Goal: Communication & Community: Answer question/provide support

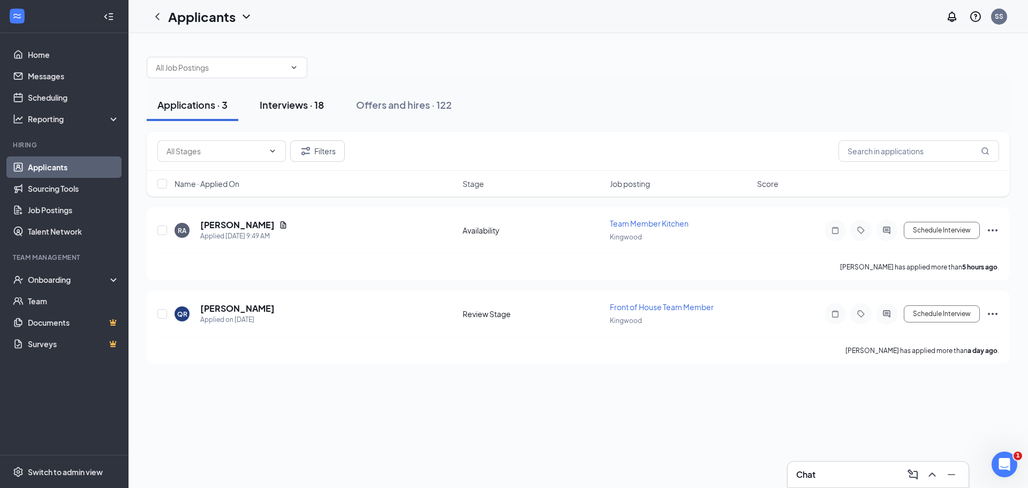
click at [287, 107] on div "Interviews · 18" at bounding box center [292, 104] width 64 height 13
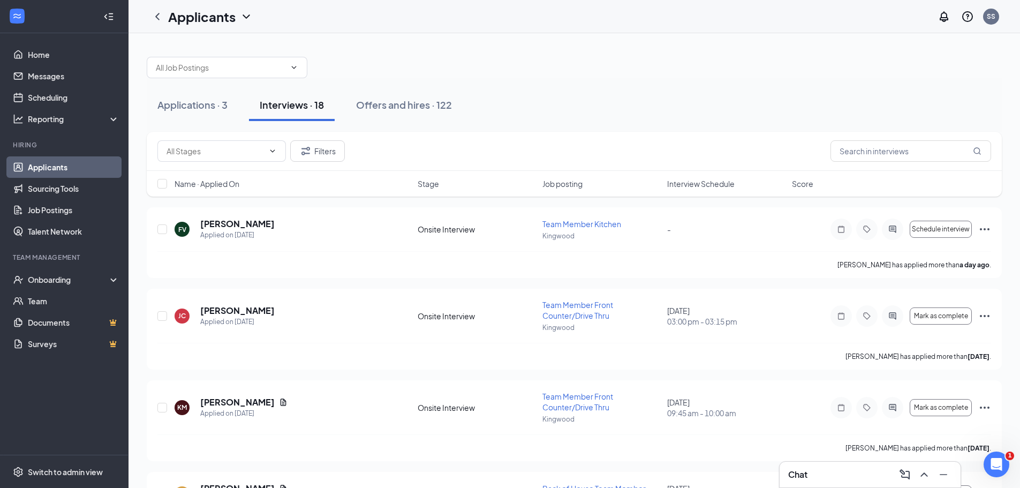
click at [695, 180] on span "Interview Schedule" at bounding box center [700, 183] width 67 height 11
click at [695, 180] on span "Interview Schedule" at bounding box center [707, 183] width 67 height 11
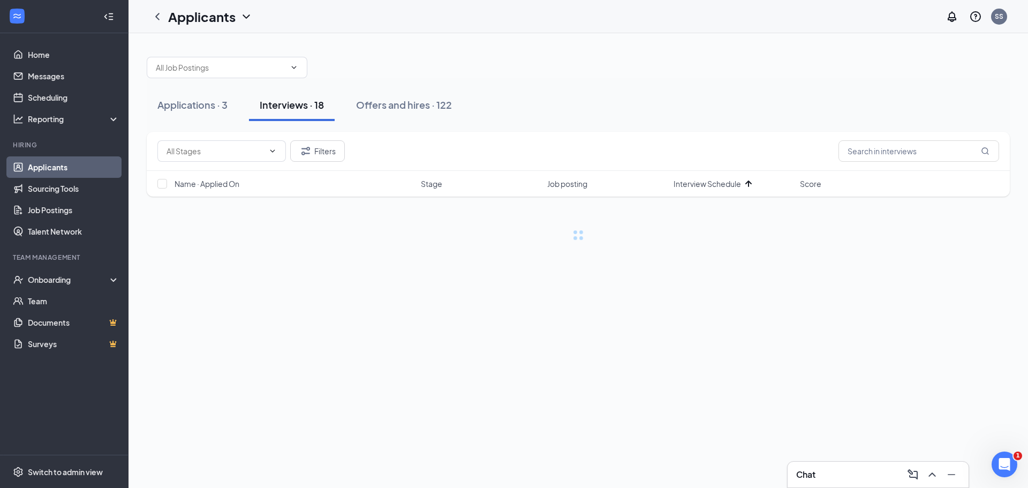
click at [738, 85] on div "Applications · 3 Interviews · 18 Offers and hires · 122" at bounding box center [578, 105] width 863 height 54
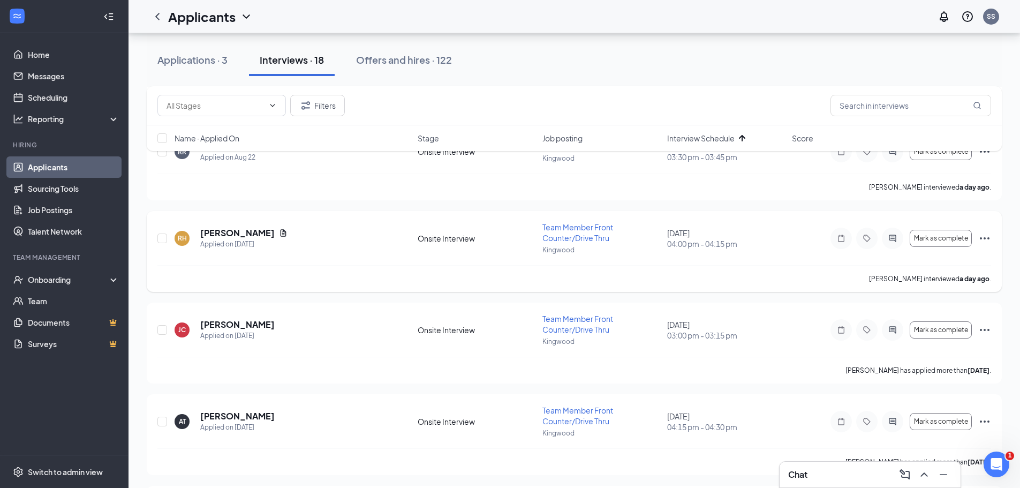
scroll to position [536, 0]
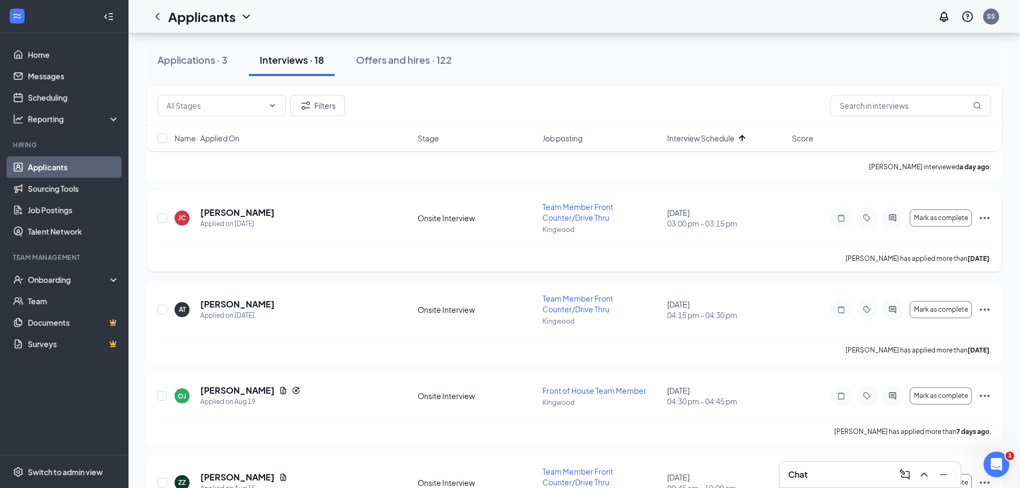
click at [982, 222] on icon "Ellipses" at bounding box center [985, 218] width 13 height 13
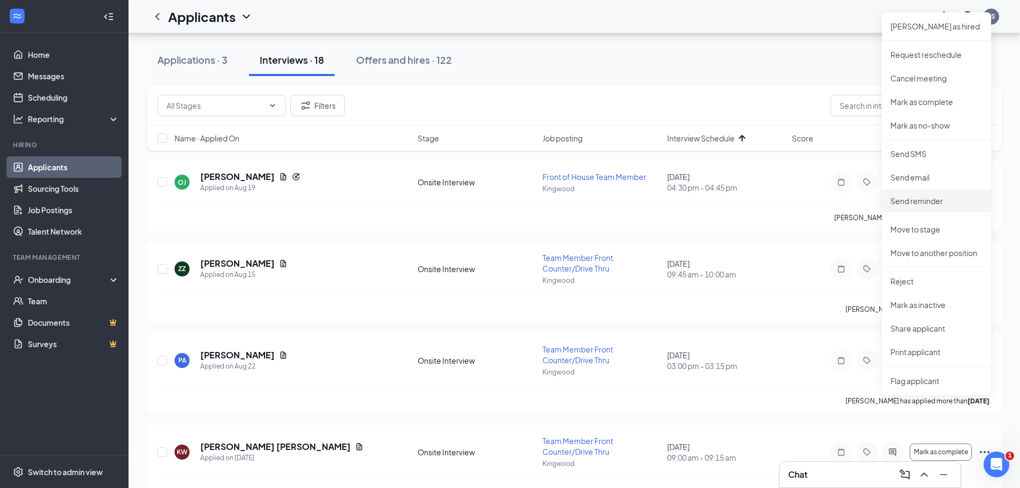
scroll to position [750, 0]
drag, startPoint x: 920, startPoint y: 356, endPoint x: 791, endPoint y: 319, distance: 134.7
click at [920, 355] on p "Print applicant" at bounding box center [937, 351] width 92 height 11
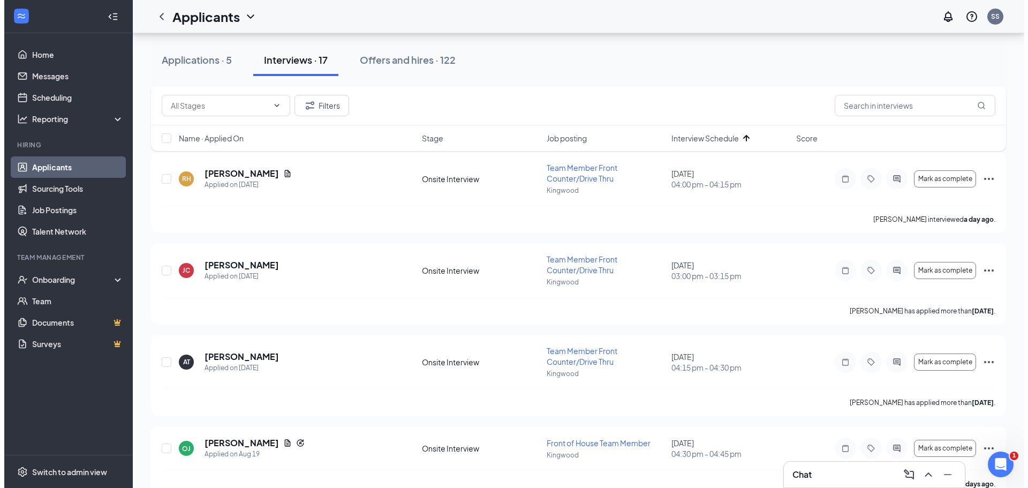
scroll to position [375, 0]
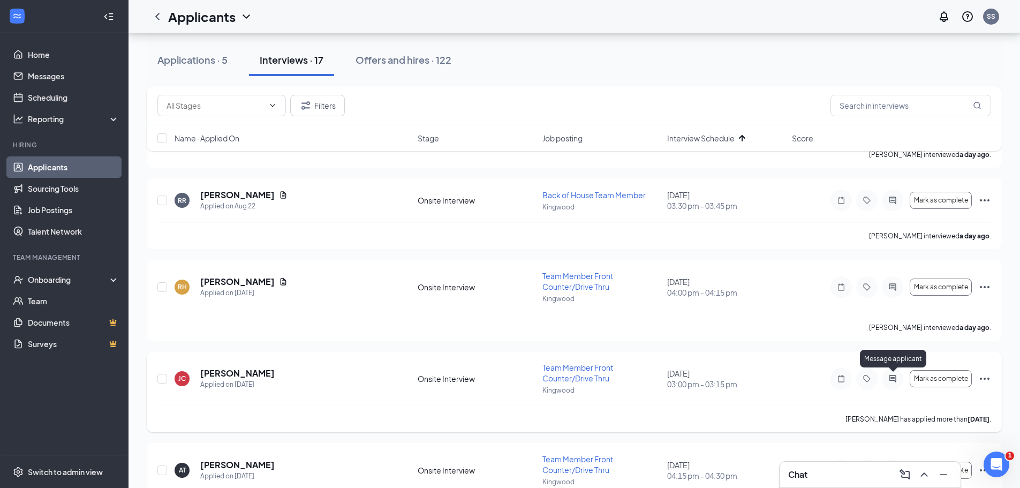
click at [898, 375] on icon "ActiveChat" at bounding box center [893, 378] width 13 height 9
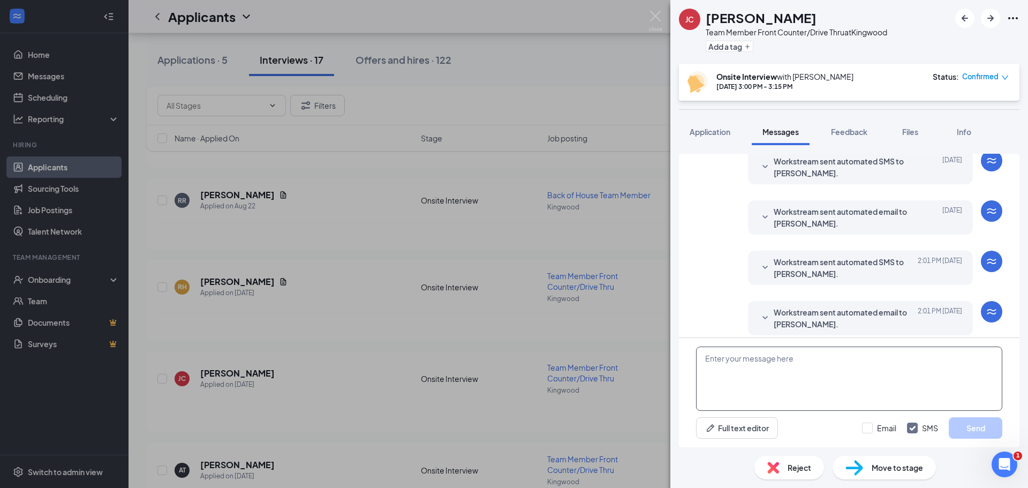
scroll to position [316, 0]
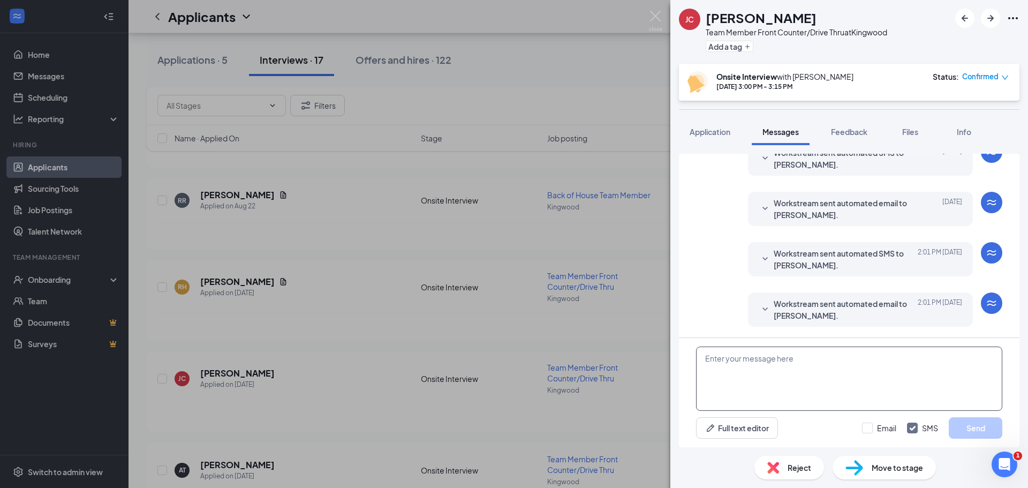
click at [800, 392] on textarea at bounding box center [849, 379] width 306 height 64
click at [869, 426] on input "Email" at bounding box center [879, 428] width 34 height 11
checkbox input "true"
click at [863, 379] on textarea at bounding box center [849, 379] width 306 height 64
type textarea "H"
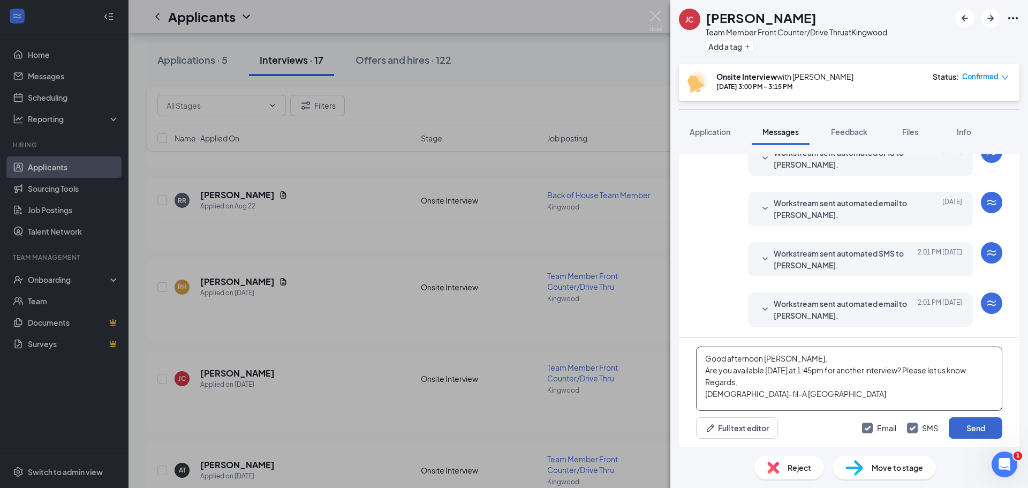
type textarea "Good afternoon [PERSON_NAME], Are you available [DATE] at 1:45pm for another in…"
click at [963, 425] on button "Send" at bounding box center [976, 427] width 54 height 21
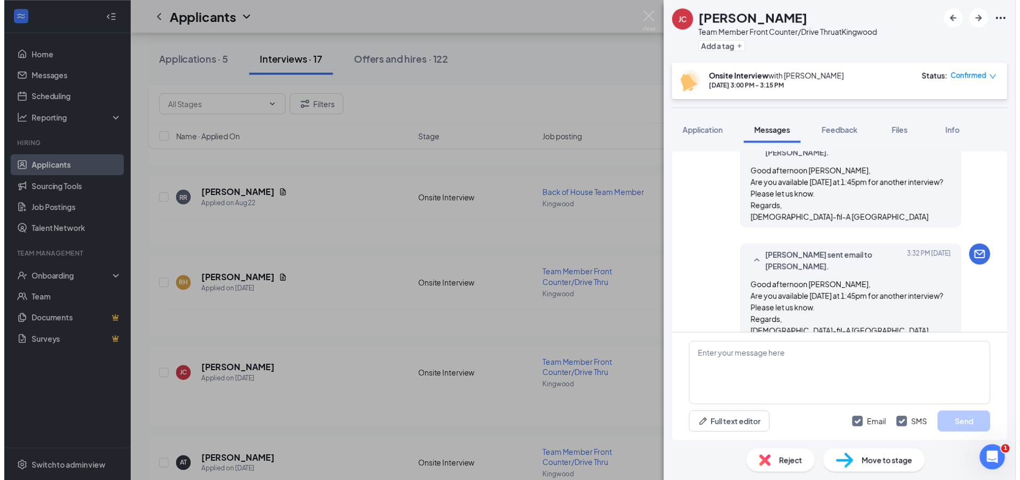
scroll to position [547, 0]
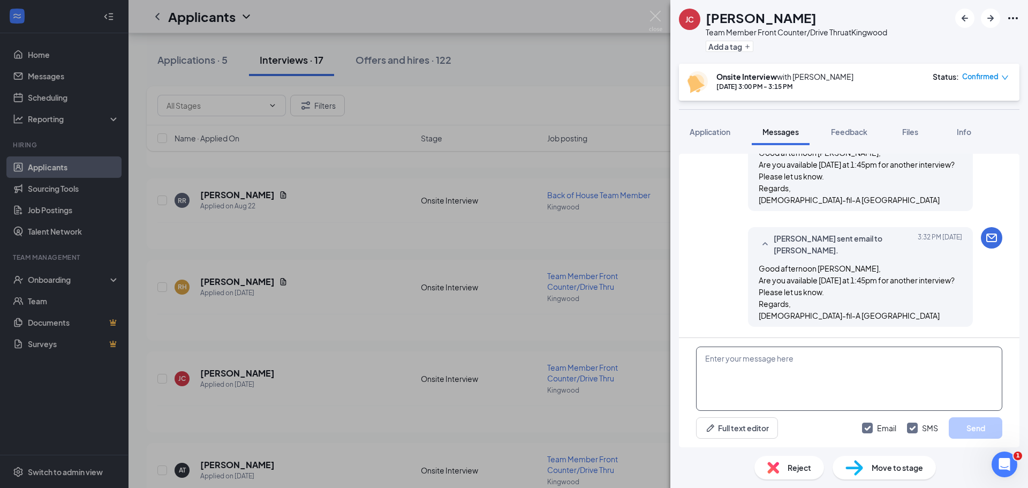
click at [805, 357] on textarea at bounding box center [849, 379] width 306 height 64
click at [372, 221] on div "[PERSON_NAME] cavalier Team Member Front Counter/Drive Thru at Kingwood Add a t…" at bounding box center [514, 244] width 1028 height 488
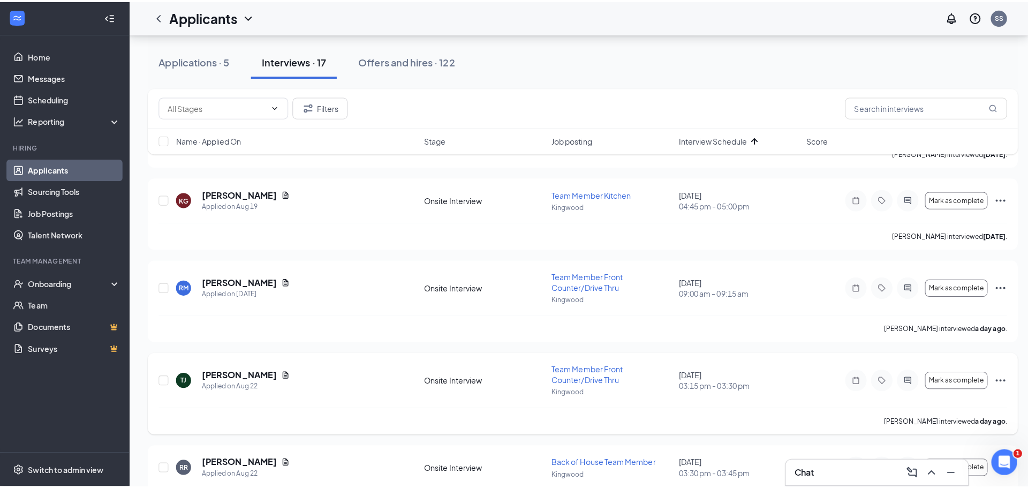
scroll to position [107, 0]
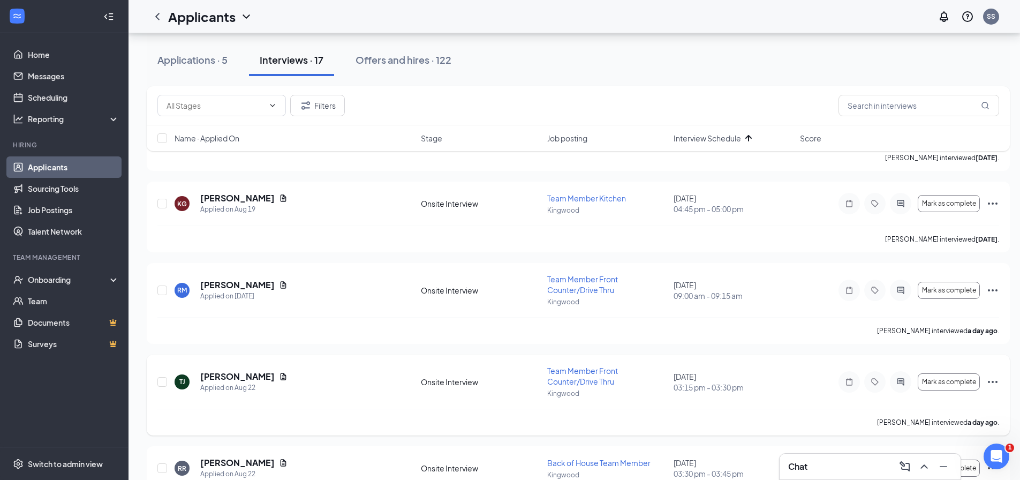
click at [900, 383] on icon "ActiveChat" at bounding box center [901, 382] width 13 height 9
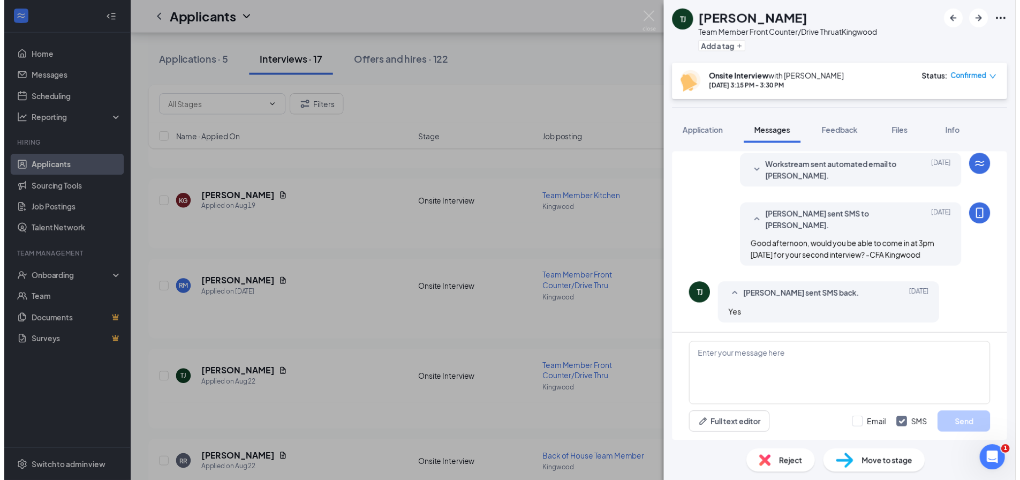
scroll to position [372, 0]
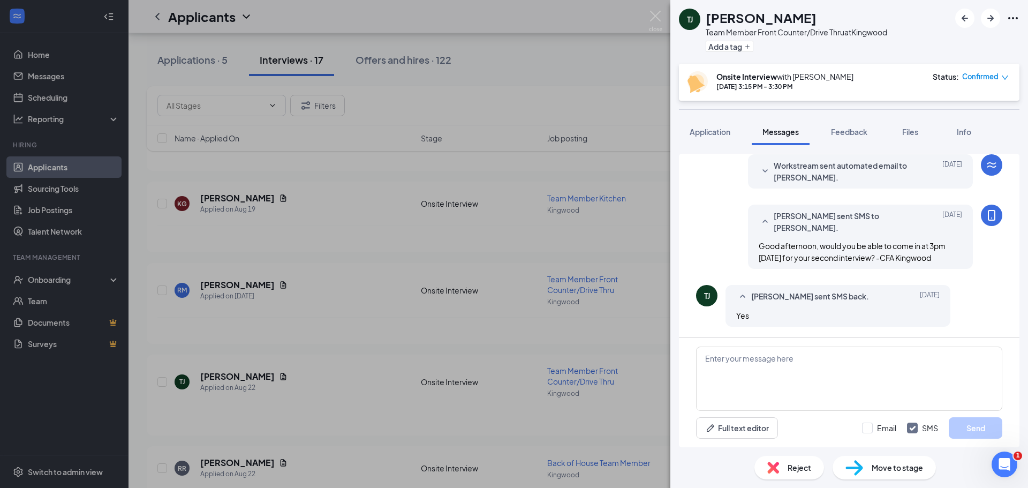
click at [603, 291] on div "[PERSON_NAME] [PERSON_NAME] Team Member Front Counter/Drive Thru at Kingwood Ad…" at bounding box center [514, 244] width 1028 height 488
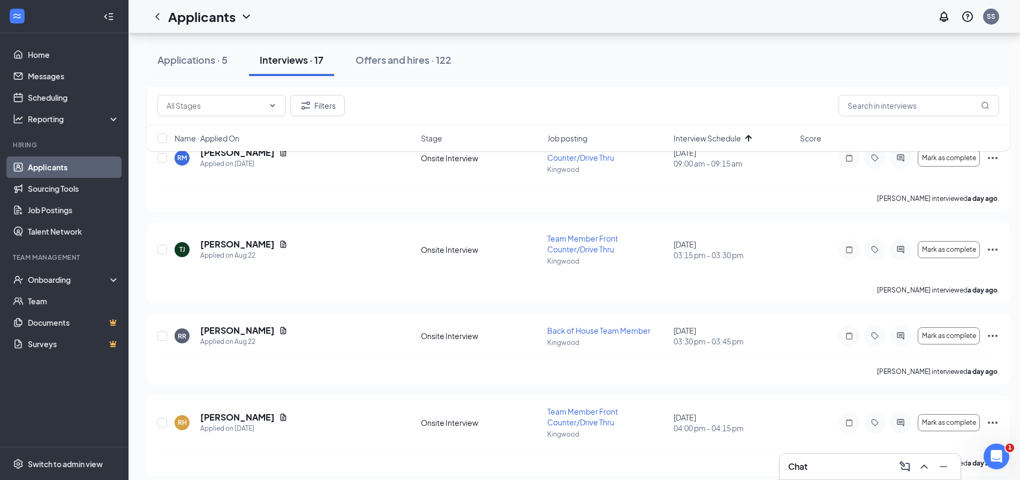
scroll to position [268, 0]
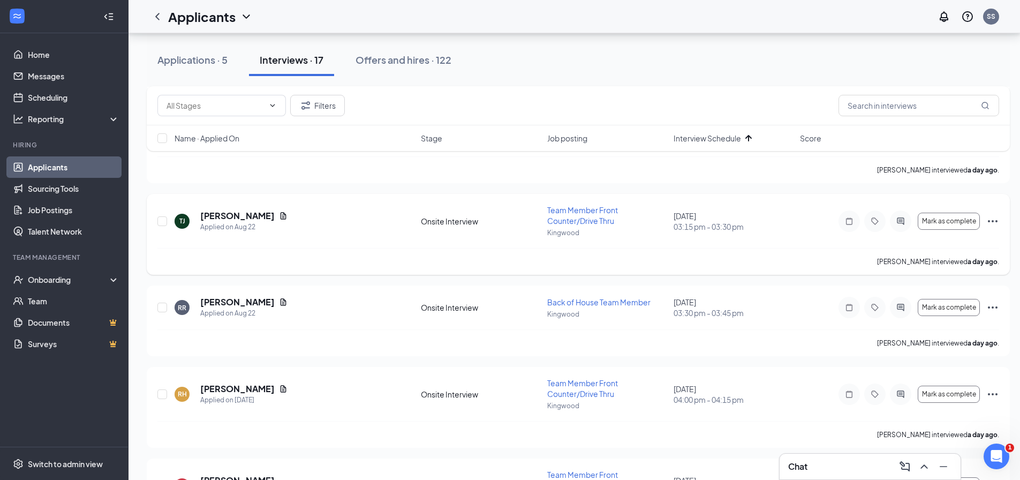
click at [987, 224] on icon "Ellipses" at bounding box center [993, 221] width 13 height 13
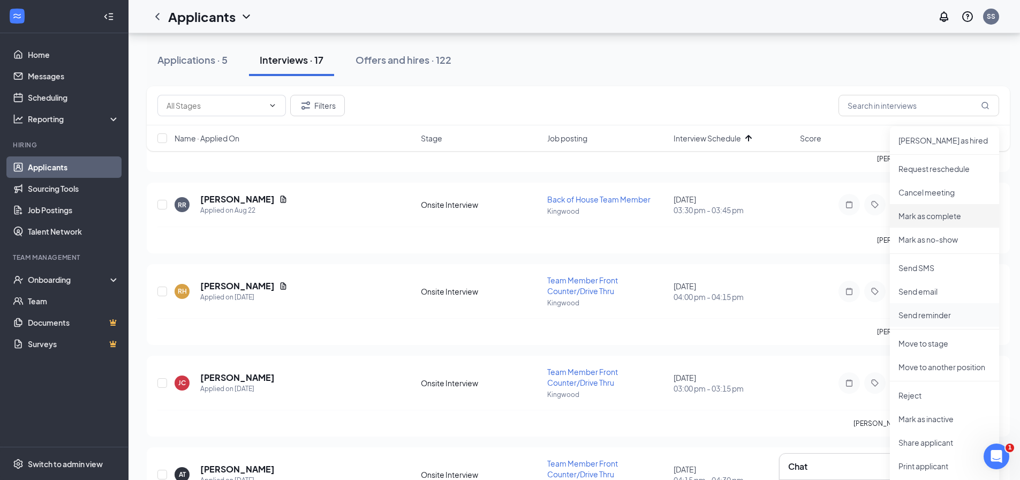
scroll to position [375, 0]
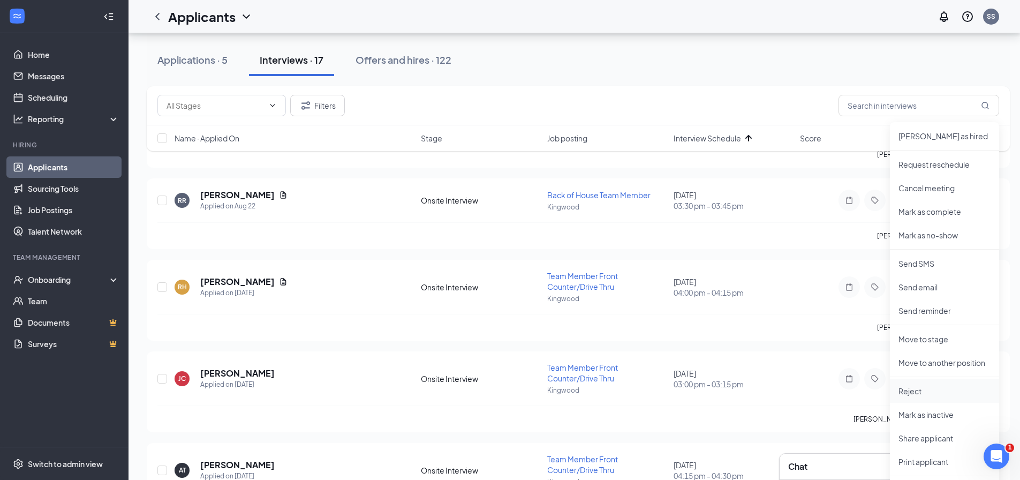
click at [913, 386] on p "Reject" at bounding box center [945, 391] width 92 height 11
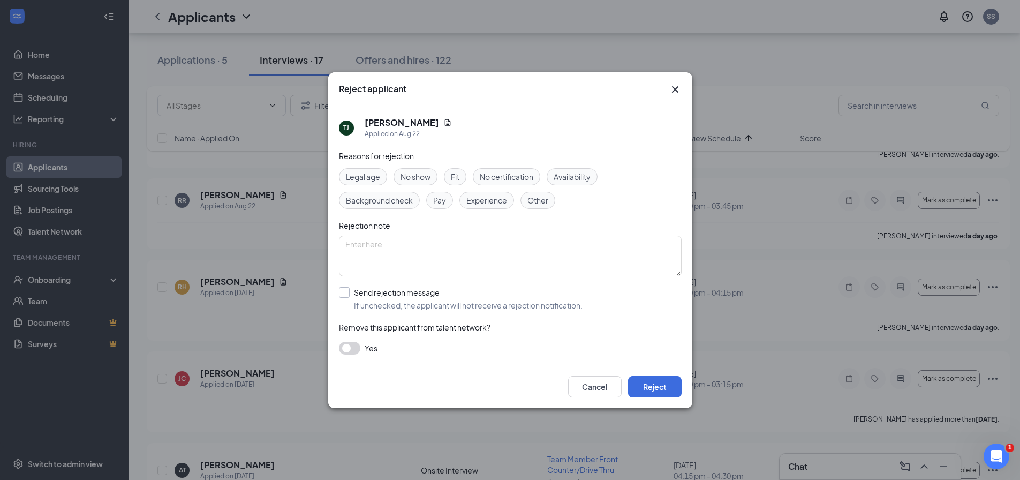
click at [411, 291] on input "Send rejection message If unchecked, the applicant will not receive a rejection…" at bounding box center [461, 299] width 244 height 24
checkbox input "true"
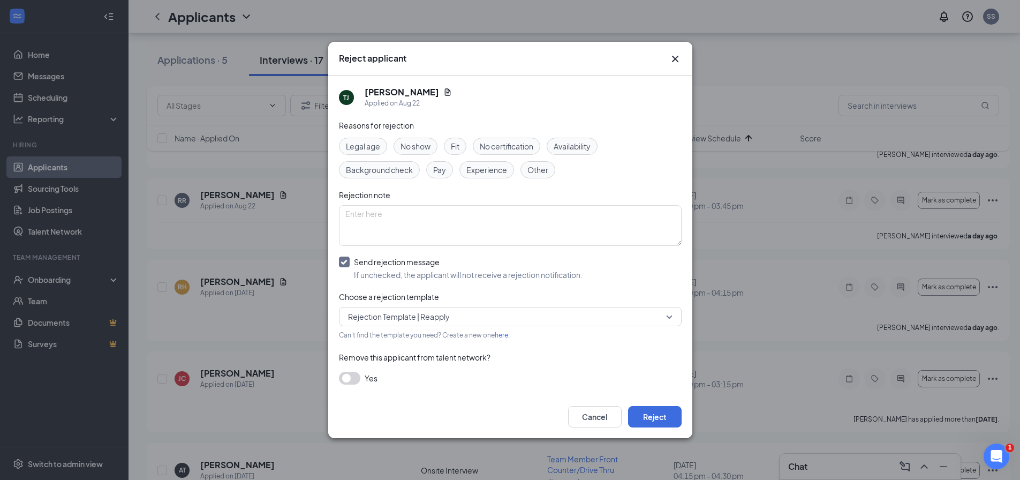
click at [538, 176] on div "Other" at bounding box center [538, 169] width 35 height 17
click at [647, 411] on button "Reject" at bounding box center [655, 416] width 54 height 21
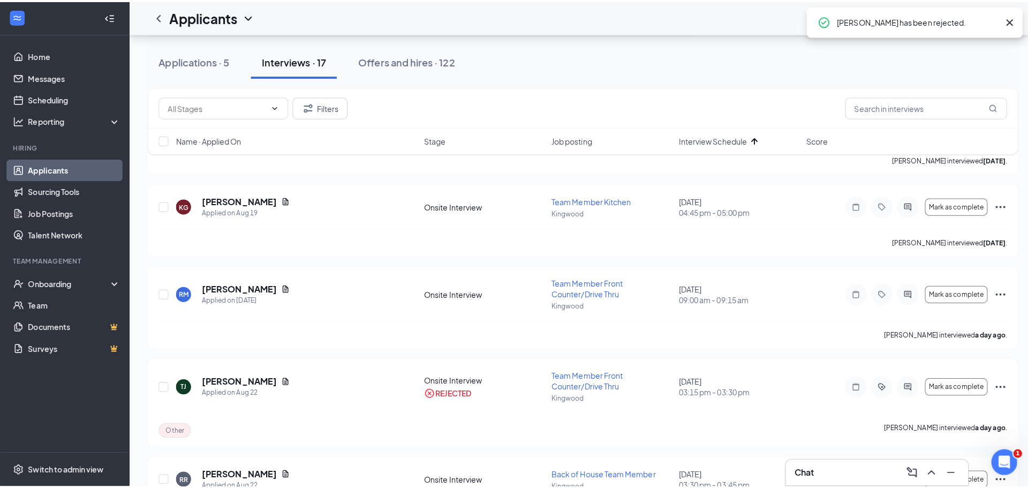
scroll to position [0, 0]
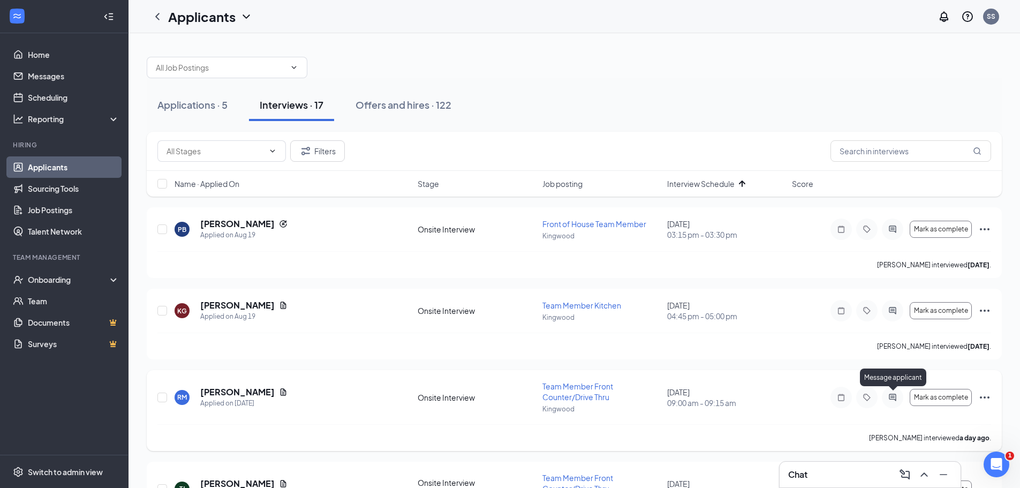
click at [892, 393] on icon "ActiveChat" at bounding box center [893, 397] width 13 height 9
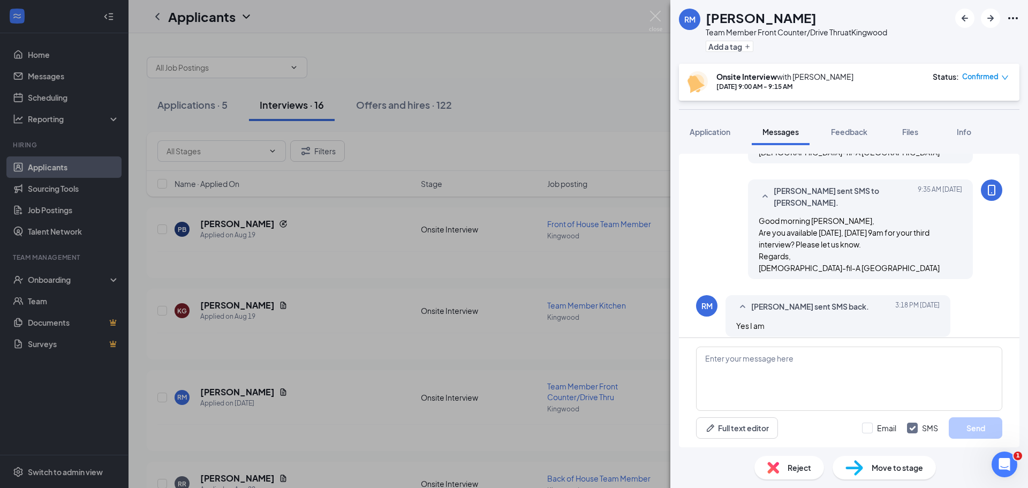
scroll to position [566, 0]
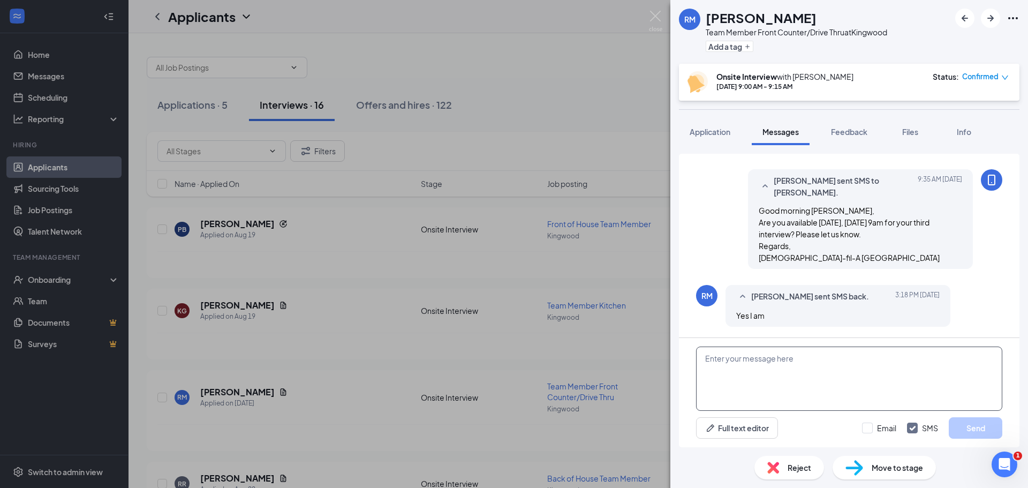
click at [834, 368] on textarea at bounding box center [849, 379] width 306 height 64
type textarea "Perfect! We will see you then! -[DEMOGRAPHIC_DATA]-fil-A [GEOGRAPHIC_DATA]"
click at [874, 427] on input "Email" at bounding box center [879, 428] width 34 height 11
checkbox input "true"
click at [978, 431] on button "Send" at bounding box center [976, 427] width 54 height 21
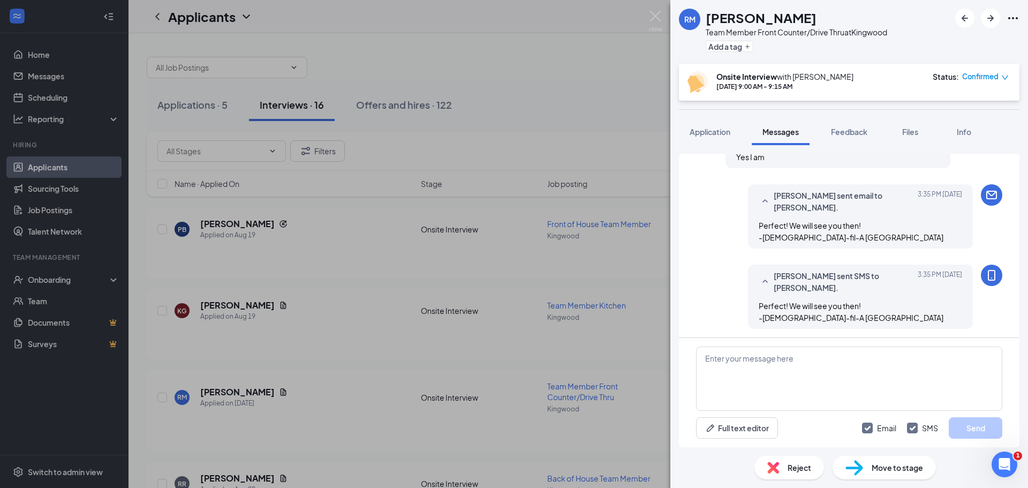
scroll to position [727, 0]
click at [561, 130] on div "[PERSON_NAME] Team Member Front Counter/Drive Thru at Kingwood Add a tag Onsite…" at bounding box center [514, 244] width 1028 height 488
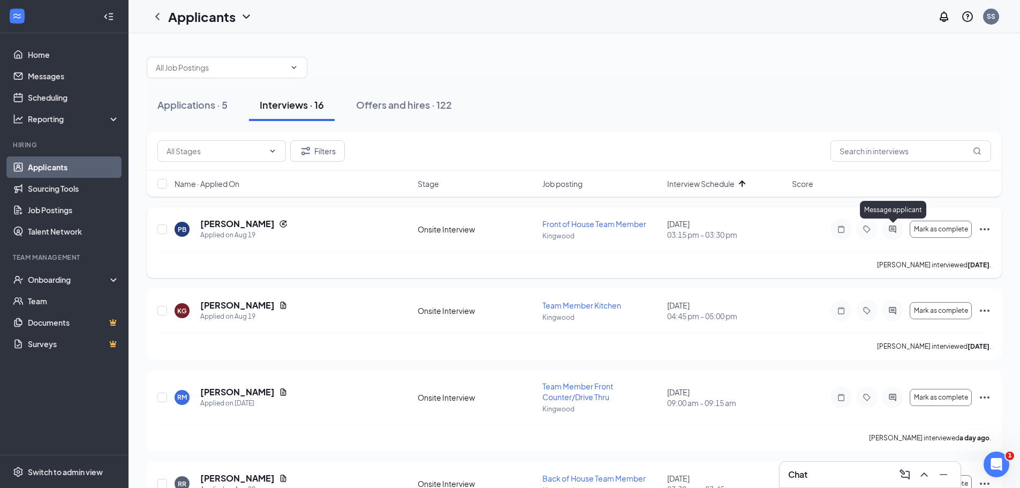
click at [888, 234] on div at bounding box center [892, 229] width 21 height 21
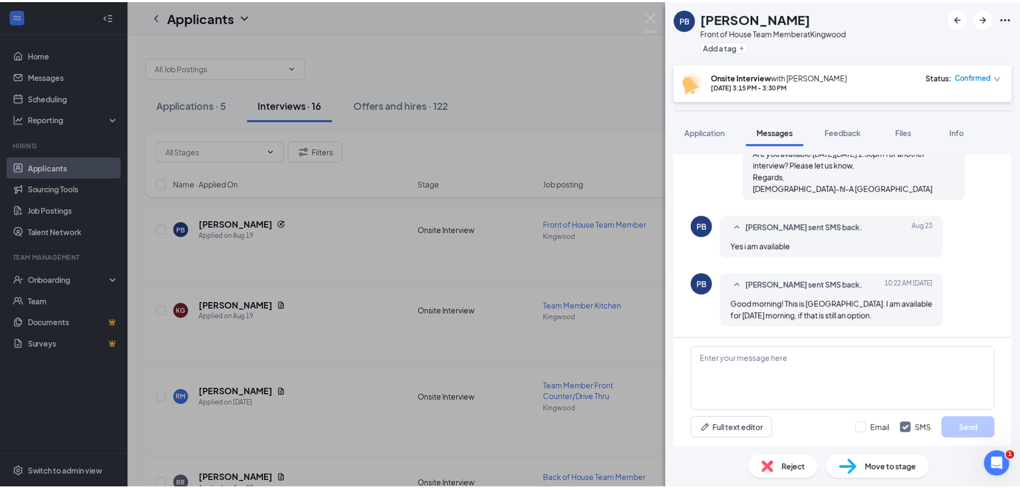
scroll to position [623, 0]
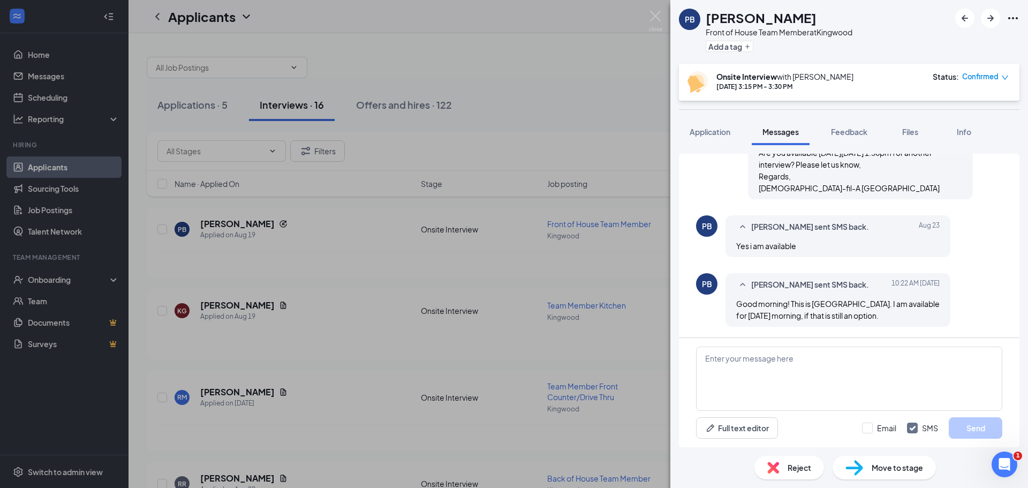
click at [956, 289] on div "PB [PERSON_NAME] sent SMS back. [DATE] 10:22 AM Good morning! This is [GEOGRAPH…" at bounding box center [849, 302] width 306 height 59
click at [401, 231] on div "PB [PERSON_NAME] Front of House Team Member at Kingwood Add a tag Onsite Interv…" at bounding box center [514, 244] width 1028 height 488
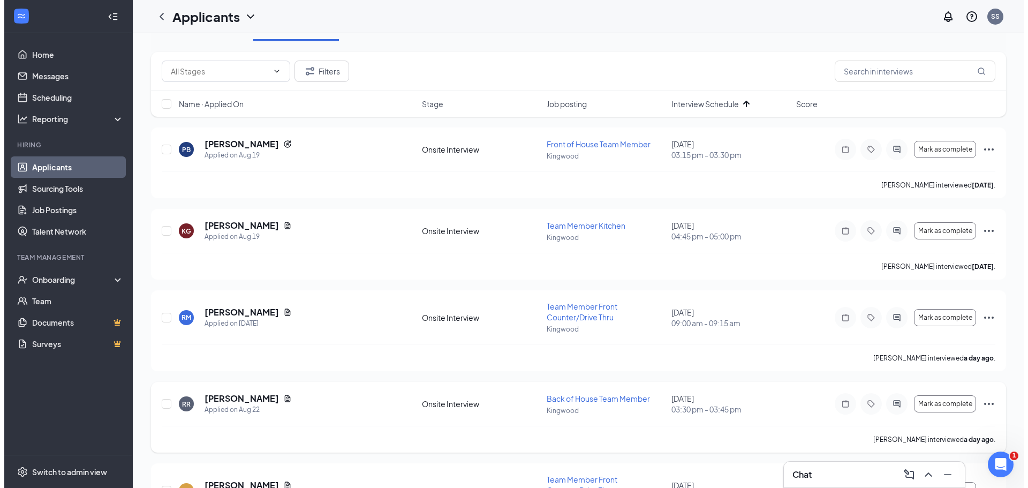
scroll to position [214, 0]
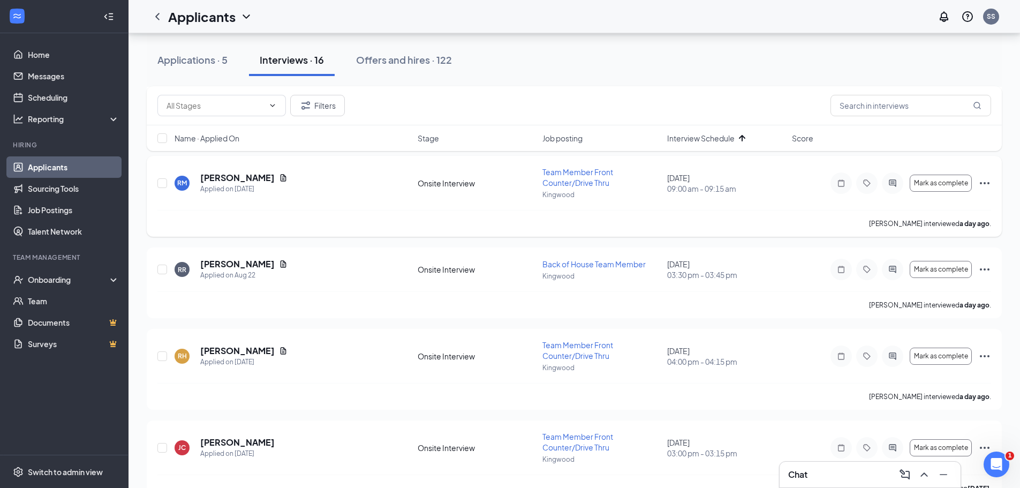
click at [897, 180] on icon "ActiveChat" at bounding box center [893, 183] width 13 height 9
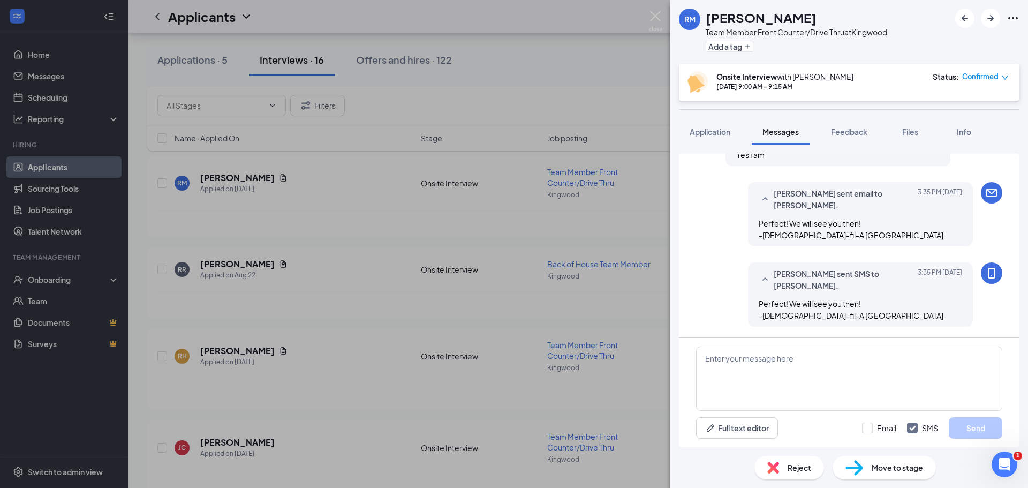
scroll to position [412, 0]
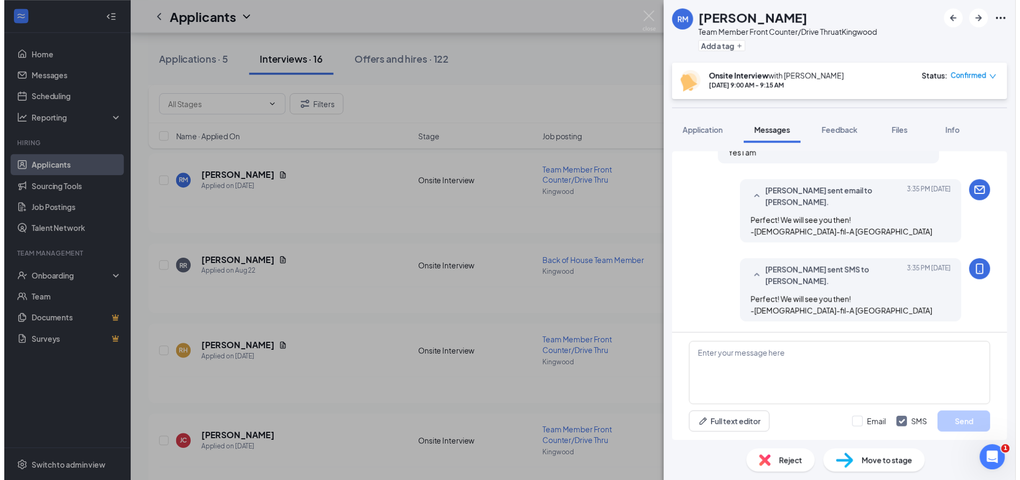
scroll to position [519, 0]
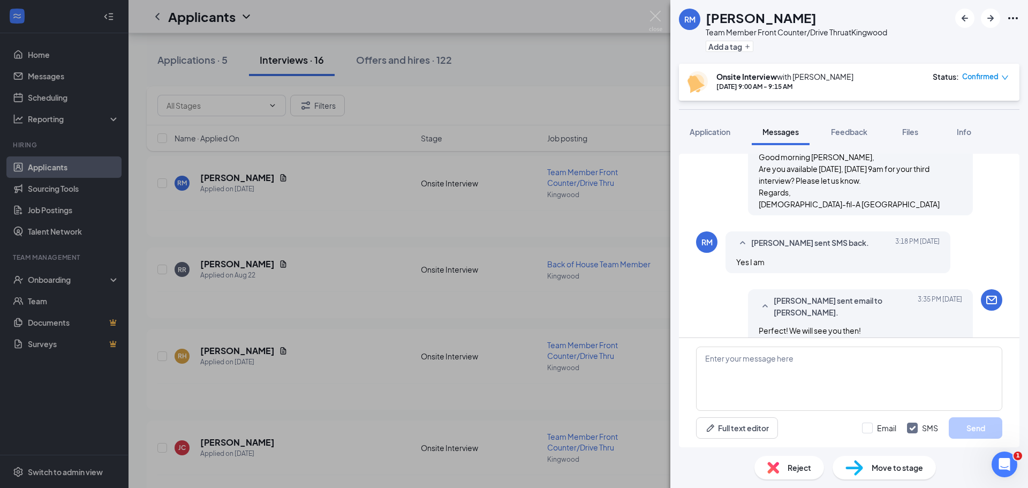
click at [555, 211] on div "[PERSON_NAME] Team Member Front Counter/Drive Thru at Kingwood Add a tag Onsite…" at bounding box center [514, 244] width 1028 height 488
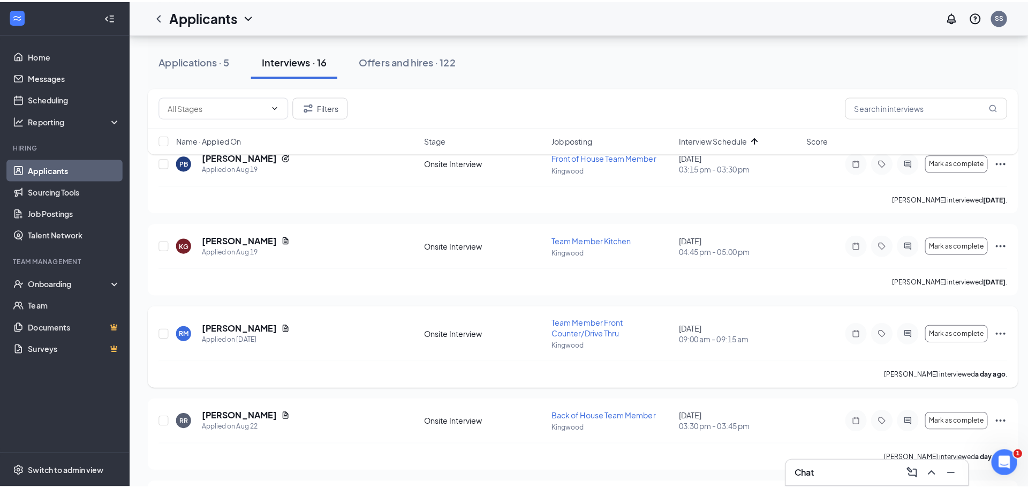
scroll to position [54, 0]
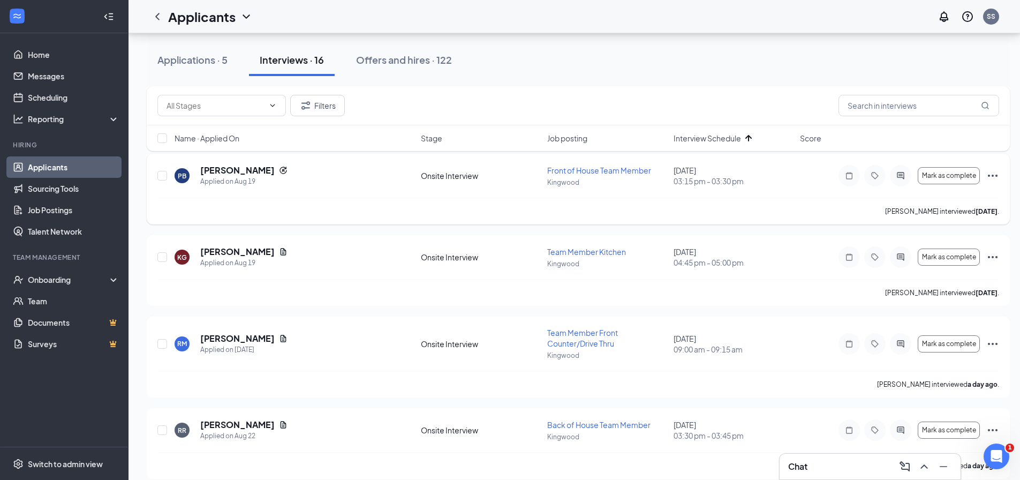
click at [907, 173] on div at bounding box center [900, 175] width 21 height 21
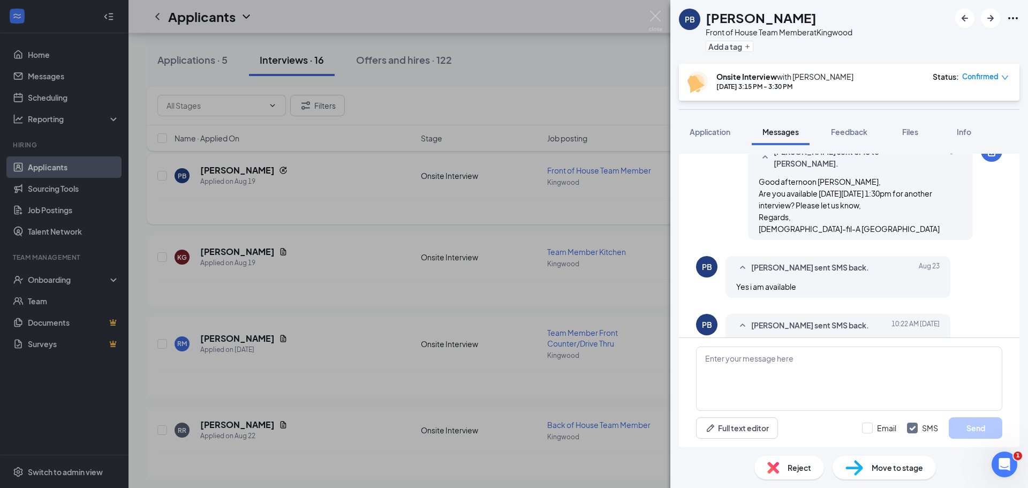
scroll to position [623, 0]
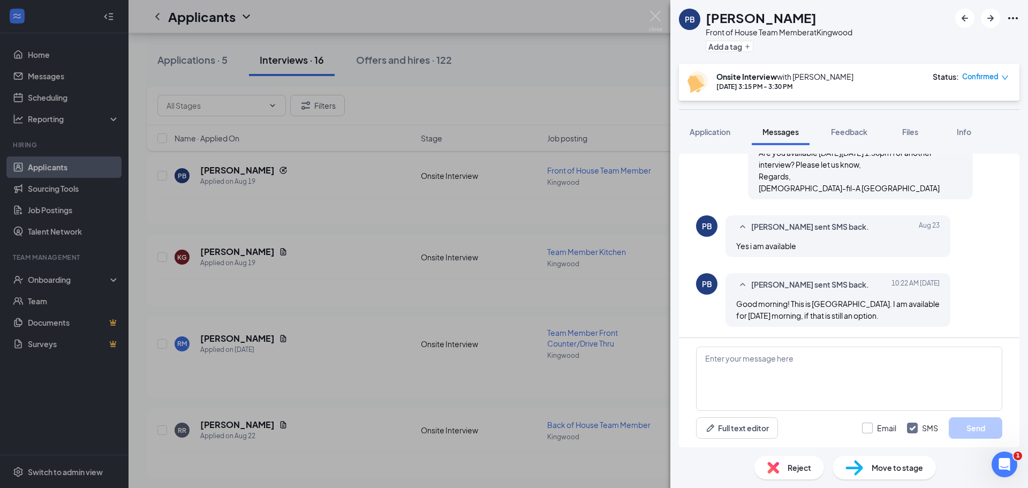
click at [875, 427] on input "Email" at bounding box center [879, 428] width 34 height 11
checkbox input "true"
click at [855, 387] on textarea at bounding box center [849, 379] width 306 height 64
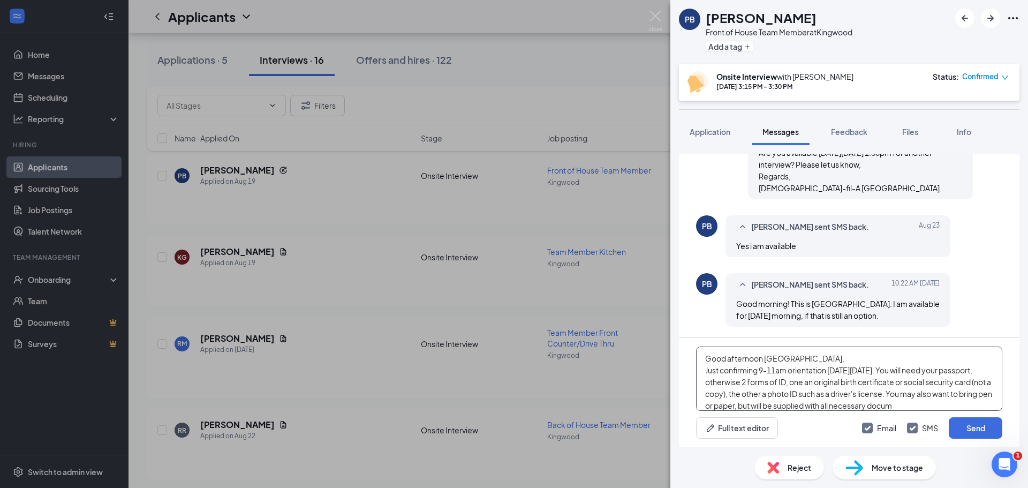
scroll to position [12, 0]
click at [830, 391] on textarea "Good afternoon [GEOGRAPHIC_DATA], Just confirming 9-11am orientation [DATE][DAT…" at bounding box center [849, 379] width 306 height 64
click at [866, 408] on textarea "Good afternoon [GEOGRAPHIC_DATA], Just confirming 9-11am orientation [DATE][DAT…" at bounding box center [849, 379] width 306 height 64
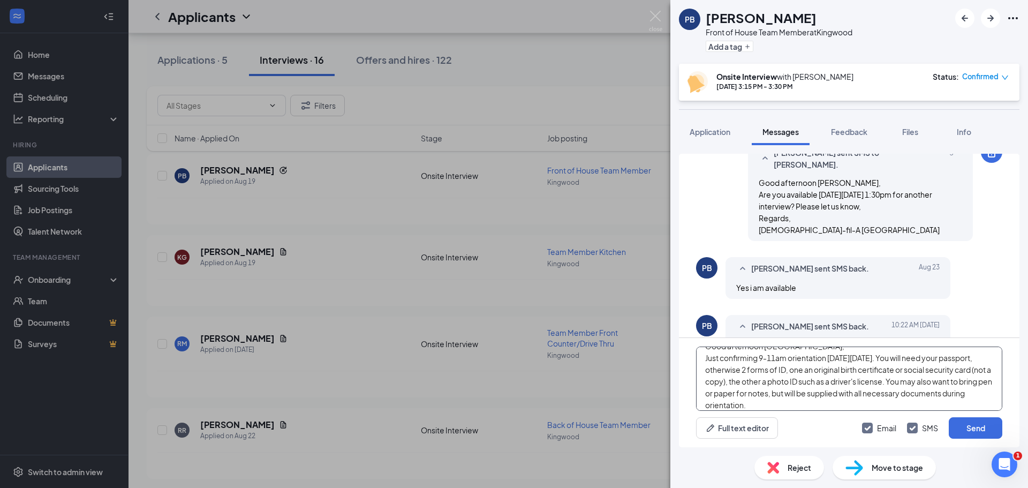
scroll to position [0, 0]
click at [918, 372] on textarea "Good afternoon [GEOGRAPHIC_DATA], Just confirming 9-11am orientation [DATE][DAT…" at bounding box center [849, 379] width 306 height 64
drag, startPoint x: 878, startPoint y: 384, endPoint x: 850, endPoint y: 379, distance: 28.7
click at [850, 379] on textarea "Good afternoon [GEOGRAPHIC_DATA], Just confirming 9-11am orientation [DATE][DAT…" at bounding box center [849, 379] width 306 height 64
click at [924, 389] on textarea "Good afternoon [GEOGRAPHIC_DATA], Just confirming 9-11am orientation [DATE][DAT…" at bounding box center [849, 379] width 306 height 64
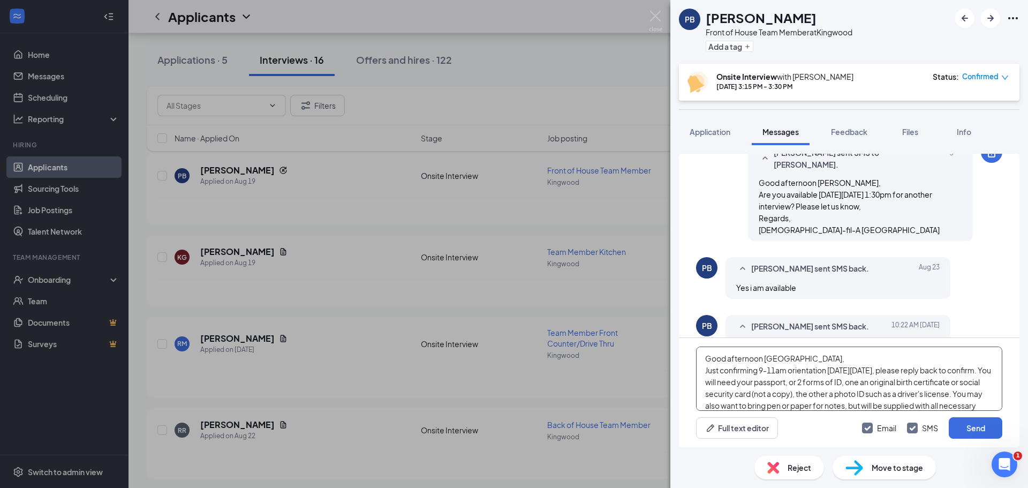
scroll to position [42, 0]
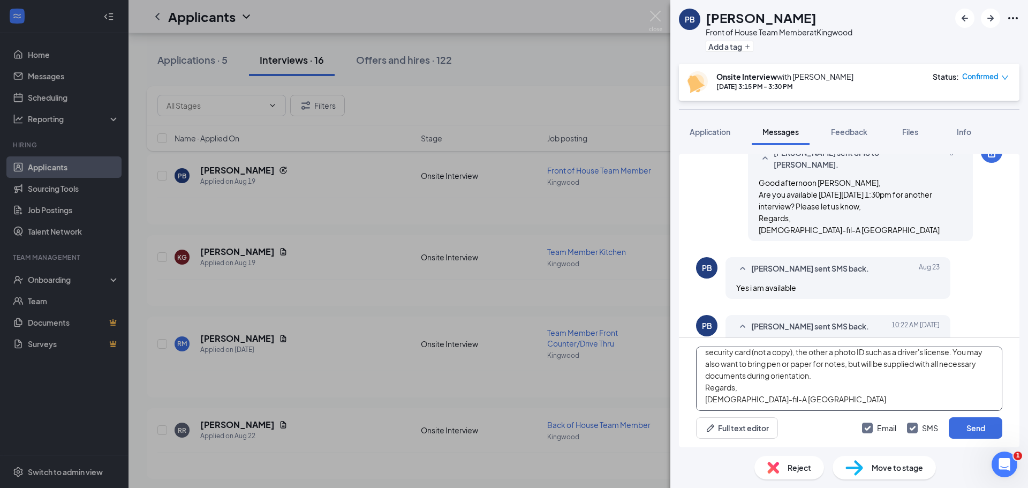
click at [936, 399] on textarea "Good afternoon [GEOGRAPHIC_DATA], Just confirming 9-11am orientation [DATE][DAT…" at bounding box center [849, 379] width 306 height 64
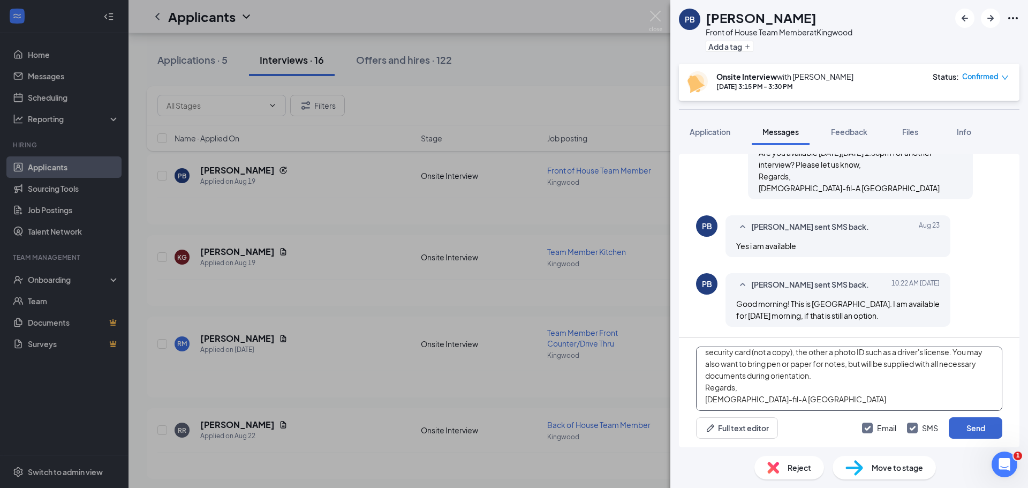
type textarea "Good afternoon [GEOGRAPHIC_DATA], Just confirming 9-11am orientation [DATE][DAT…"
click at [963, 427] on button "Send" at bounding box center [976, 427] width 54 height 21
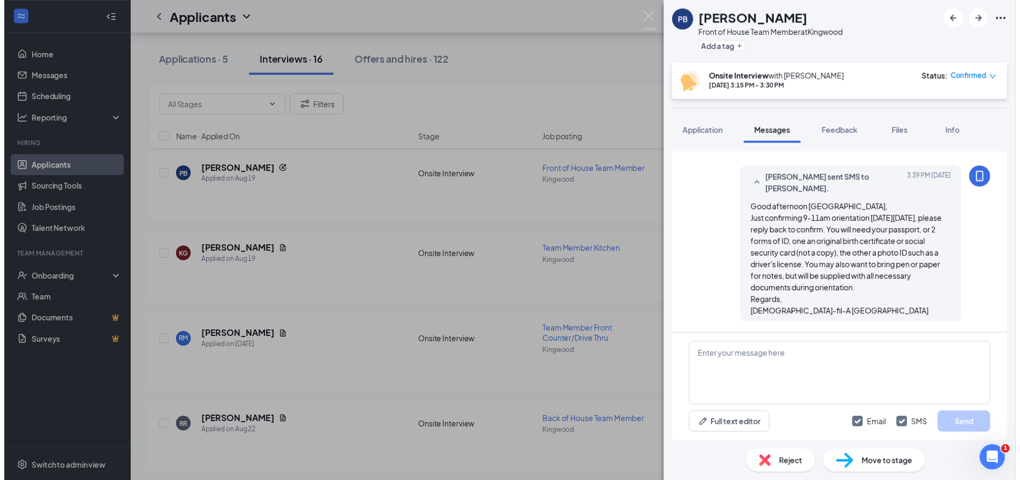
scroll to position [972, 0]
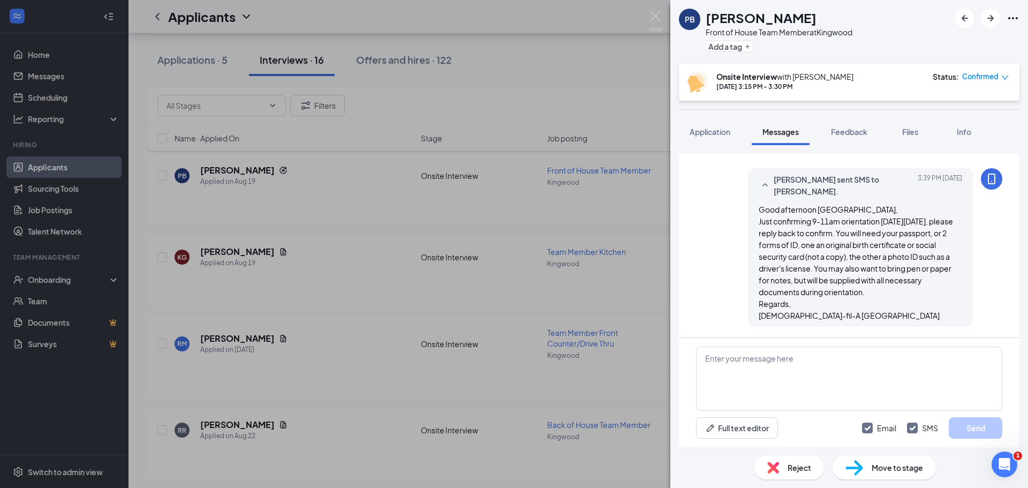
click at [476, 198] on div "PB [PERSON_NAME] Front of House Team Member at Kingwood Add a tag Onsite Interv…" at bounding box center [514, 244] width 1028 height 488
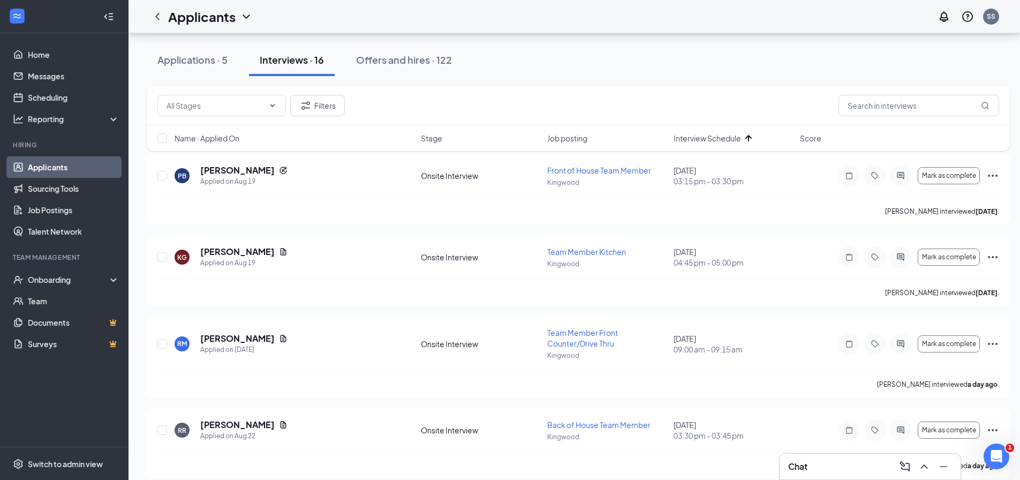
click at [857, 472] on div "Chat" at bounding box center [870, 466] width 164 height 17
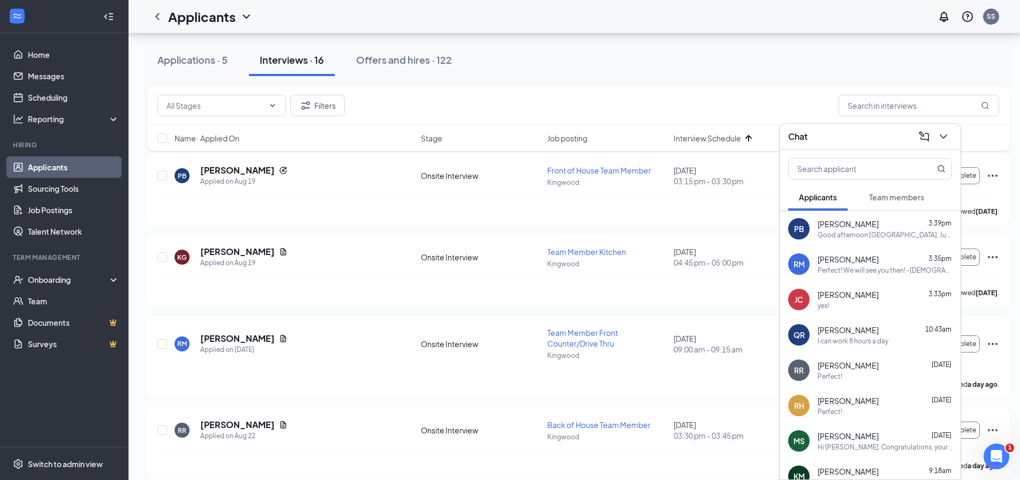
click at [871, 234] on div "Good afternoon [GEOGRAPHIC_DATA], Just confirming 9-11am orientation [DATE][DAT…" at bounding box center [885, 234] width 134 height 9
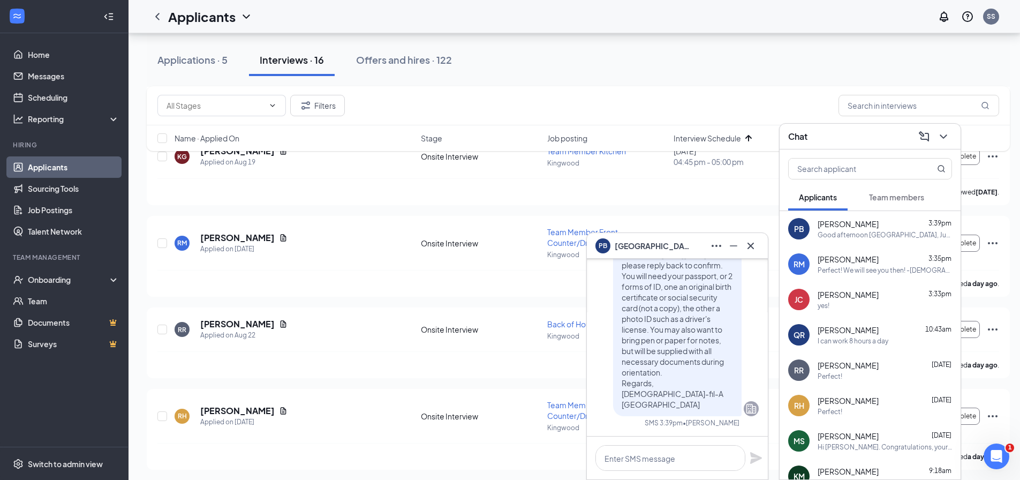
scroll to position [161, 0]
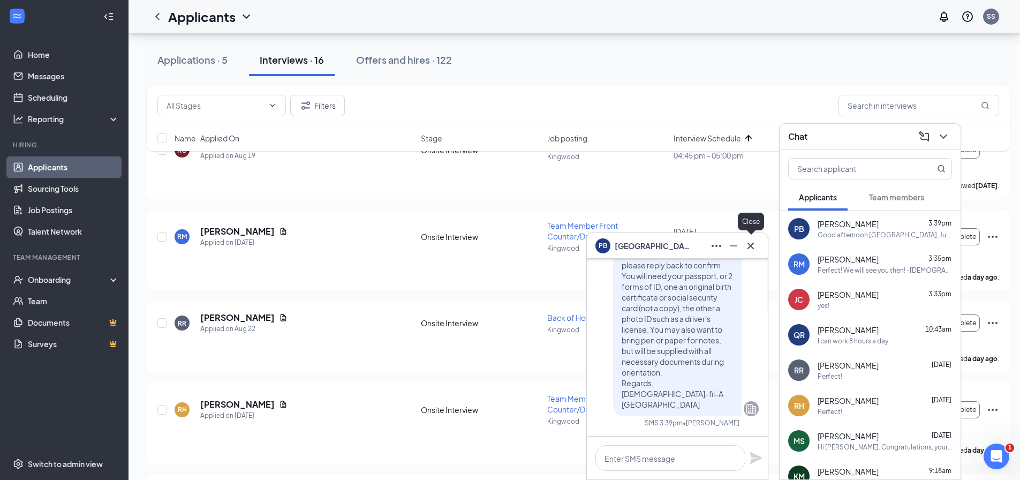
click at [755, 250] on icon "Cross" at bounding box center [751, 245] width 13 height 13
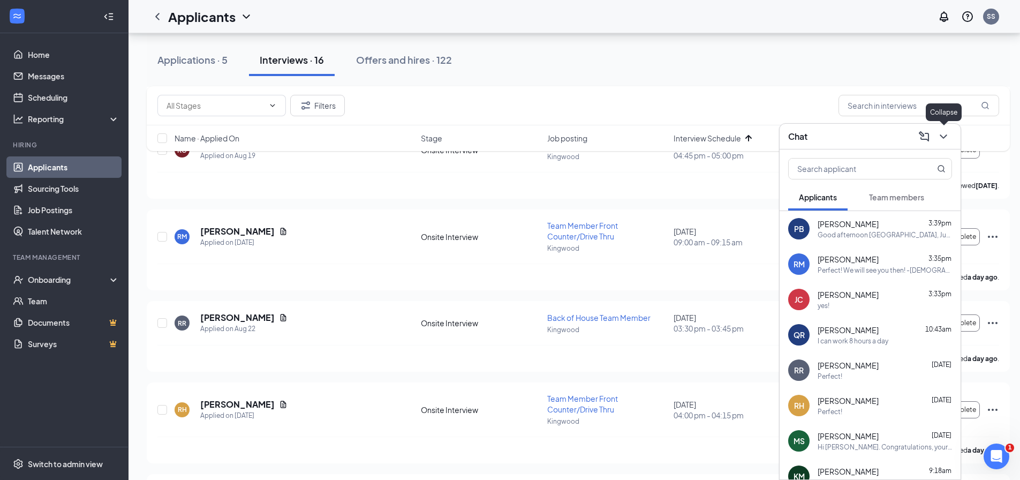
click at [945, 142] on icon "ChevronDown" at bounding box center [943, 136] width 13 height 13
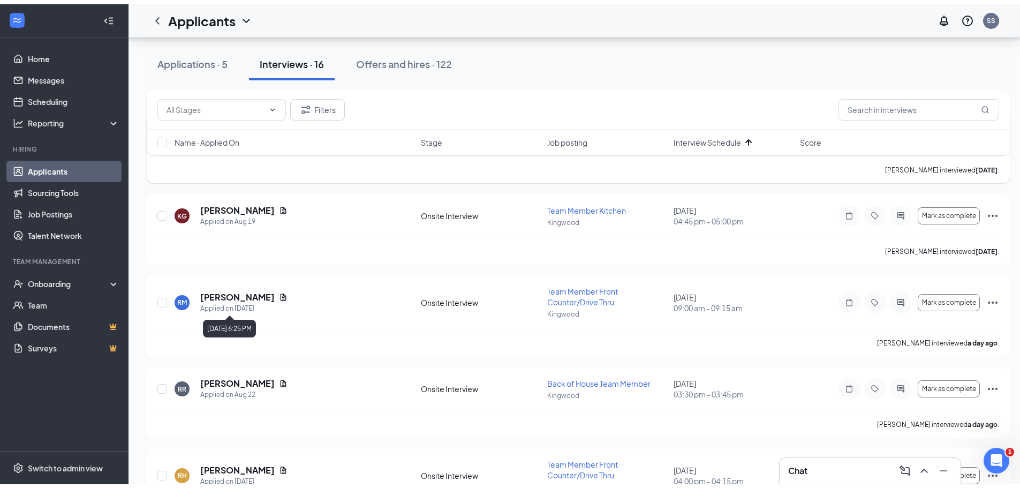
scroll to position [0, 0]
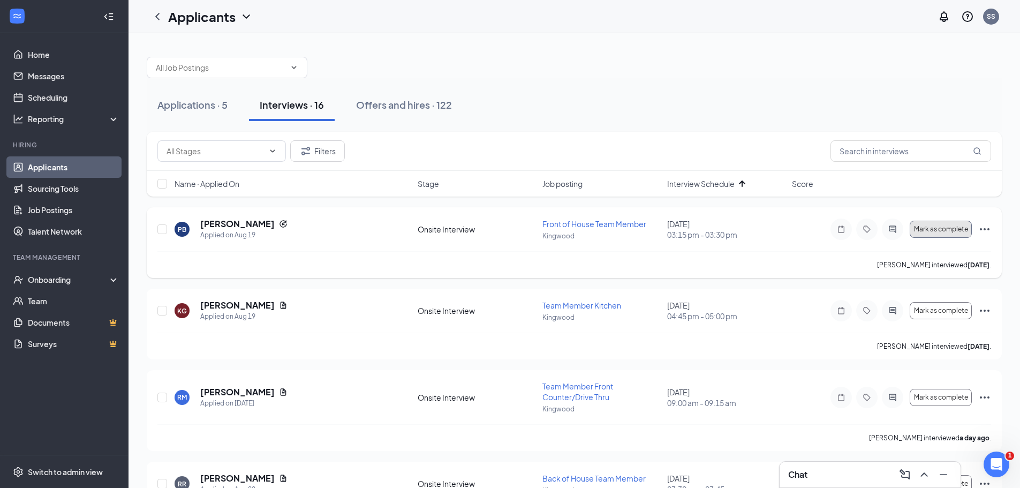
click at [928, 230] on span "Mark as complete" at bounding box center [941, 229] width 54 height 7
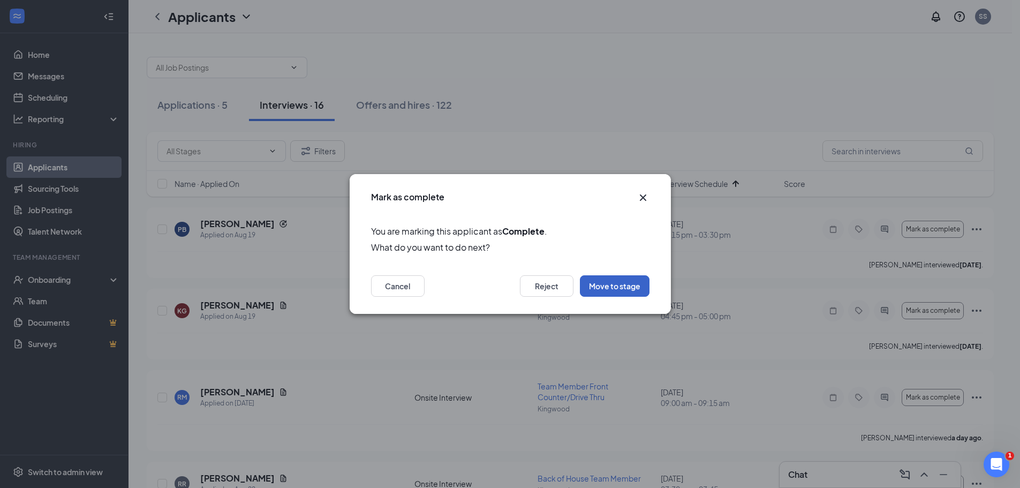
click at [616, 287] on button "Move to stage" at bounding box center [615, 285] width 70 height 21
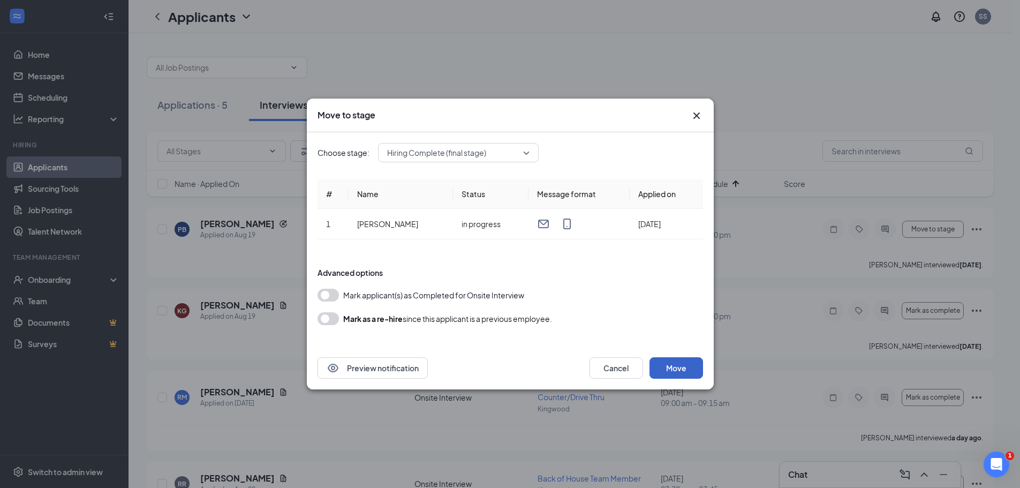
click at [674, 370] on button "Move" at bounding box center [677, 367] width 54 height 21
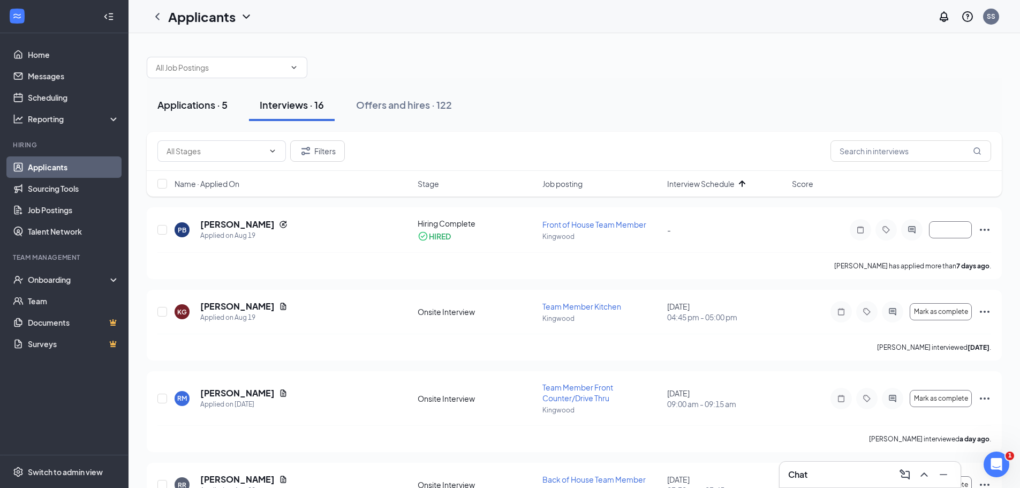
click at [202, 109] on div "Applications · 5" at bounding box center [192, 104] width 70 height 13
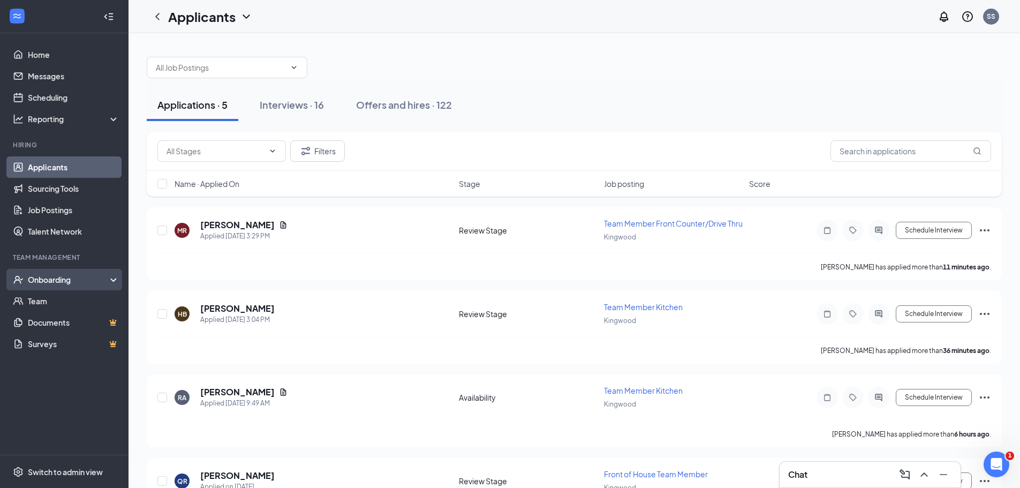
click at [62, 274] on div "Onboarding" at bounding box center [64, 279] width 129 height 21
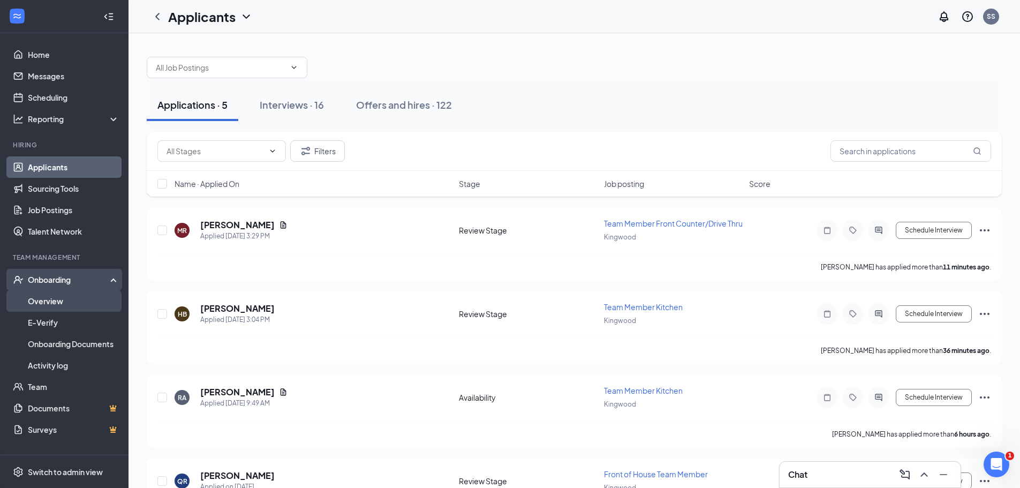
click at [67, 302] on link "Overview" at bounding box center [74, 300] width 92 height 21
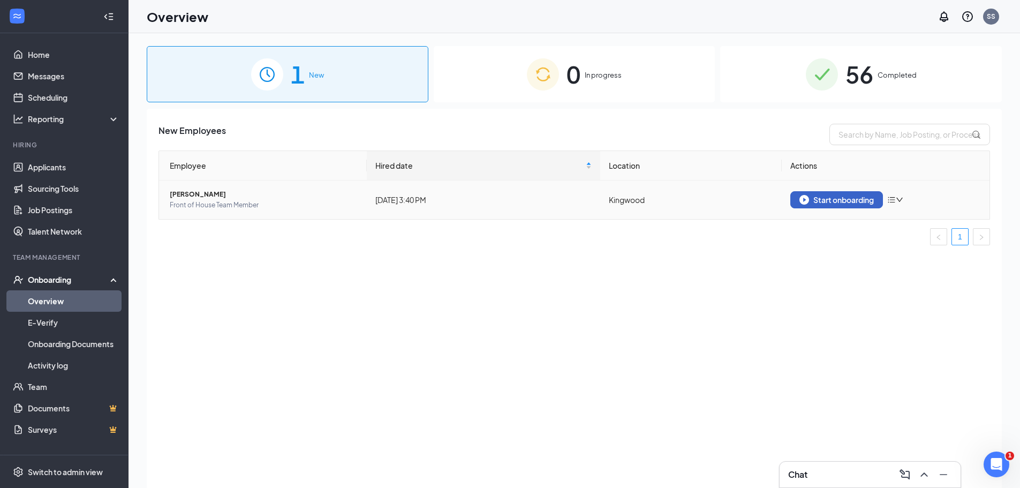
click at [843, 208] on button "Start onboarding" at bounding box center [837, 199] width 93 height 17
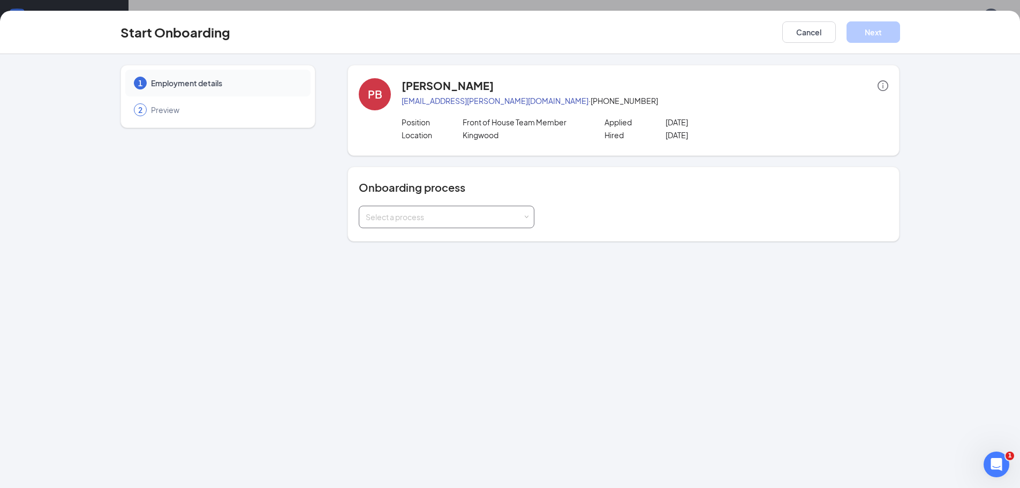
click at [433, 224] on div "Select a process" at bounding box center [447, 216] width 162 height 21
click at [429, 242] on li "Team Member" at bounding box center [447, 239] width 176 height 19
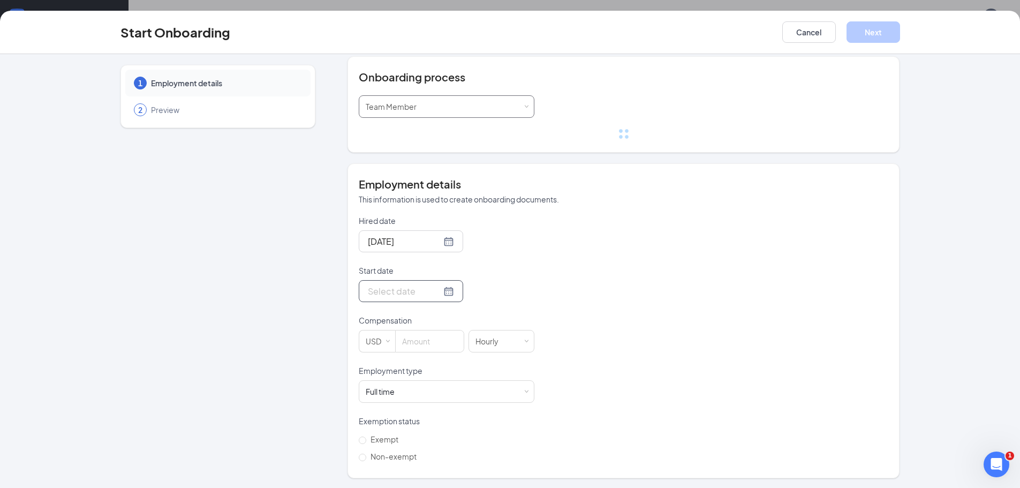
scroll to position [111, 0]
click at [435, 292] on div at bounding box center [411, 289] width 86 height 13
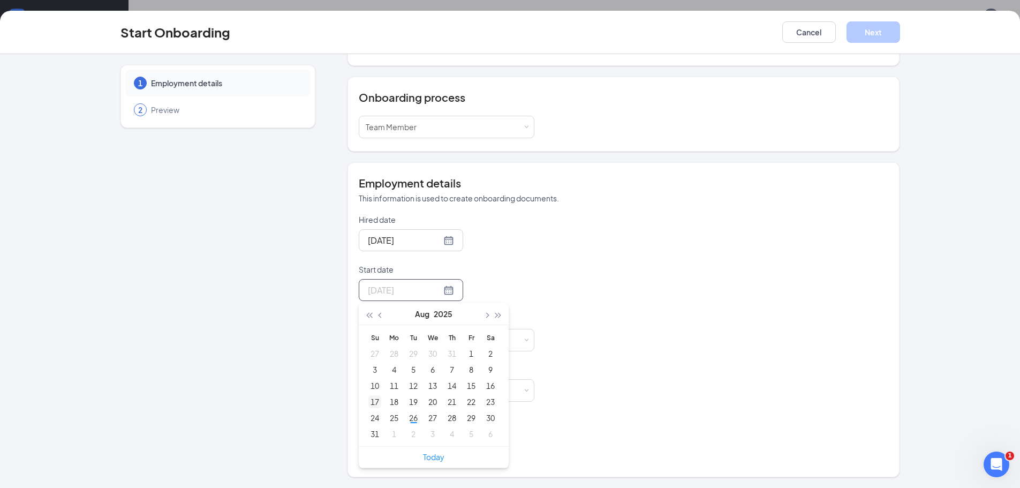
scroll to position [90, 0]
type input "[DATE]"
drag, startPoint x: 444, startPoint y: 418, endPoint x: 442, endPoint y: 390, distance: 27.9
click at [446, 418] on div "28" at bounding box center [452, 417] width 13 height 13
click at [421, 336] on input at bounding box center [430, 339] width 68 height 21
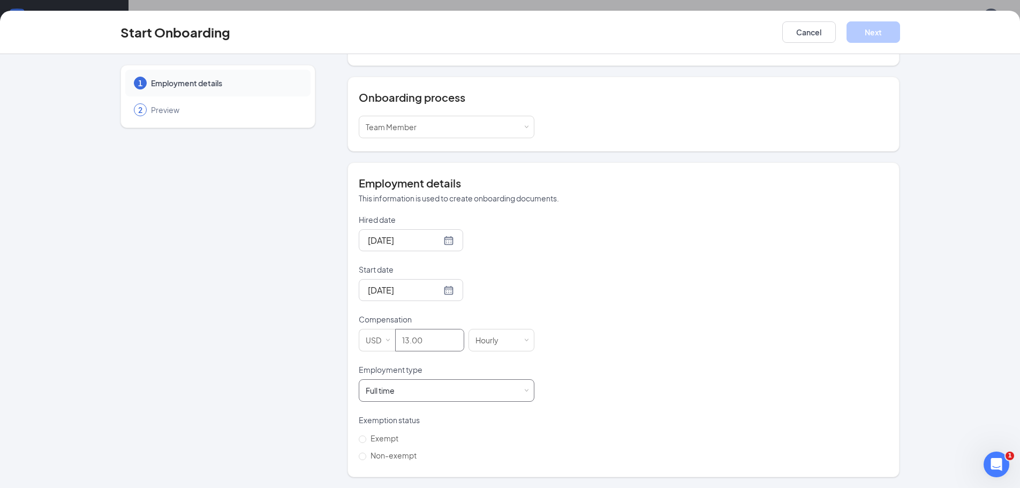
type input "13"
click at [417, 392] on div "Full time Works 30+ hours per week and is reasonably expected to work" at bounding box center [447, 390] width 162 height 21
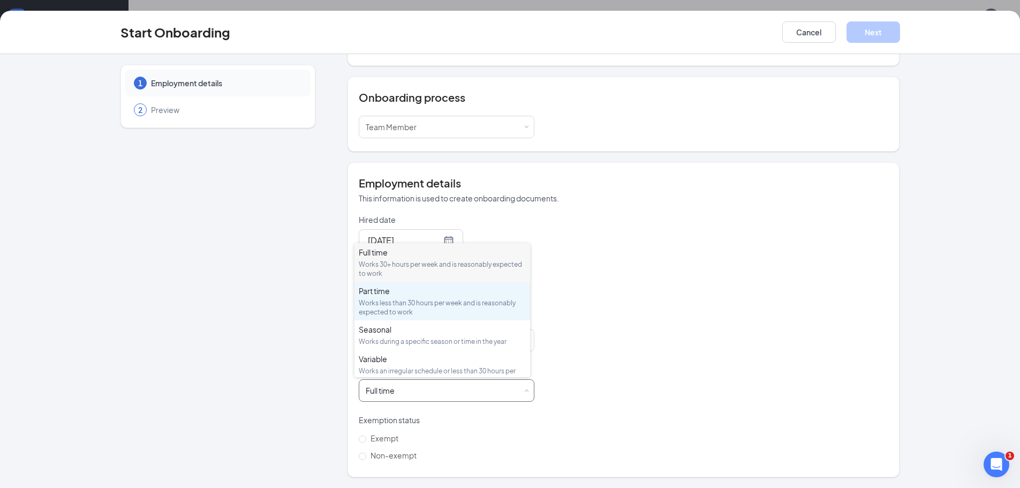
click at [386, 299] on div "Works less than 30 hours per week and is reasonably expected to work" at bounding box center [442, 307] width 167 height 18
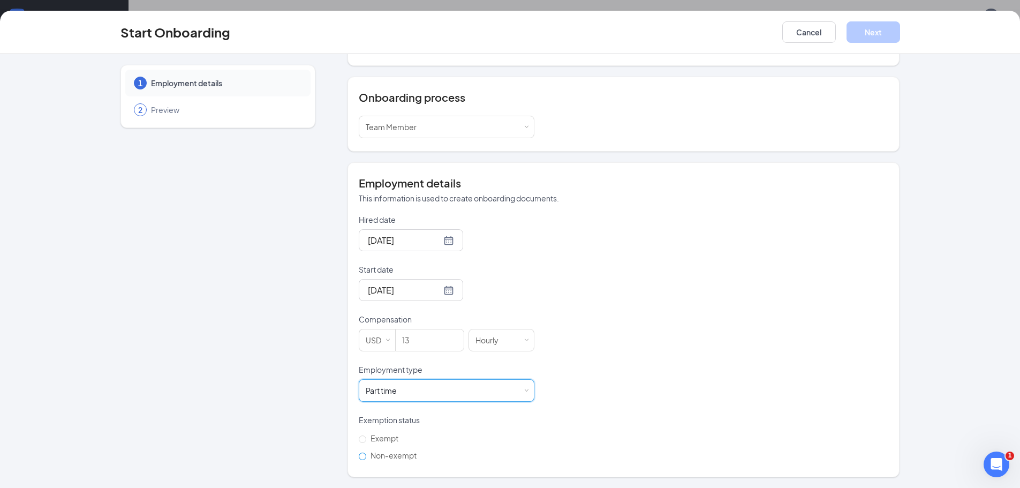
click at [407, 454] on span "Non-exempt" at bounding box center [393, 455] width 55 height 10
click at [366, 454] on input "Non-exempt" at bounding box center [362, 456] width 7 height 7
radio input "true"
click at [880, 28] on button "Next" at bounding box center [874, 31] width 54 height 21
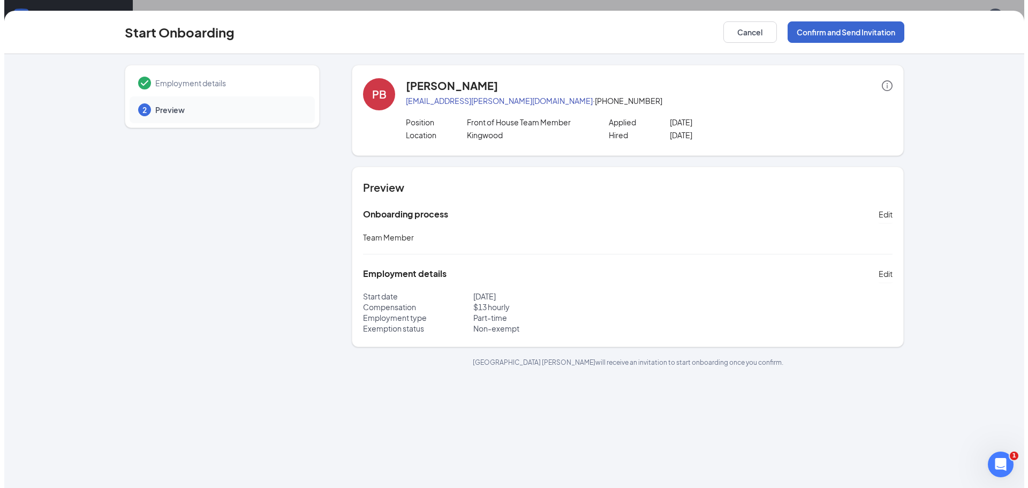
scroll to position [0, 0]
click at [880, 28] on button "Confirm and Send Invitation" at bounding box center [842, 31] width 117 height 21
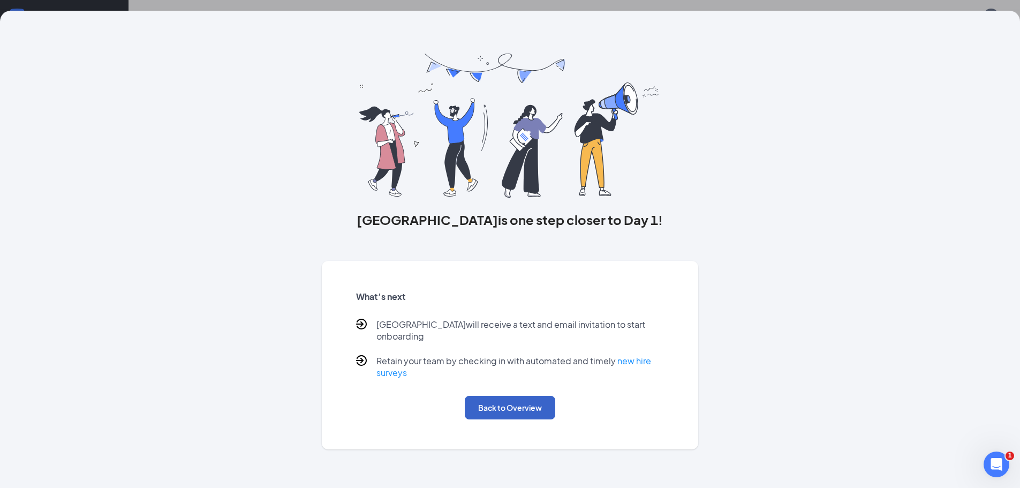
click at [545, 400] on button "Back to Overview" at bounding box center [510, 408] width 91 height 24
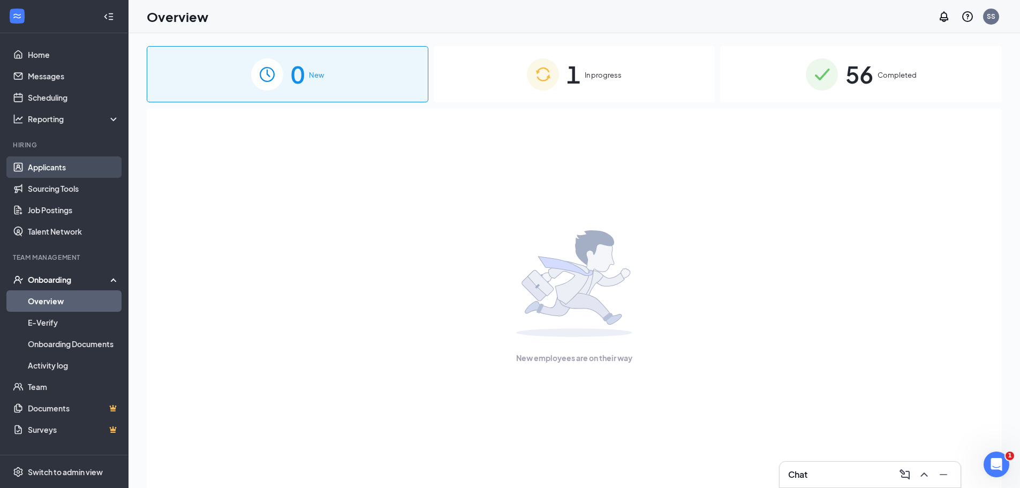
click at [46, 162] on link "Applicants" at bounding box center [74, 166] width 92 height 21
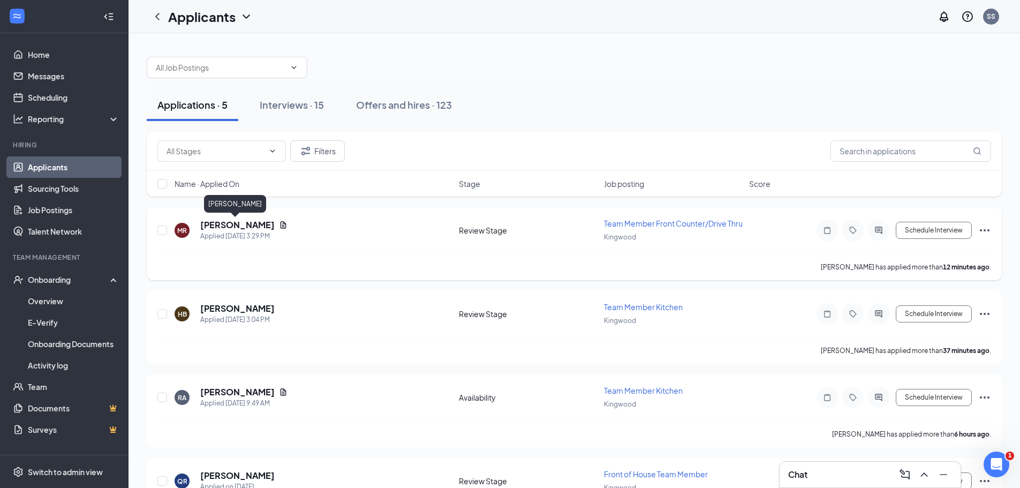
click at [223, 227] on h5 "[PERSON_NAME]" at bounding box center [237, 225] width 74 height 12
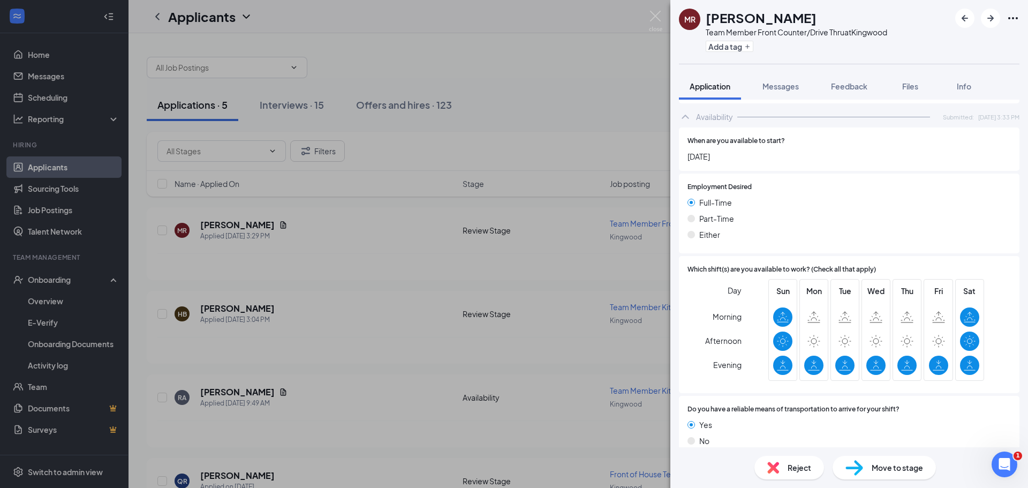
scroll to position [586, 0]
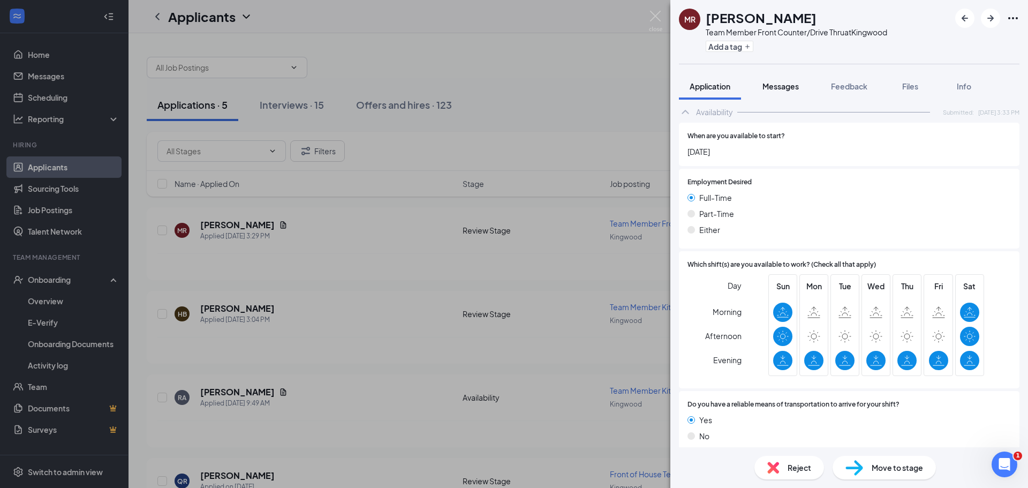
click at [777, 85] on span "Messages" at bounding box center [781, 86] width 36 height 10
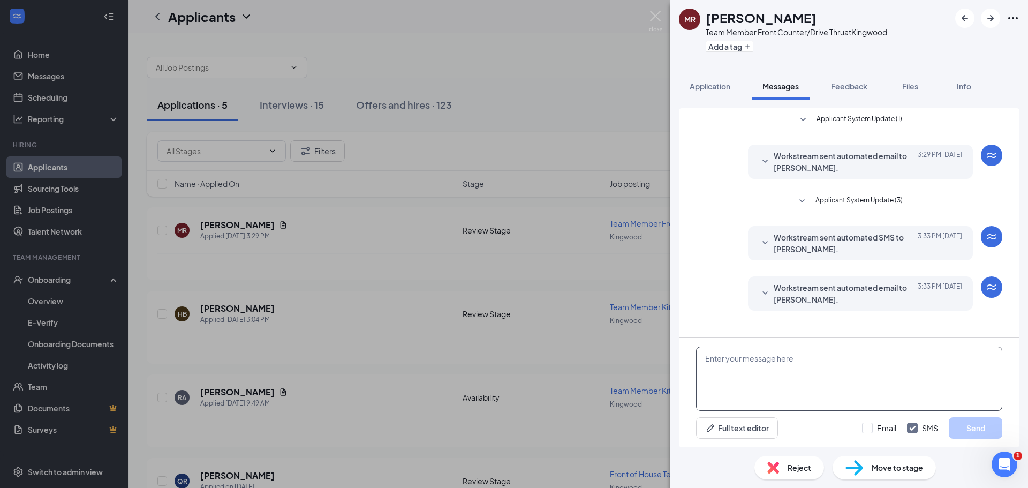
click at [840, 385] on textarea at bounding box center [849, 379] width 306 height 64
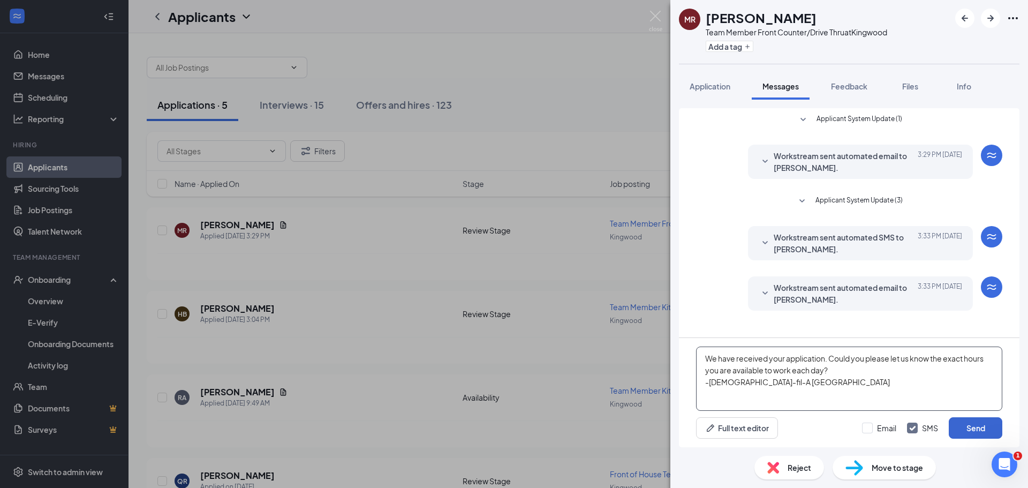
type textarea "We have received your application. Could you please let us know the exact hours…"
click at [983, 432] on button "Send" at bounding box center [976, 427] width 54 height 21
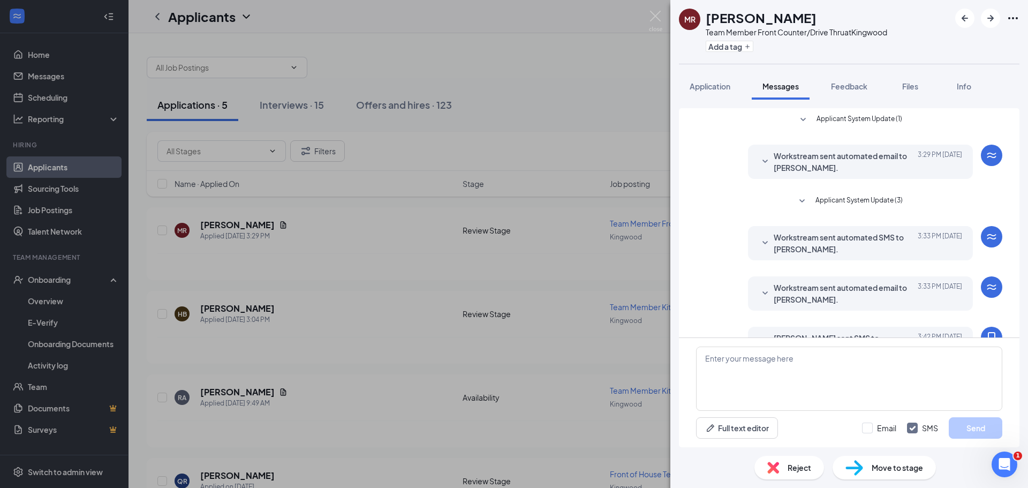
scroll to position [88, 0]
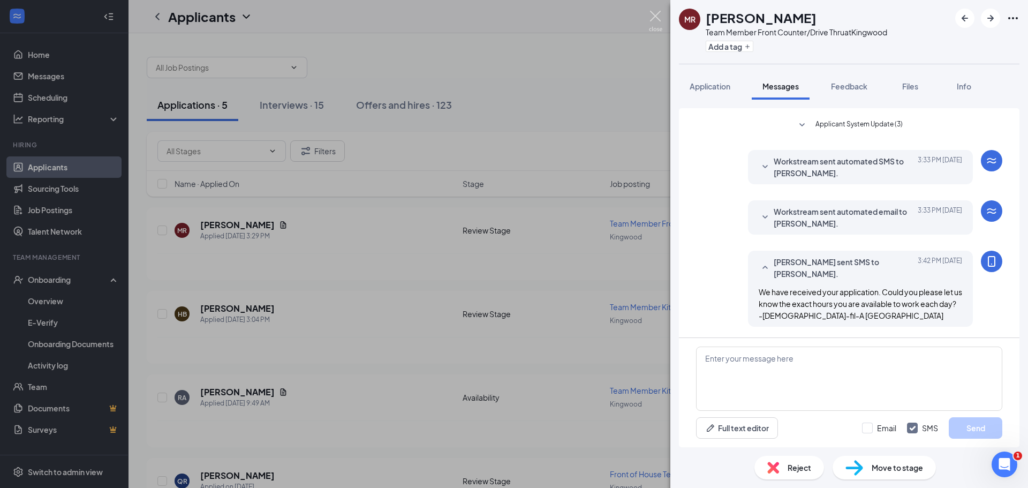
click at [653, 14] on img at bounding box center [655, 21] width 13 height 21
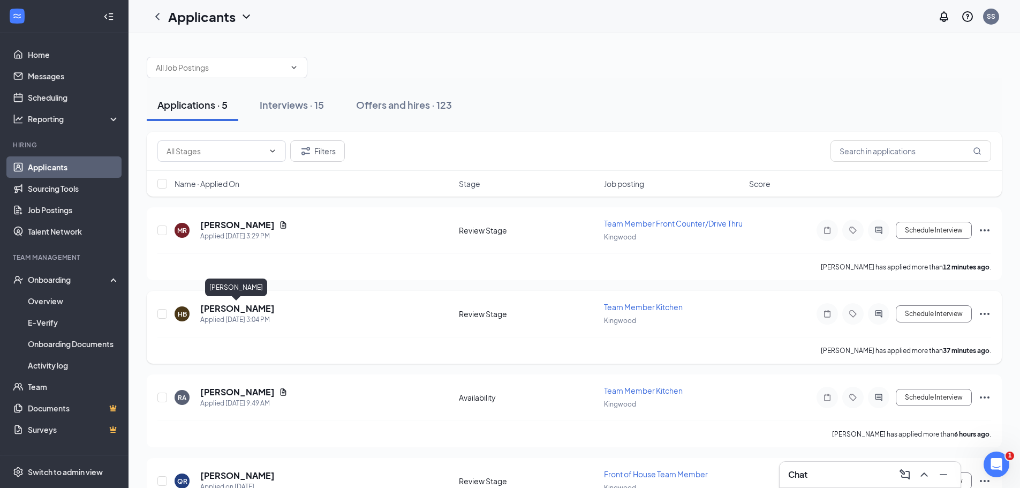
click at [249, 309] on h5 "[PERSON_NAME]" at bounding box center [237, 309] width 74 height 12
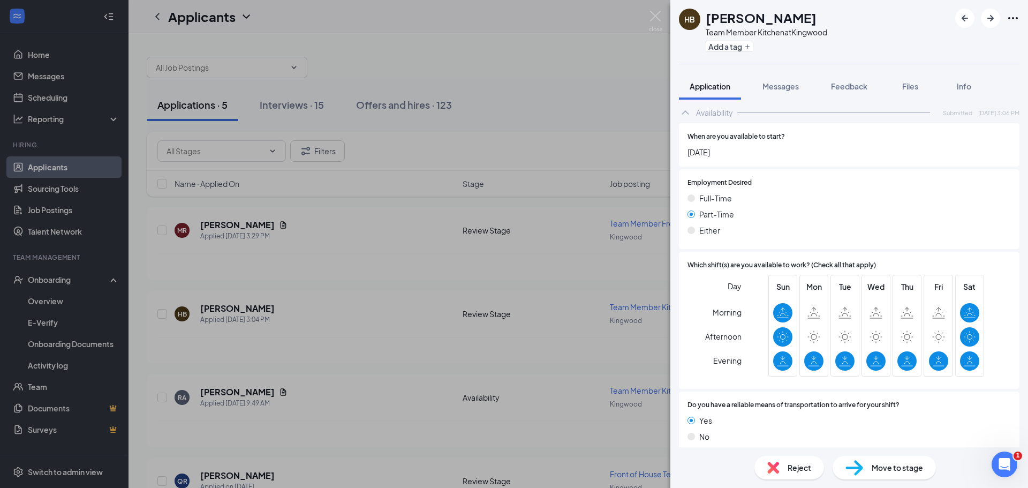
scroll to position [558, 0]
click at [791, 90] on span "Messages" at bounding box center [781, 86] width 36 height 10
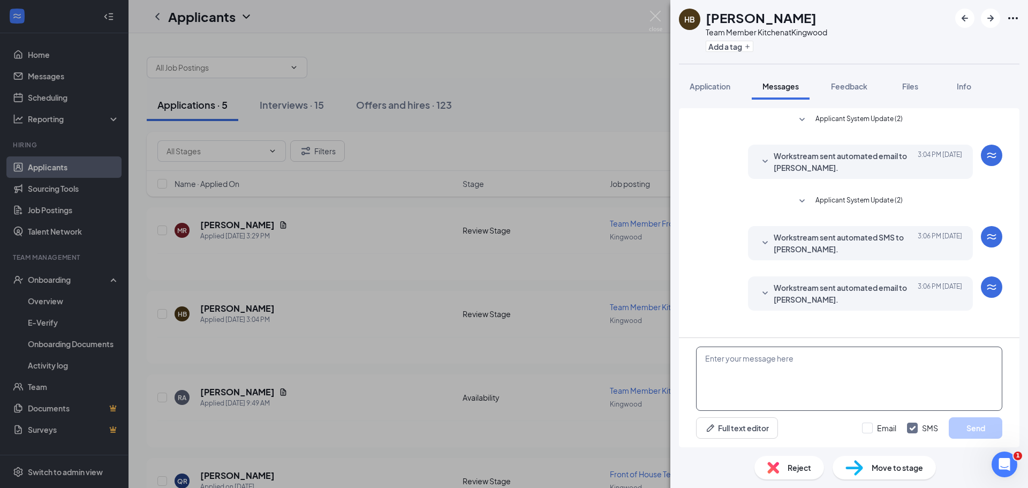
click at [850, 387] on textarea at bounding box center [849, 379] width 306 height 64
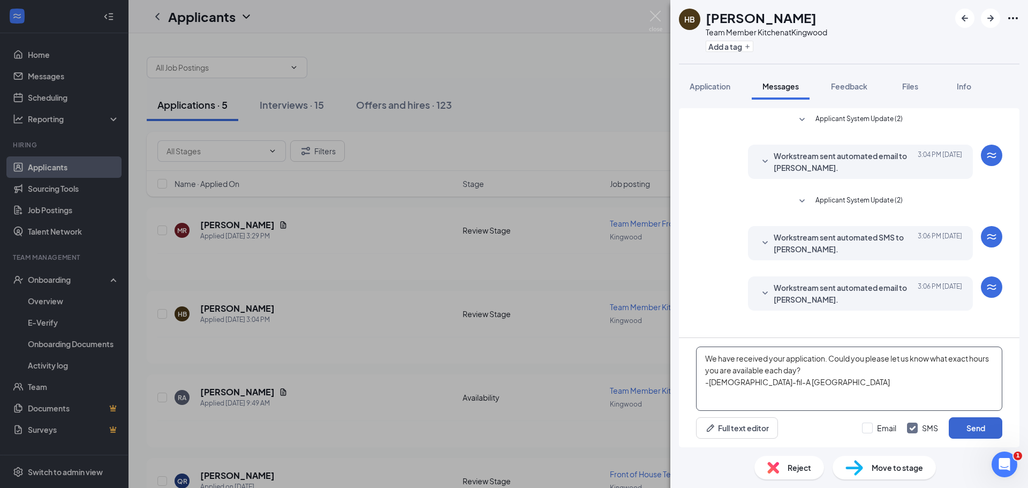
type textarea "We have received your application. Could you please let us know what exact hour…"
click at [982, 425] on button "Send" at bounding box center [976, 427] width 54 height 21
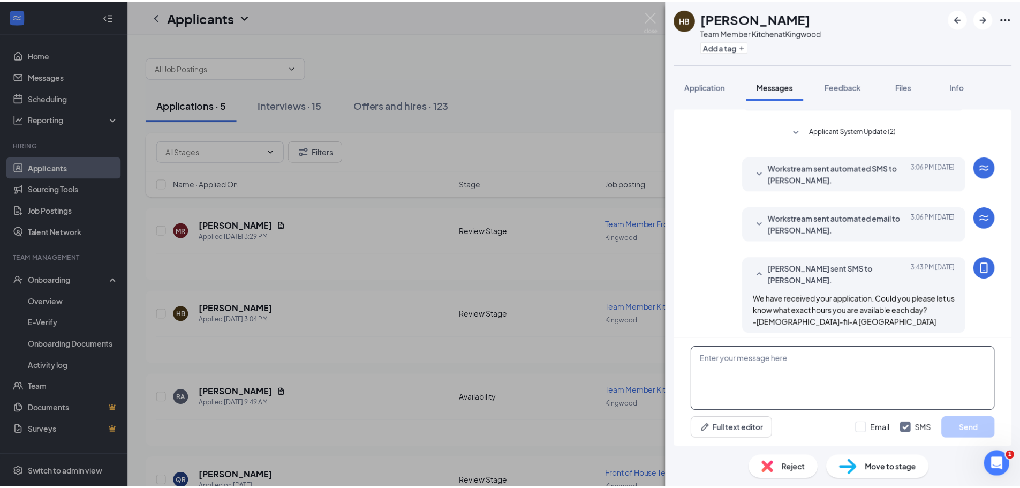
scroll to position [76, 0]
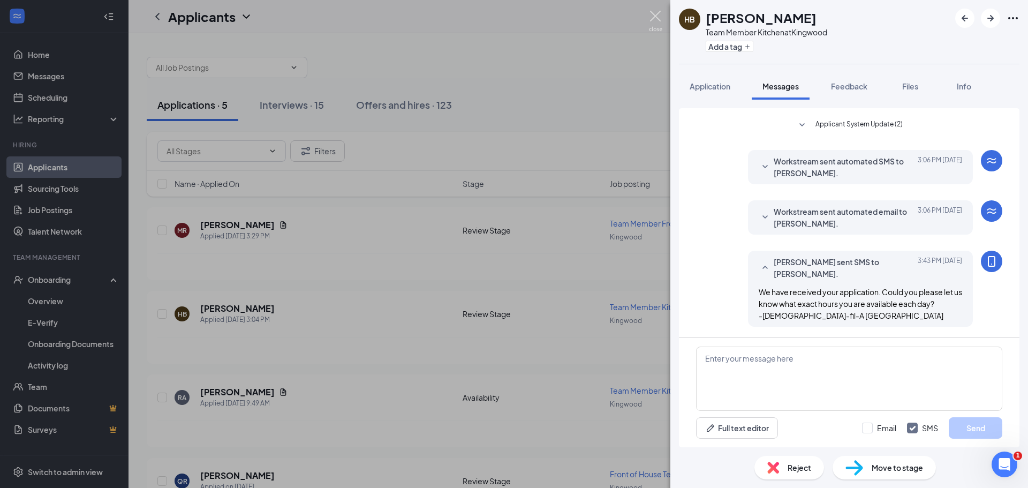
click at [652, 13] on img at bounding box center [655, 21] width 13 height 21
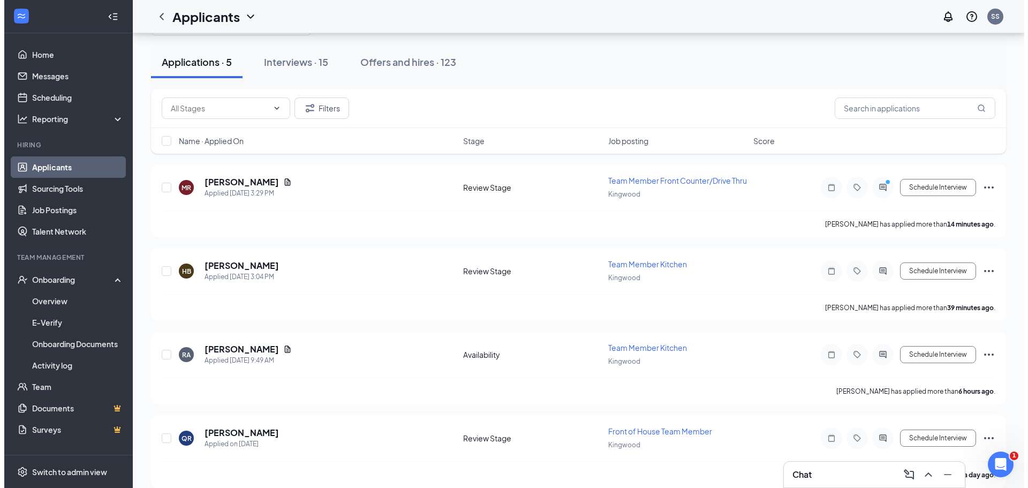
scroll to position [107, 0]
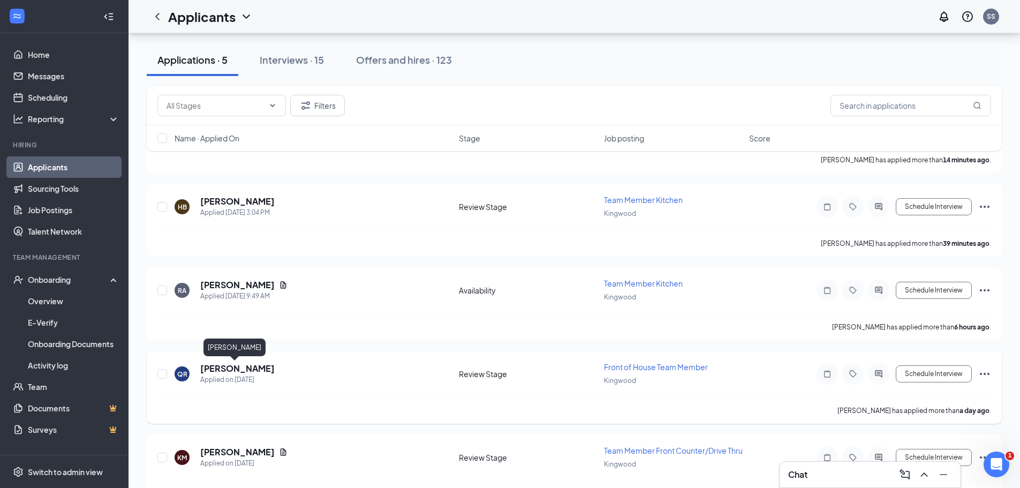
click at [235, 367] on h5 "[PERSON_NAME]" at bounding box center [237, 369] width 74 height 12
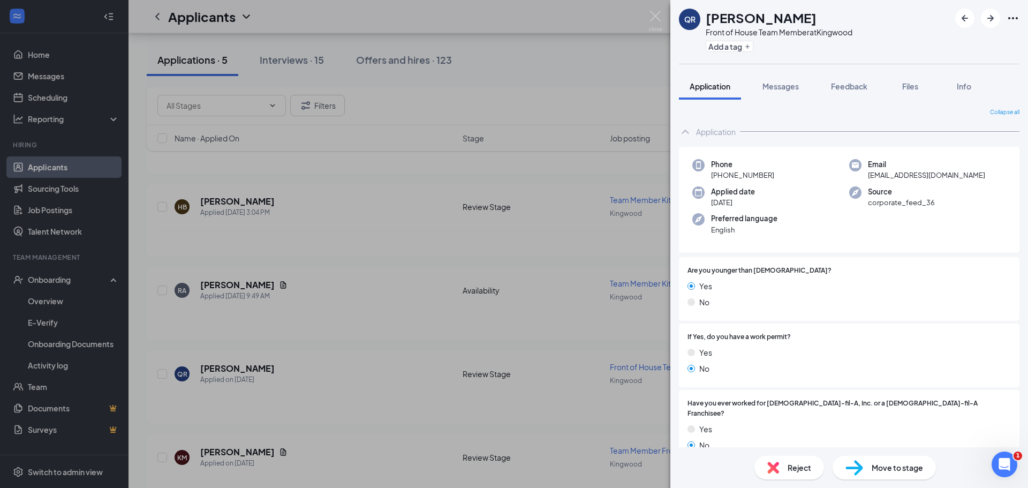
click at [795, 467] on span "Reject" at bounding box center [800, 468] width 24 height 12
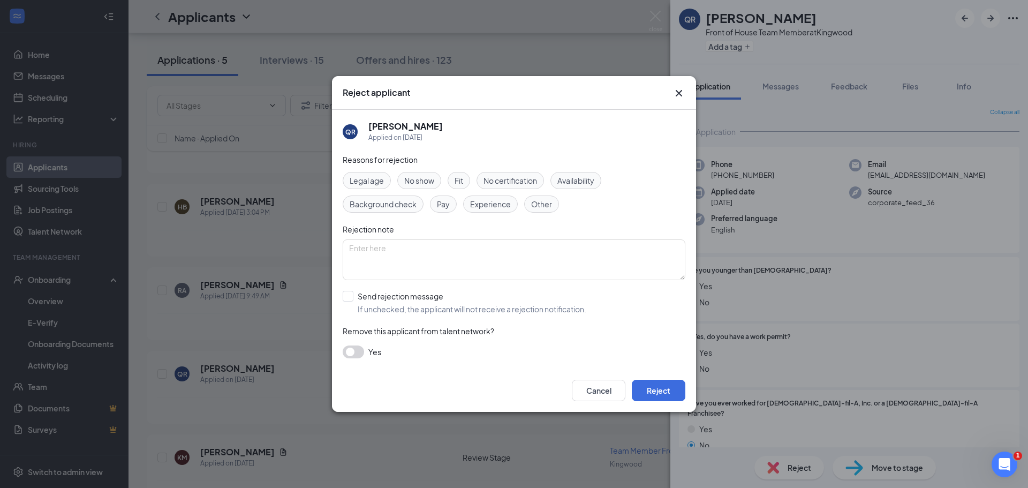
click at [586, 174] on div "Availability" at bounding box center [576, 180] width 51 height 17
click at [350, 298] on input "Send rejection message If unchecked, the applicant will not receive a rejection…" at bounding box center [465, 303] width 244 height 24
checkbox input "true"
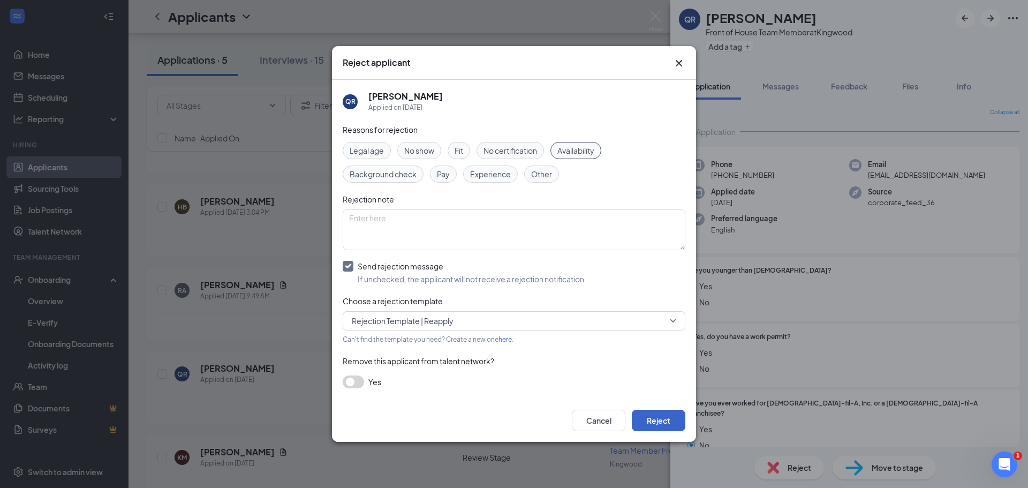
click at [652, 422] on button "Reject" at bounding box center [659, 420] width 54 height 21
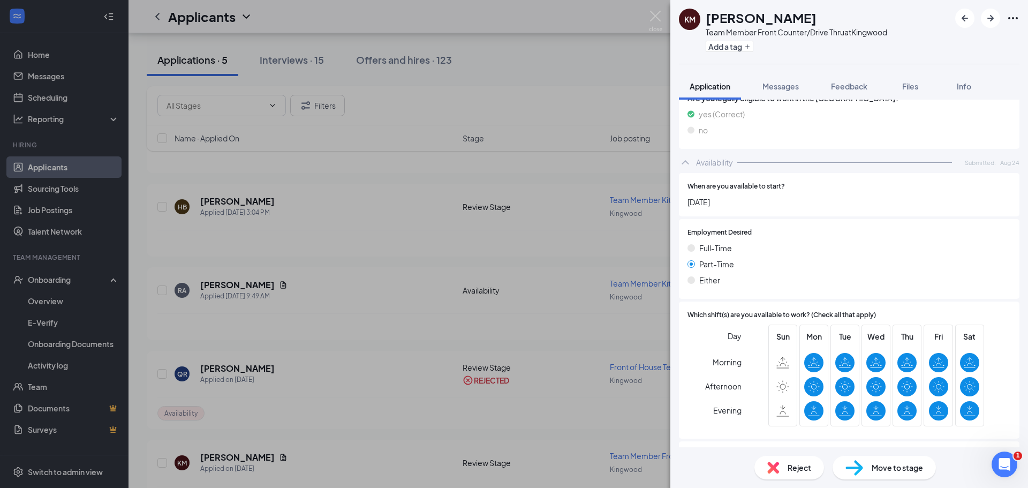
scroll to position [586, 0]
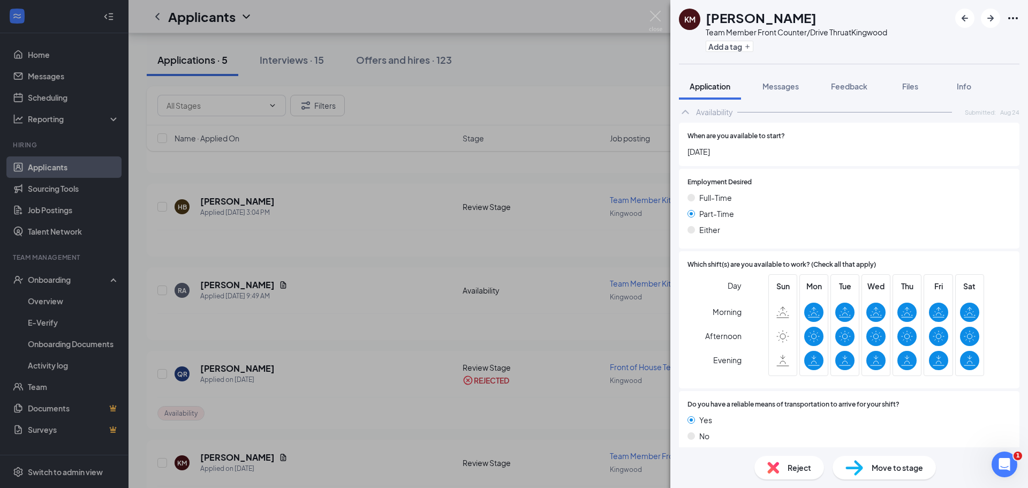
click at [886, 471] on span "Move to stage" at bounding box center [897, 468] width 51 height 12
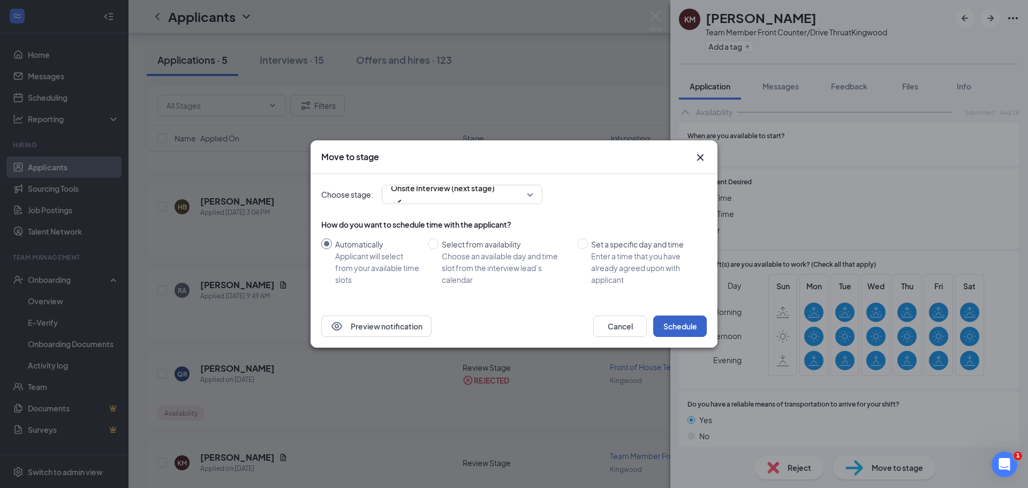
click at [677, 325] on button "Schedule" at bounding box center [681, 326] width 54 height 21
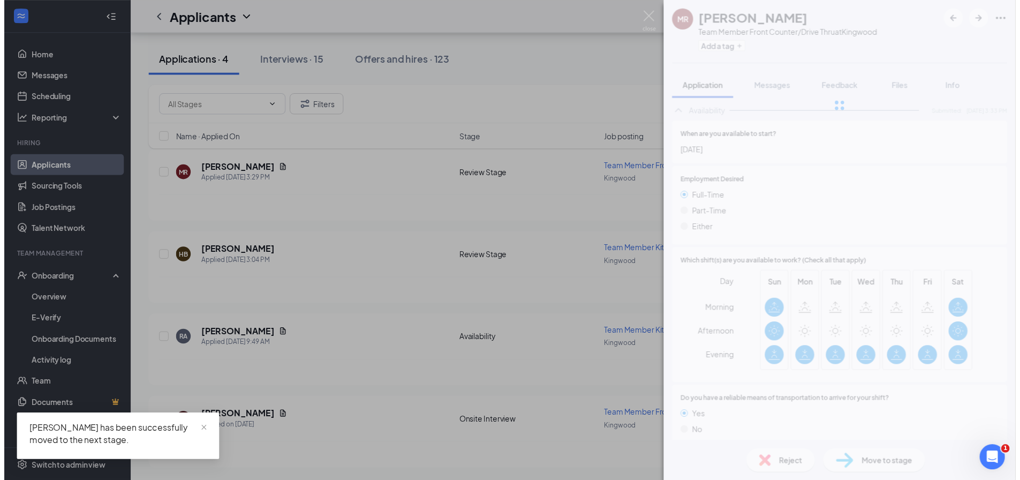
scroll to position [56, 0]
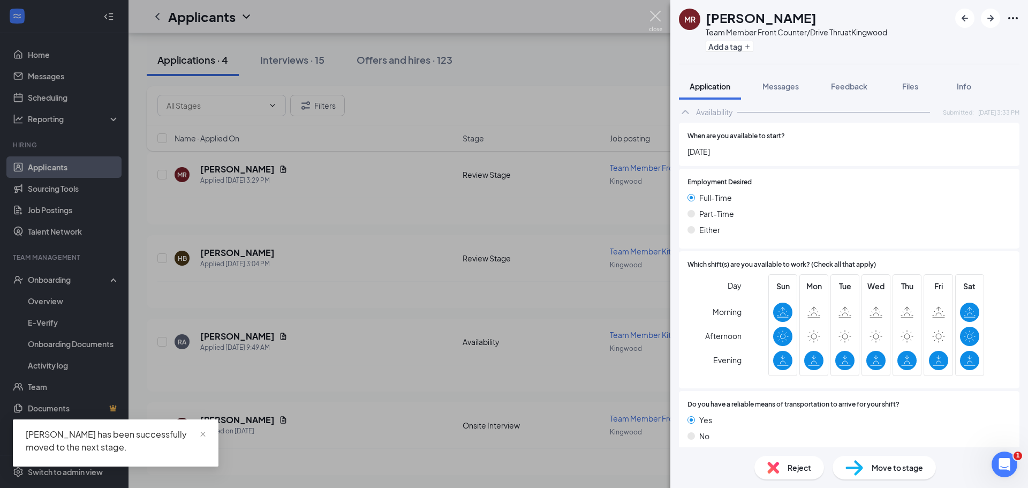
click at [662, 20] on img at bounding box center [655, 21] width 13 height 21
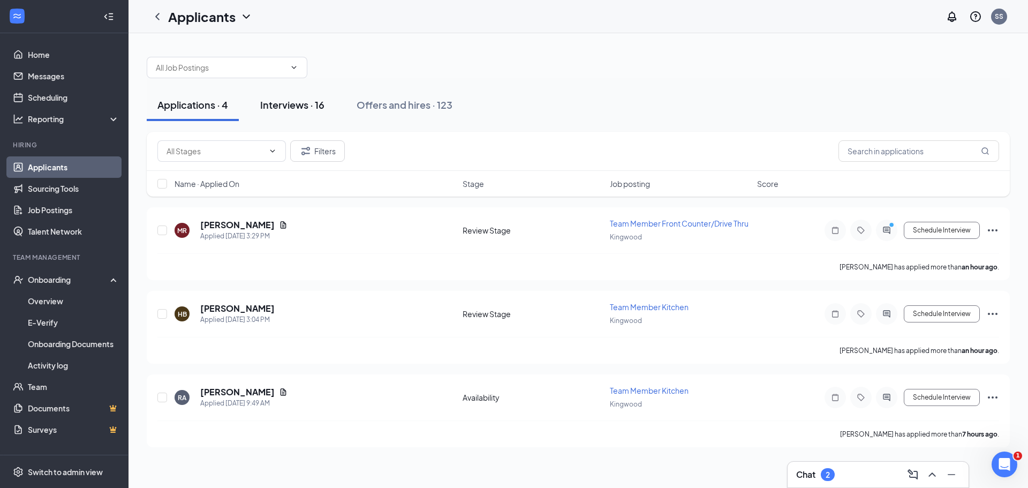
click at [306, 108] on div "Interviews · 16" at bounding box center [292, 104] width 64 height 13
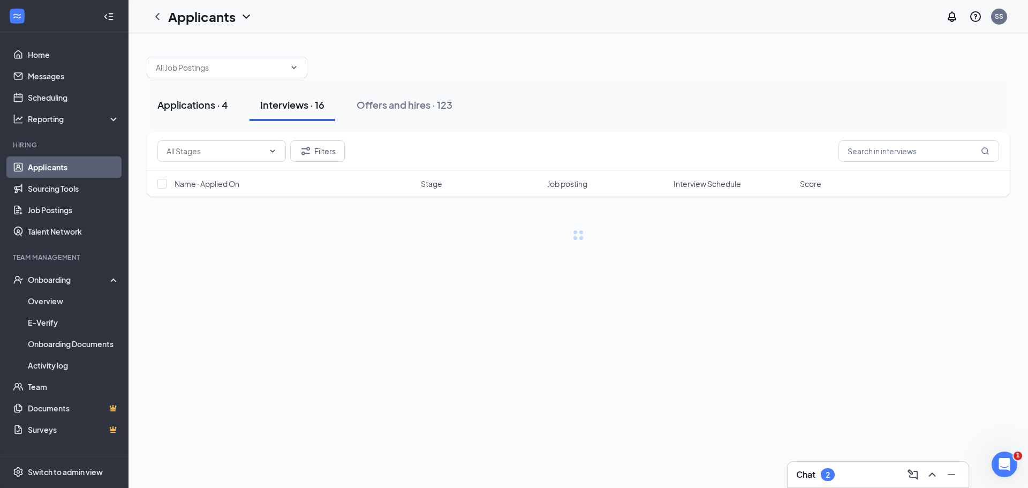
click at [189, 101] on div "Applications · 4" at bounding box center [192, 104] width 71 height 13
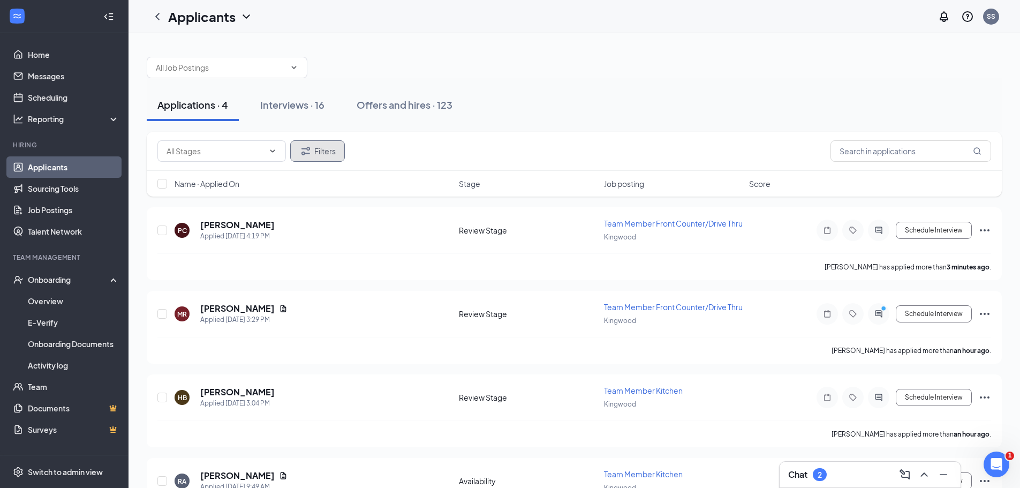
click at [324, 154] on button "Filters" at bounding box center [317, 150] width 55 height 21
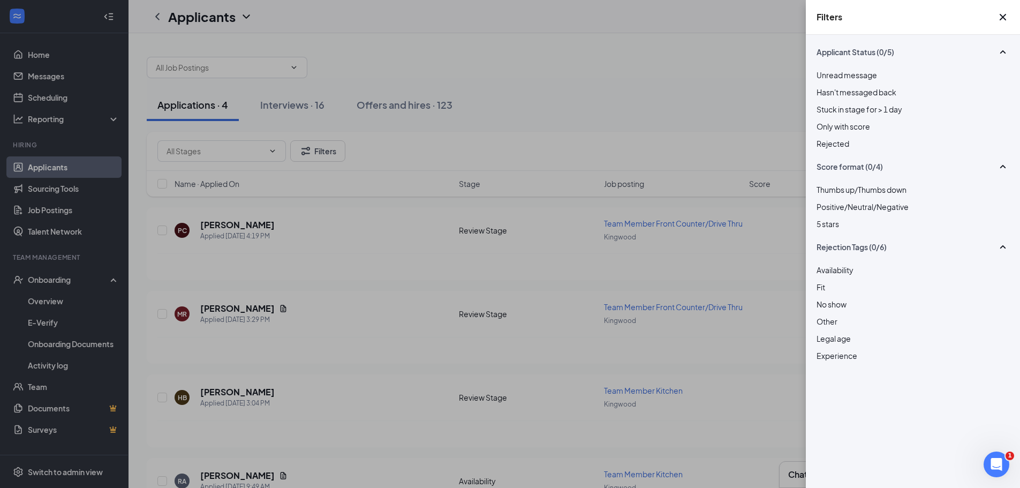
click at [820, 138] on div at bounding box center [913, 138] width 193 height 0
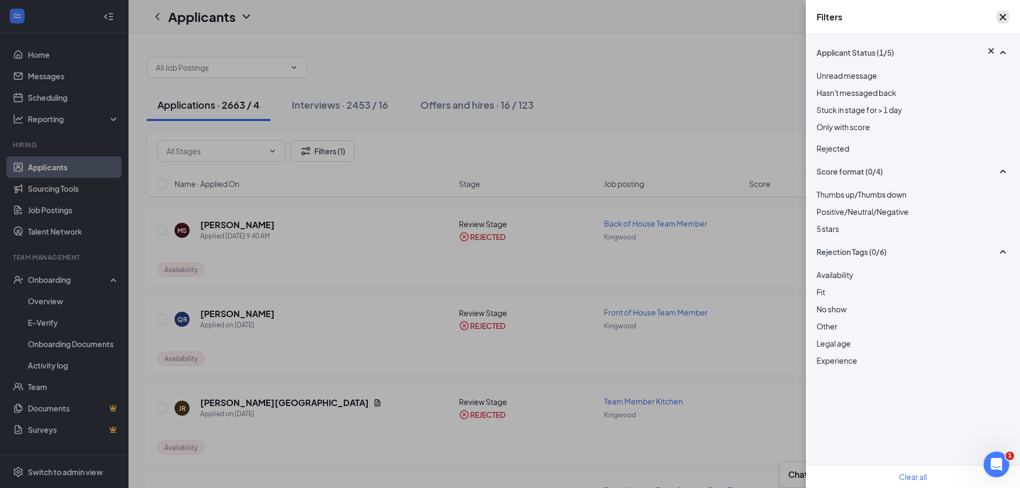
click at [1002, 17] on icon "Cross" at bounding box center [1003, 17] width 13 height 13
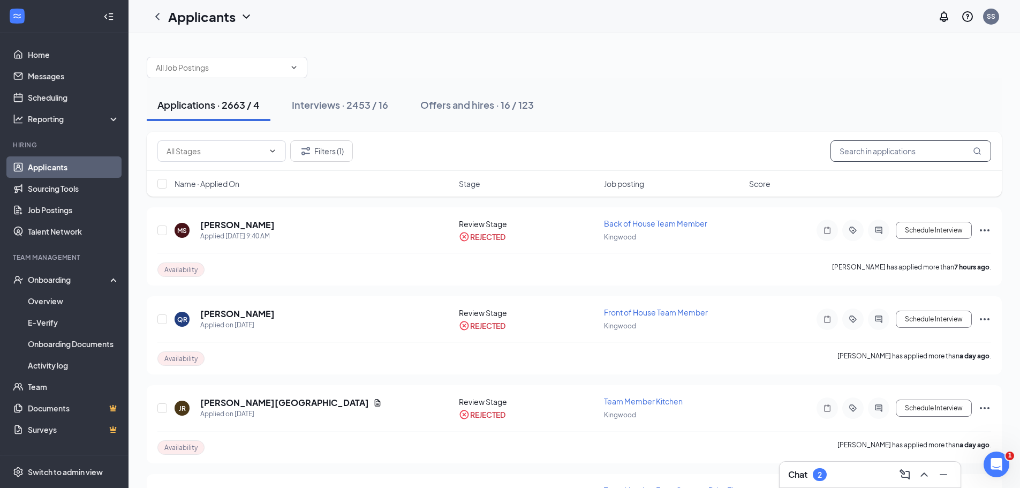
click at [904, 154] on input "text" at bounding box center [911, 150] width 161 height 21
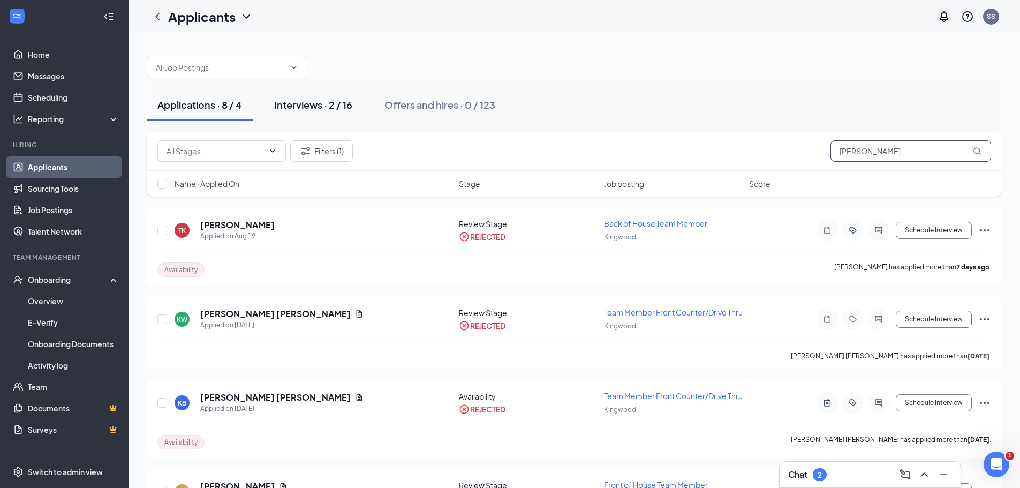
type input "[PERSON_NAME]"
click at [312, 108] on div "Interviews · 2 / 16" at bounding box center [313, 104] width 78 height 13
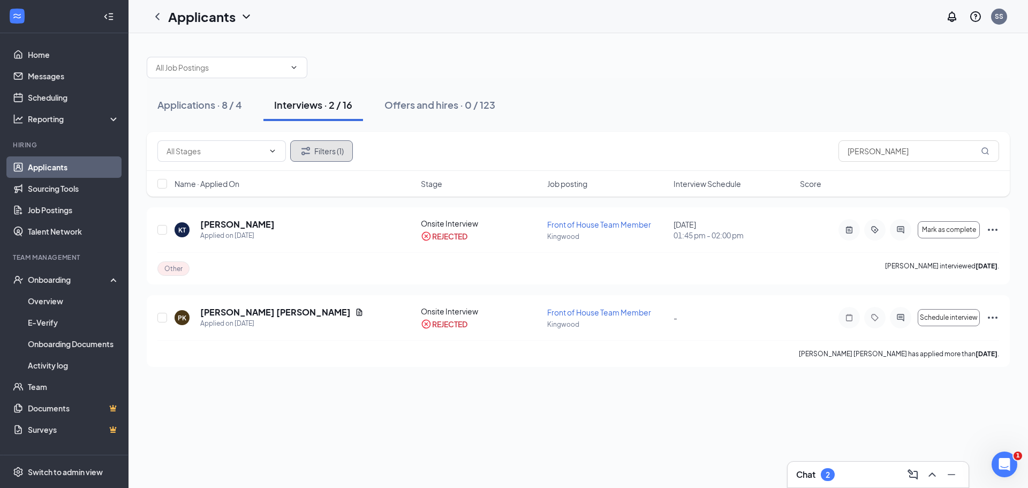
click at [339, 152] on button "Filters (1)" at bounding box center [321, 150] width 63 height 21
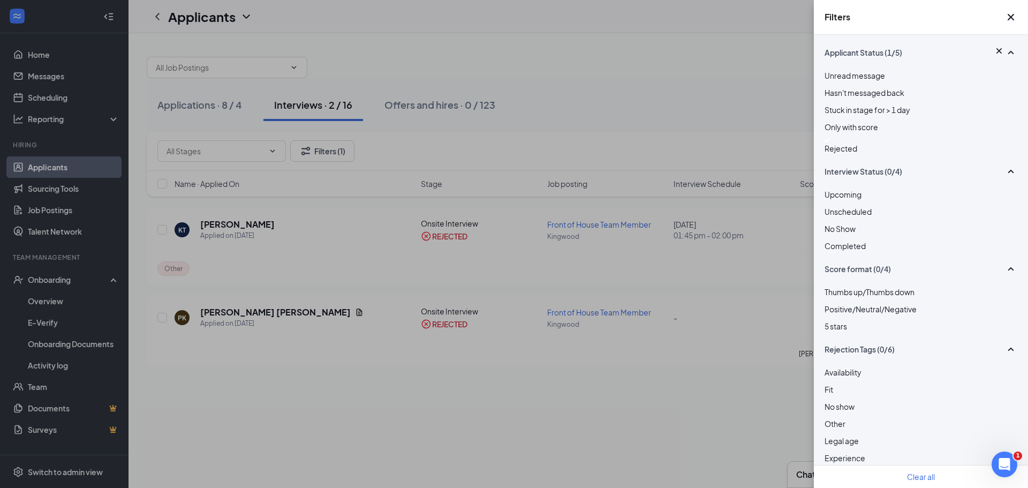
click at [829, 142] on img at bounding box center [827, 140] width 5 height 4
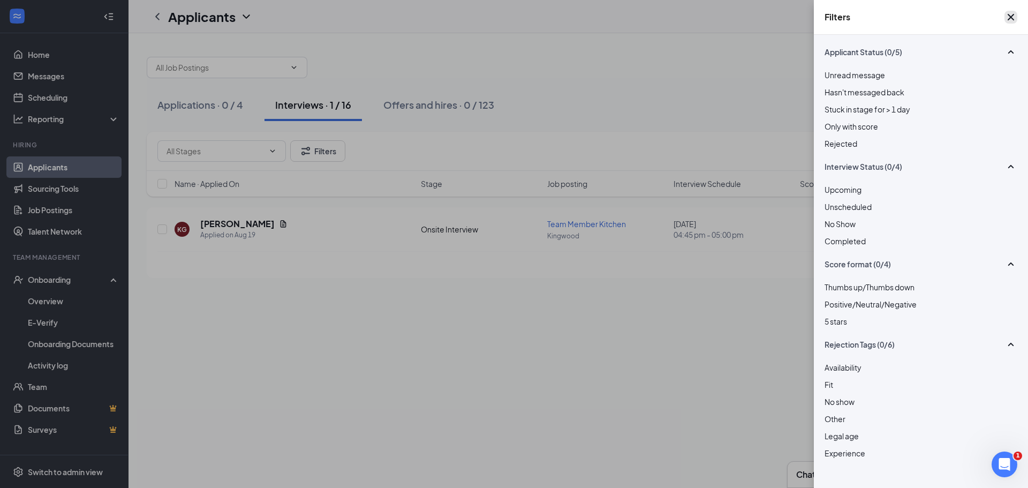
click at [1008, 19] on icon "Cross" at bounding box center [1011, 17] width 13 height 13
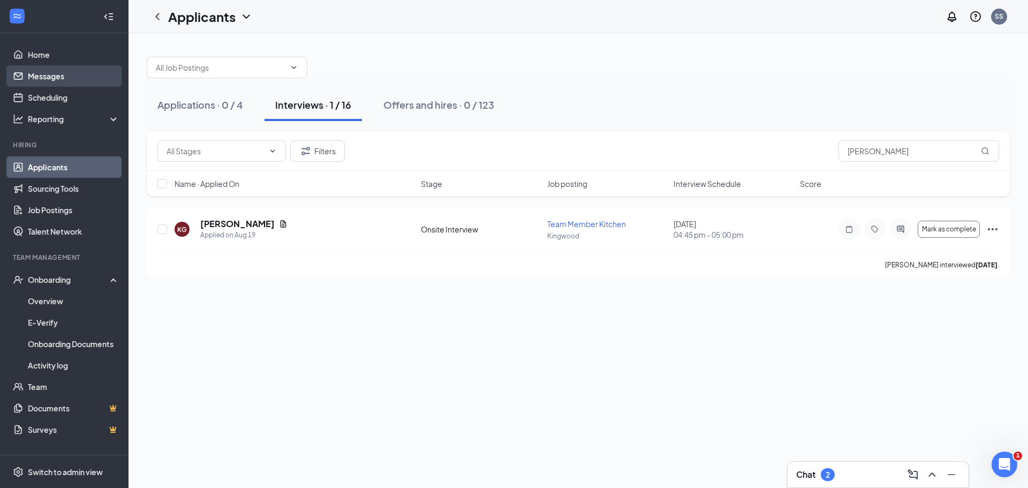
click at [57, 79] on link "Messages" at bounding box center [74, 75] width 92 height 21
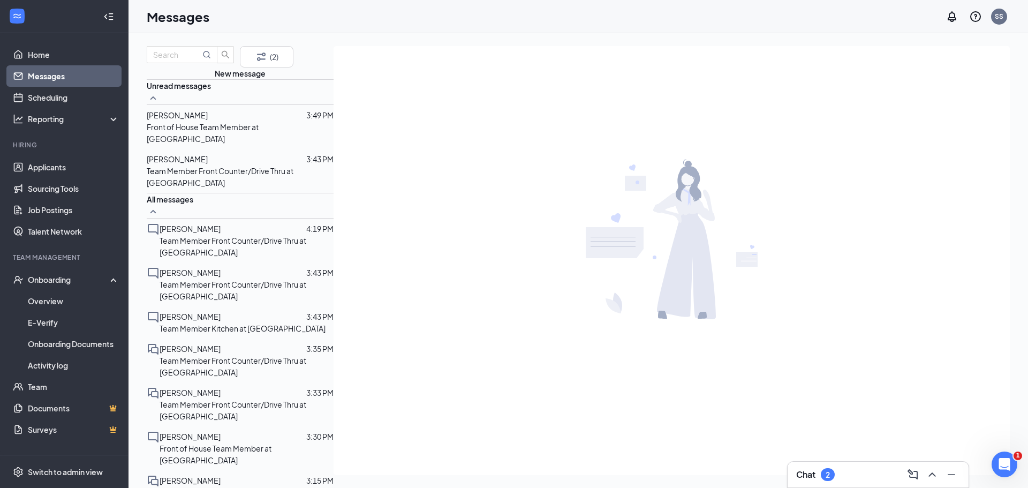
click at [843, 472] on div "Chat 2" at bounding box center [879, 474] width 164 height 17
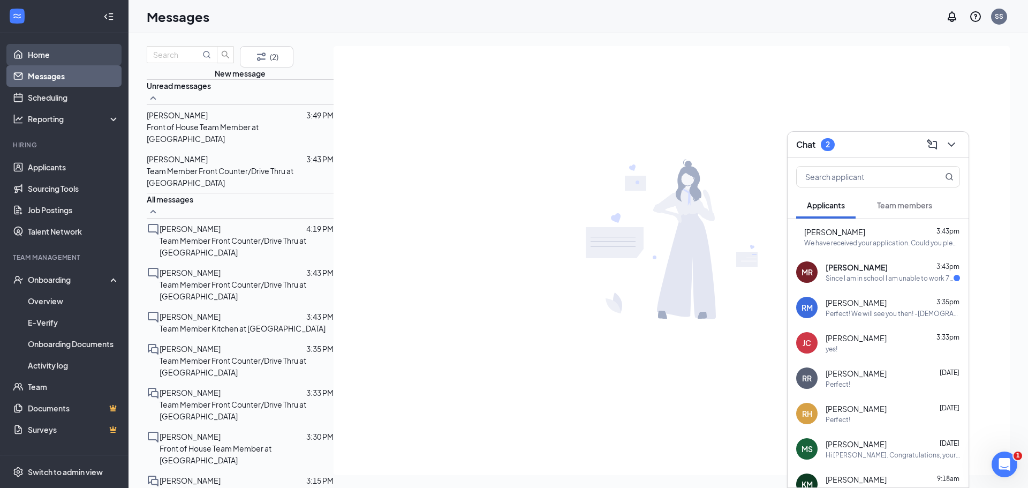
click at [82, 56] on link "Home" at bounding box center [74, 54] width 92 height 21
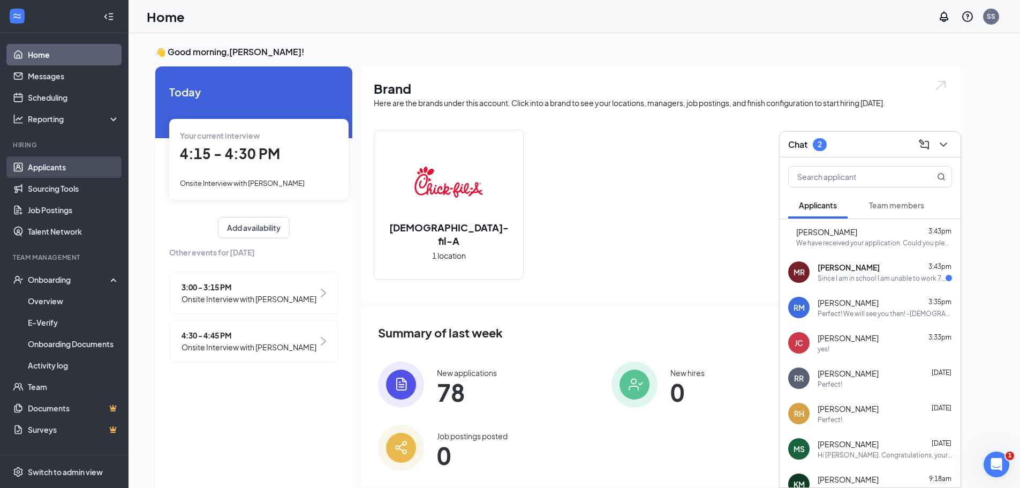
click at [71, 164] on link "Applicants" at bounding box center [74, 166] width 92 height 21
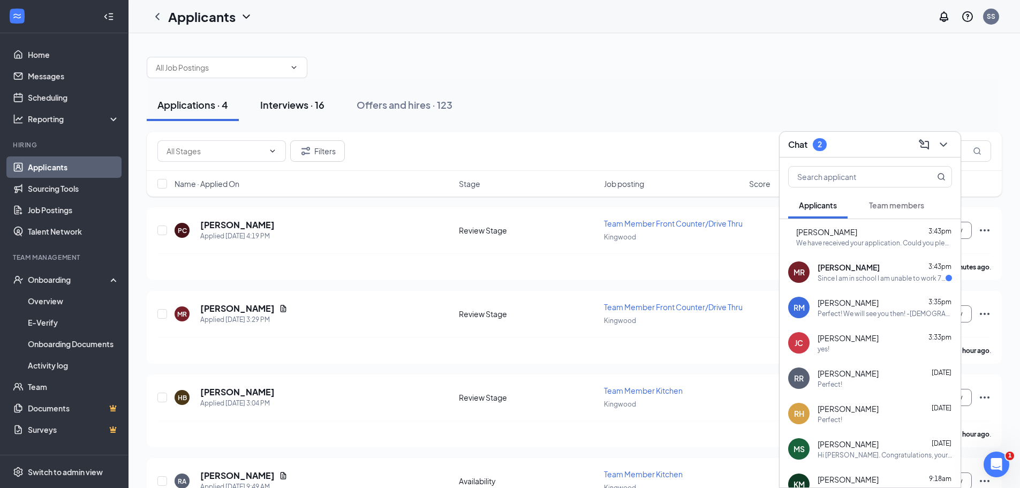
click at [319, 111] on button "Interviews · 16" at bounding box center [293, 105] width 86 height 32
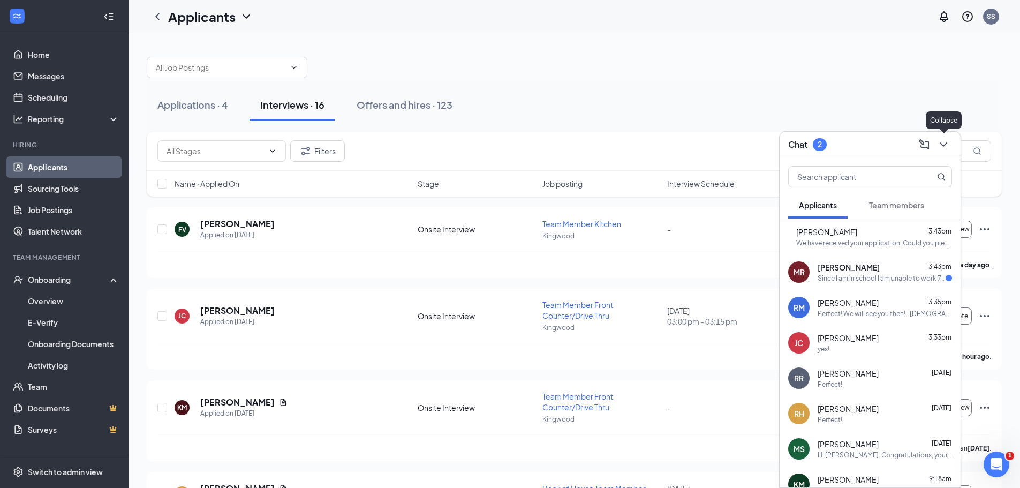
click at [942, 146] on icon "ChevronDown" at bounding box center [943, 144] width 13 height 13
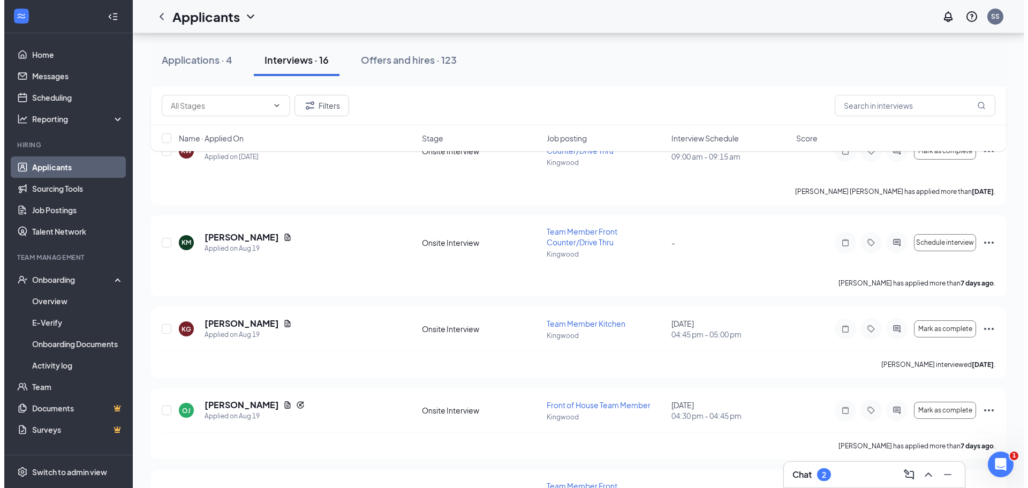
scroll to position [1071, 0]
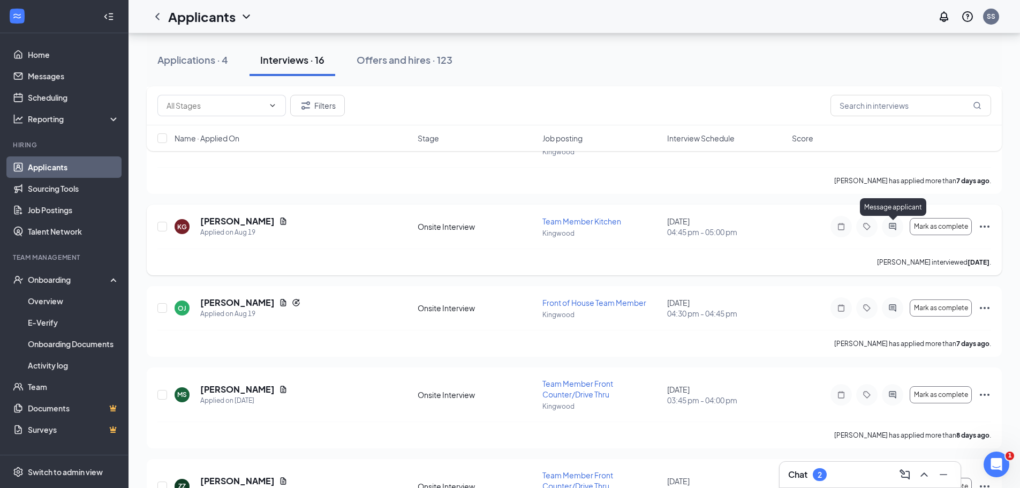
click at [897, 226] on icon "ActiveChat" at bounding box center [893, 226] width 13 height 9
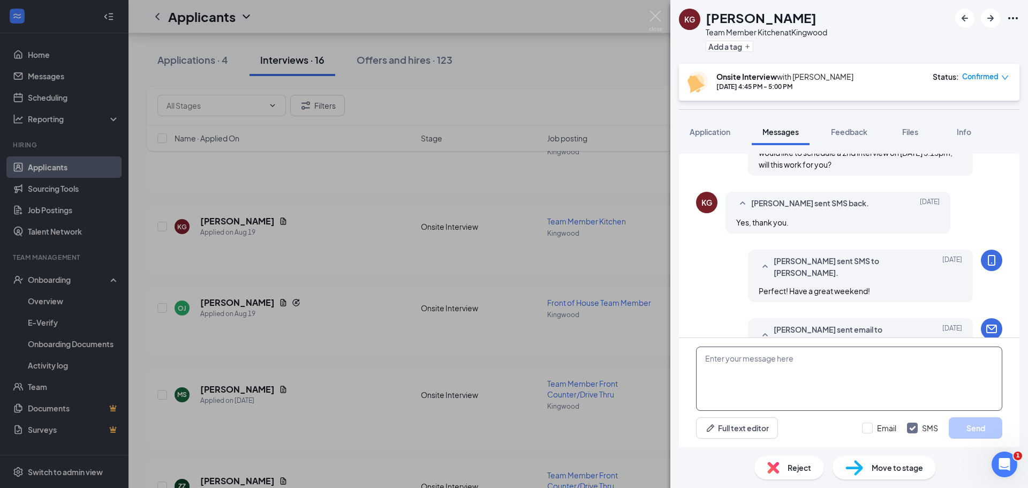
click at [823, 359] on textarea at bounding box center [849, 379] width 306 height 64
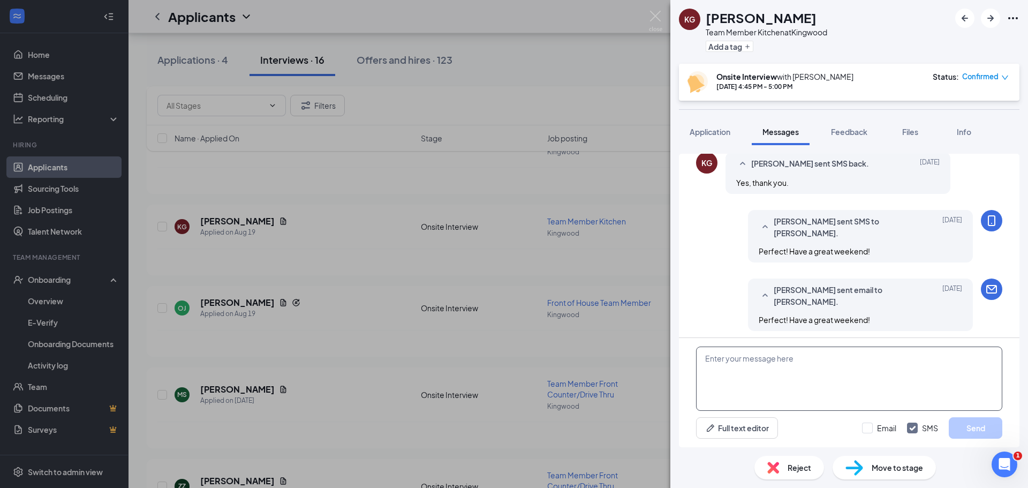
scroll to position [440, 0]
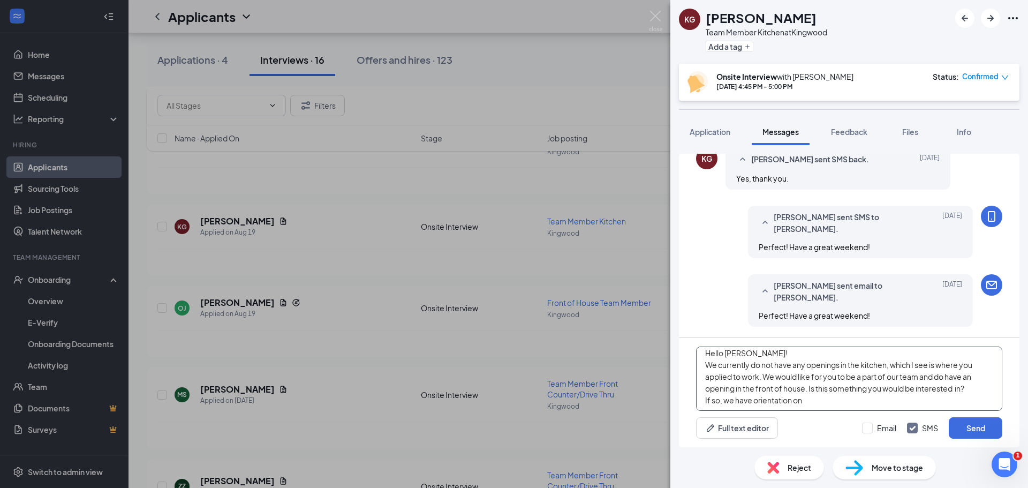
scroll to position [6, 0]
type textarea "Hello [PERSON_NAME]! We currently do not have any openings in the kitchen, whic…"
click at [960, 416] on div "Hello [PERSON_NAME]! We currently do not have any openings in the kitchen, whic…" at bounding box center [849, 392] width 341 height 109
click at [965, 425] on button "Send" at bounding box center [976, 427] width 54 height 21
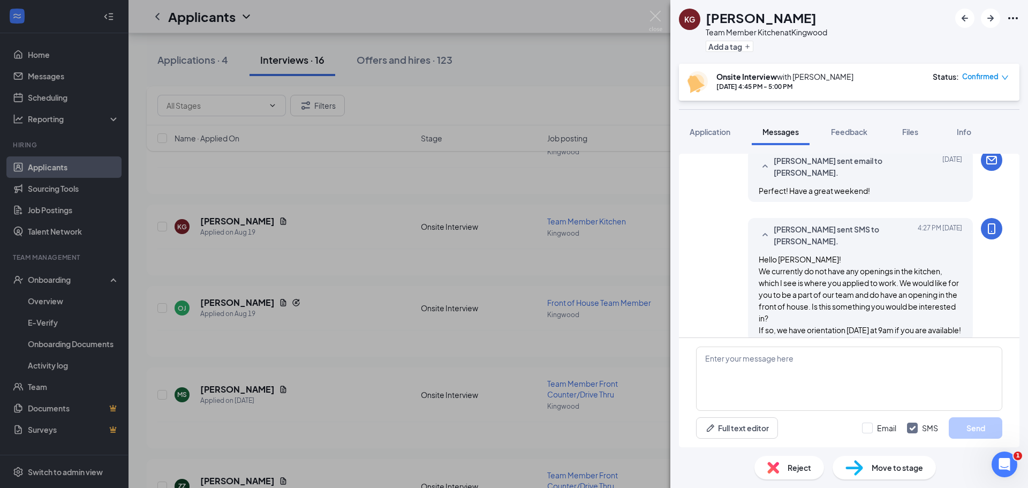
scroll to position [591, 0]
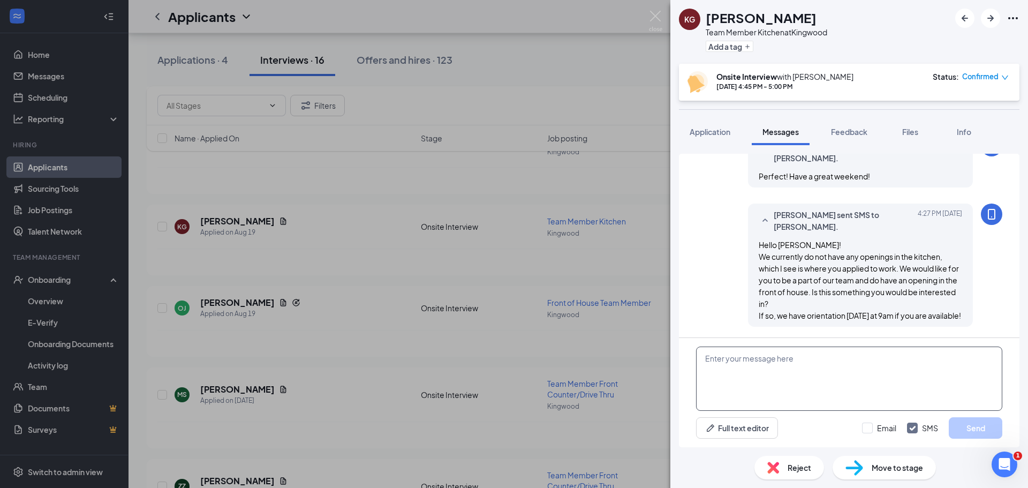
click at [812, 355] on textarea at bounding box center [849, 379] width 306 height 64
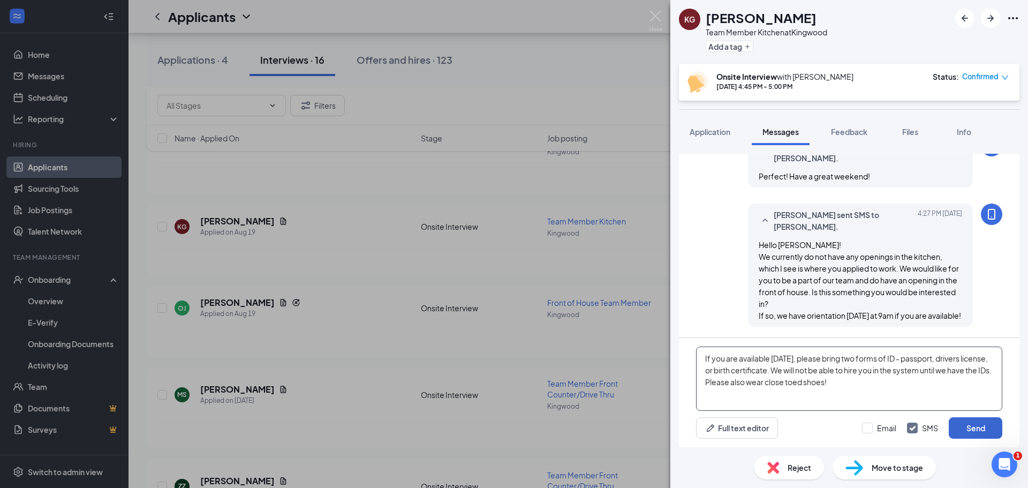
type textarea "If you are available [DATE], please bring two forms of ID - passport, drivers l…"
click at [974, 430] on button "Send" at bounding box center [976, 427] width 54 height 21
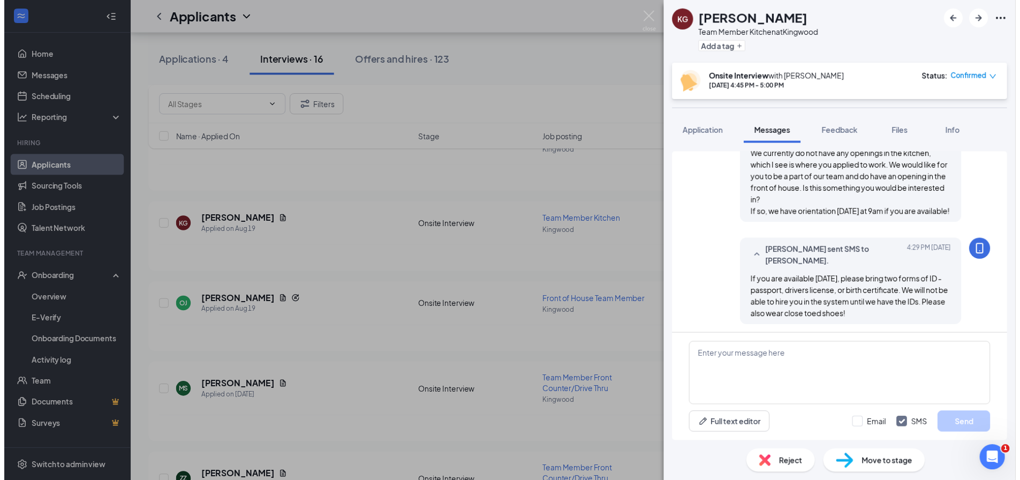
scroll to position [695, 0]
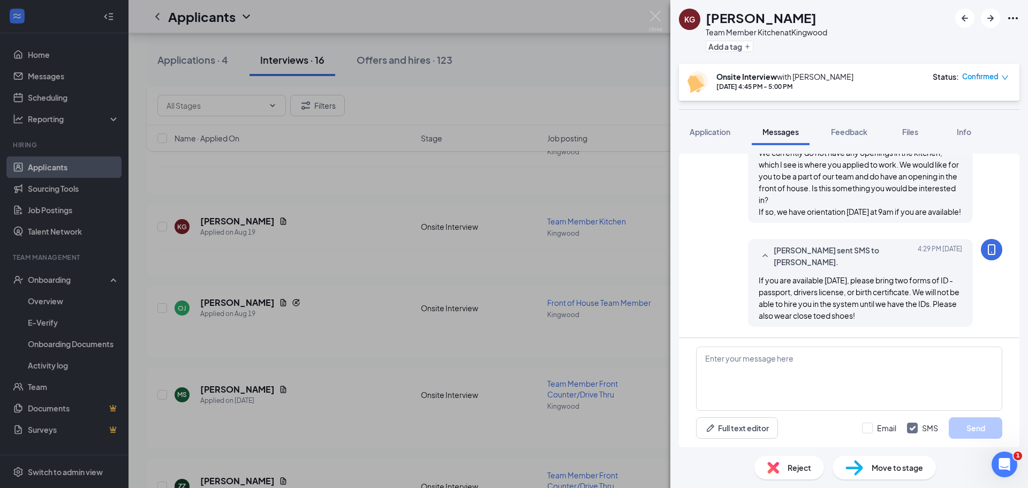
click at [656, 9] on div "KG [PERSON_NAME] Team Member Kitchen at [GEOGRAPHIC_DATA] Add a tag Onsite Inte…" at bounding box center [514, 244] width 1028 height 488
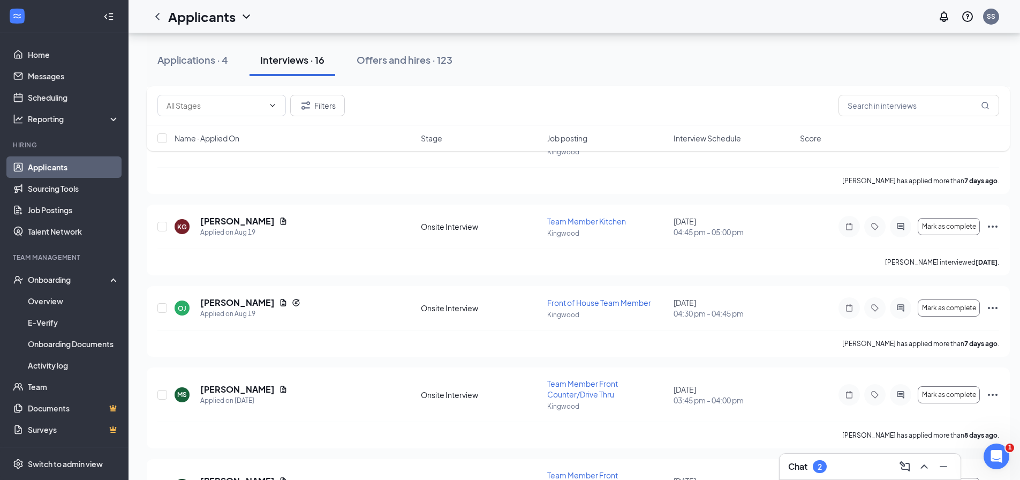
click at [871, 476] on div "Chat 2" at bounding box center [870, 467] width 181 height 26
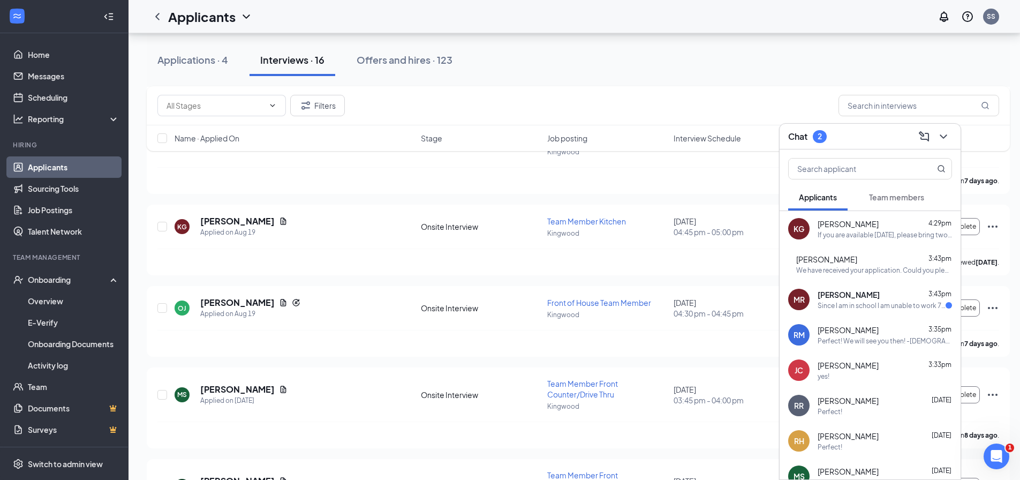
drag, startPoint x: 881, startPoint y: 291, endPoint x: 891, endPoint y: 294, distance: 10.4
click at [882, 291] on div "[PERSON_NAME] 3:43pm" at bounding box center [885, 294] width 134 height 11
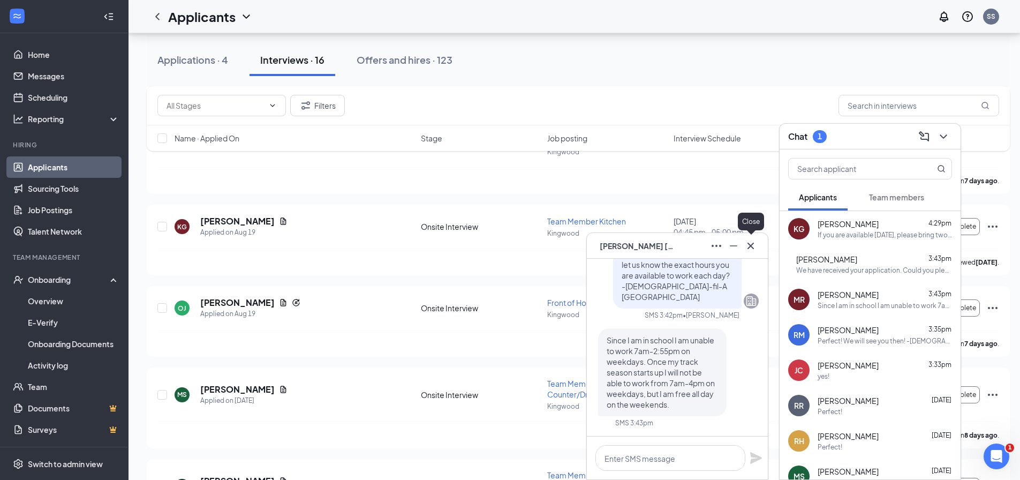
click at [752, 243] on icon "Cross" at bounding box center [751, 245] width 13 height 13
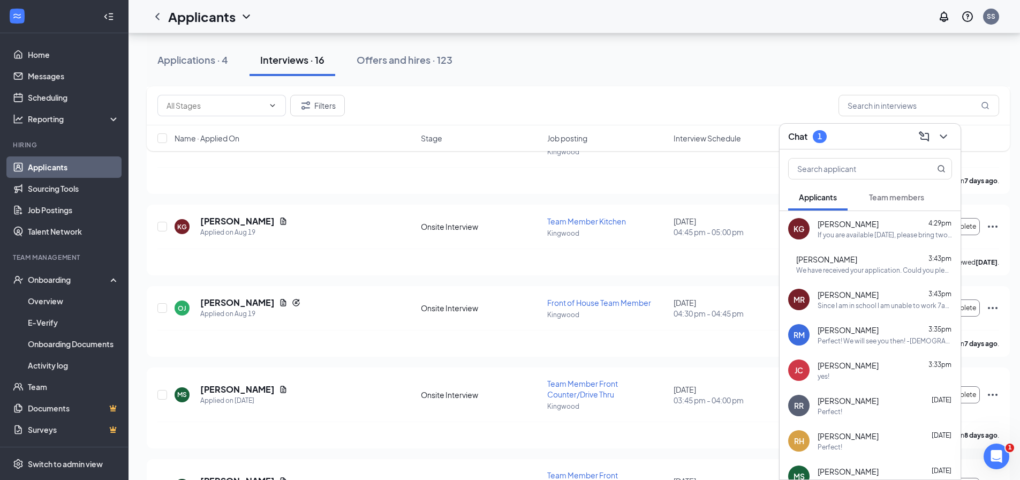
click at [846, 229] on div "[PERSON_NAME] 4:29pm If you are available [DATE], please bring two forms of ID …" at bounding box center [885, 229] width 134 height 21
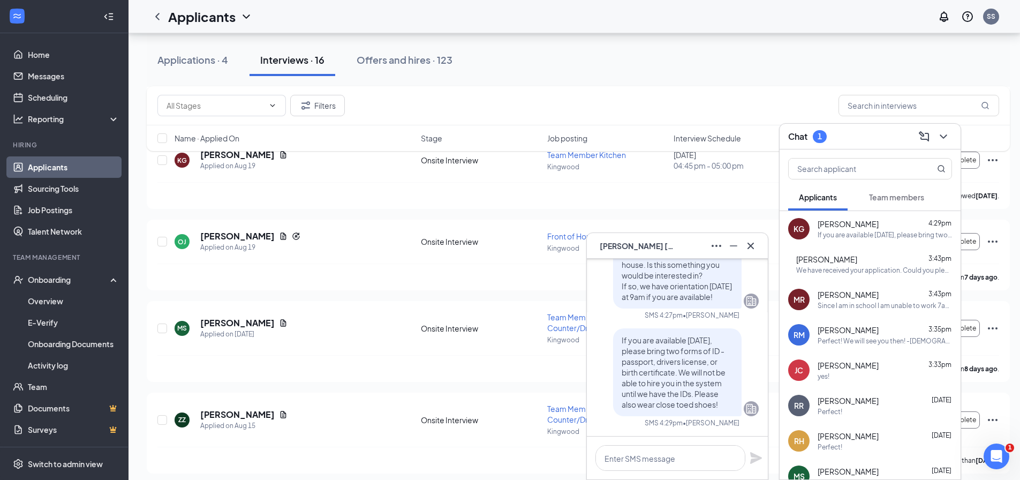
scroll to position [1144, 0]
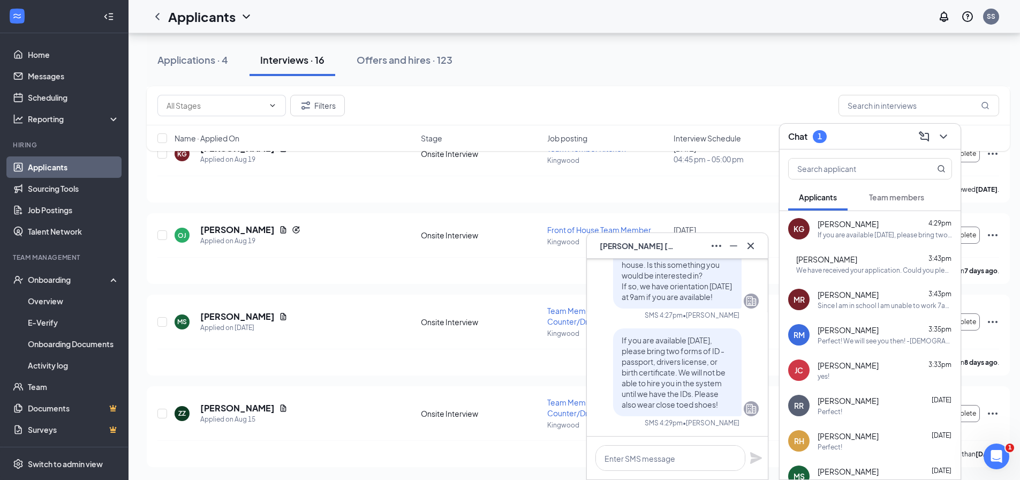
click at [753, 246] on icon "Cross" at bounding box center [751, 245] width 13 height 13
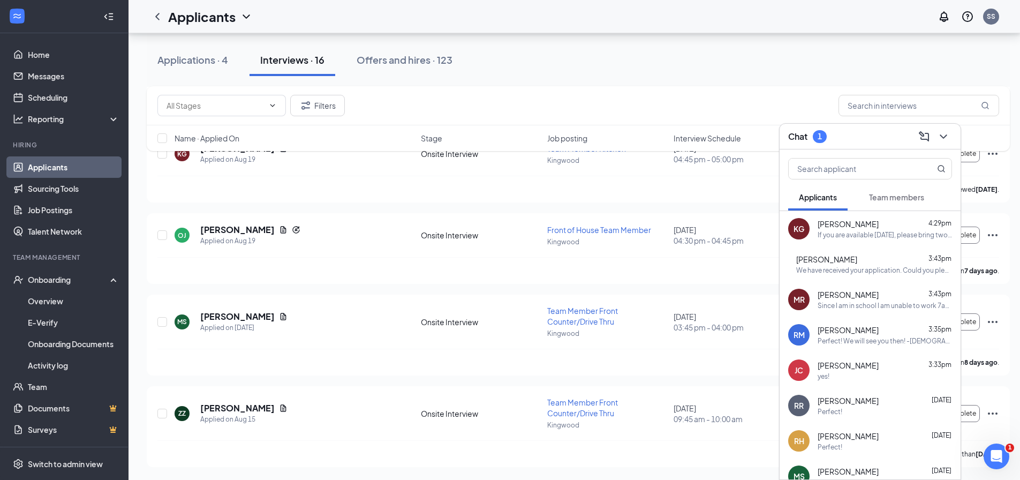
click at [855, 297] on span "[PERSON_NAME]" at bounding box center [848, 294] width 61 height 11
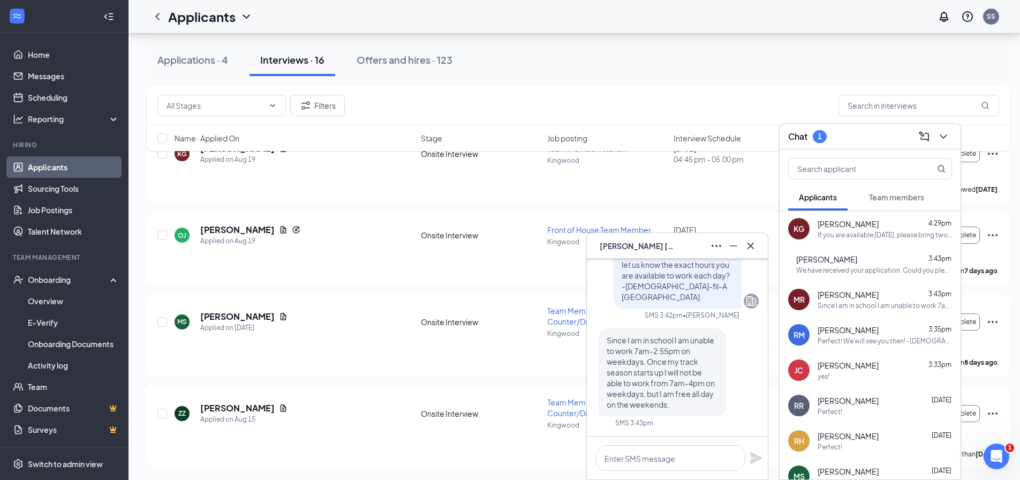
click at [920, 193] on span "Team members" at bounding box center [896, 197] width 55 height 10
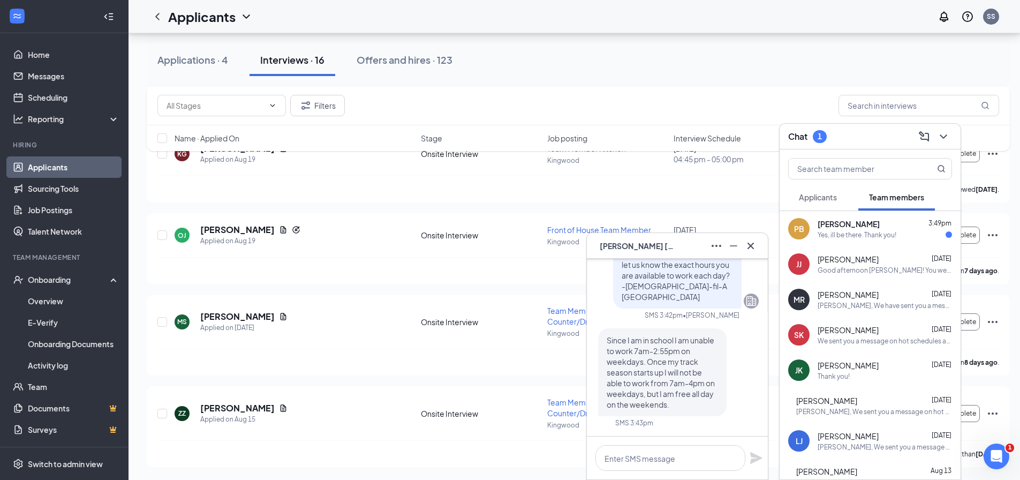
click at [882, 232] on div "Yes, ill be there. Thank you!" at bounding box center [857, 234] width 79 height 9
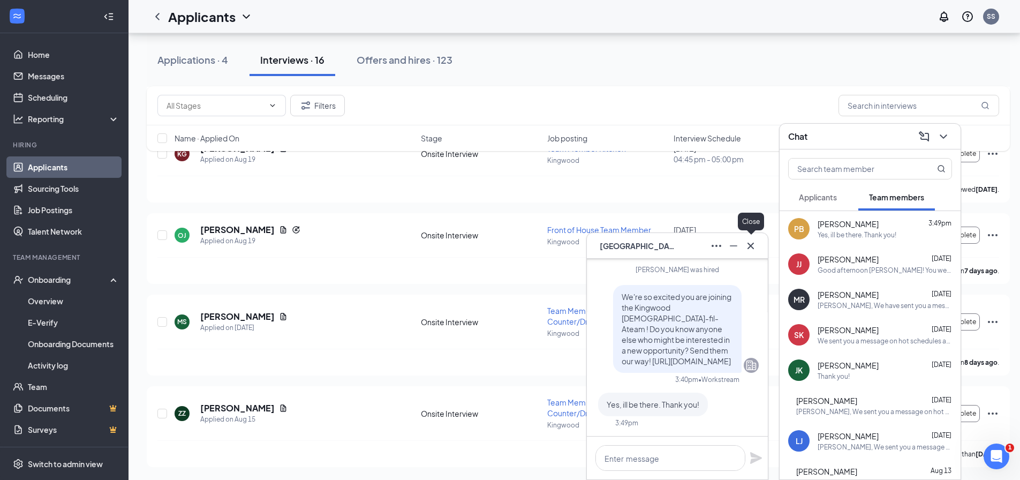
click at [748, 250] on icon "Cross" at bounding box center [751, 245] width 13 height 13
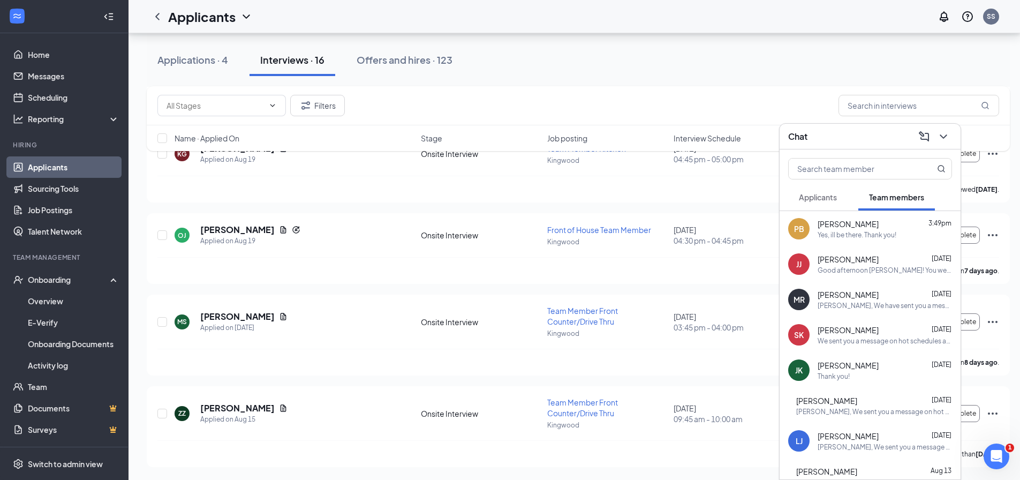
click at [945, 136] on icon "ChevronDown" at bounding box center [943, 136] width 13 height 13
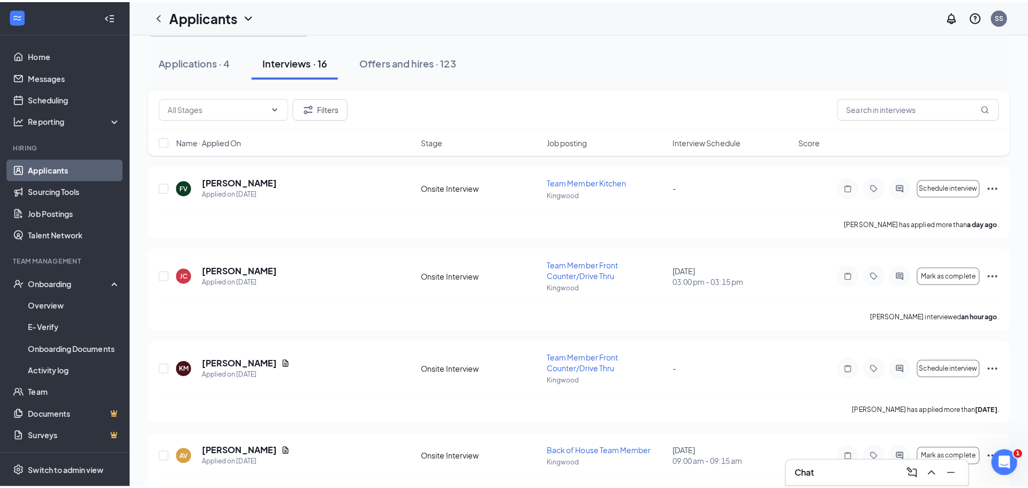
scroll to position [0, 0]
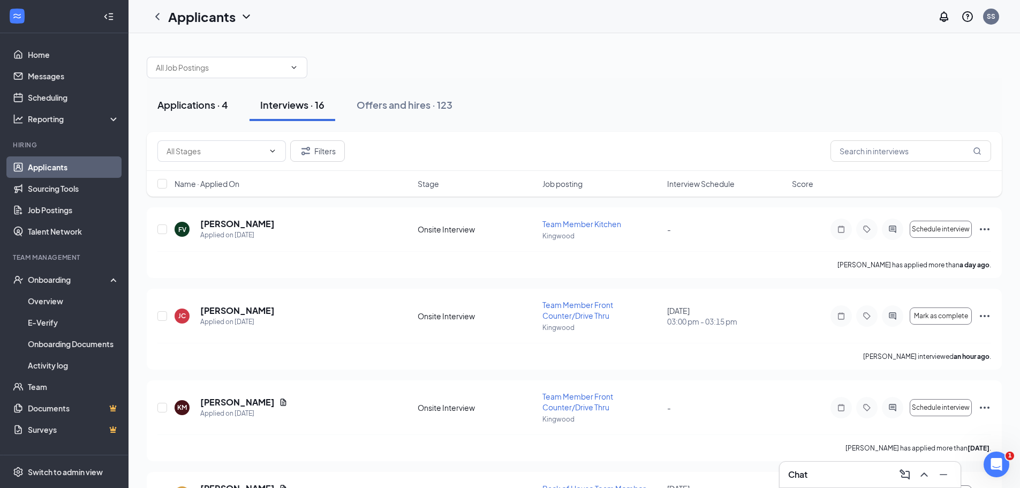
click at [181, 111] on div "Applications · 4" at bounding box center [192, 104] width 71 height 13
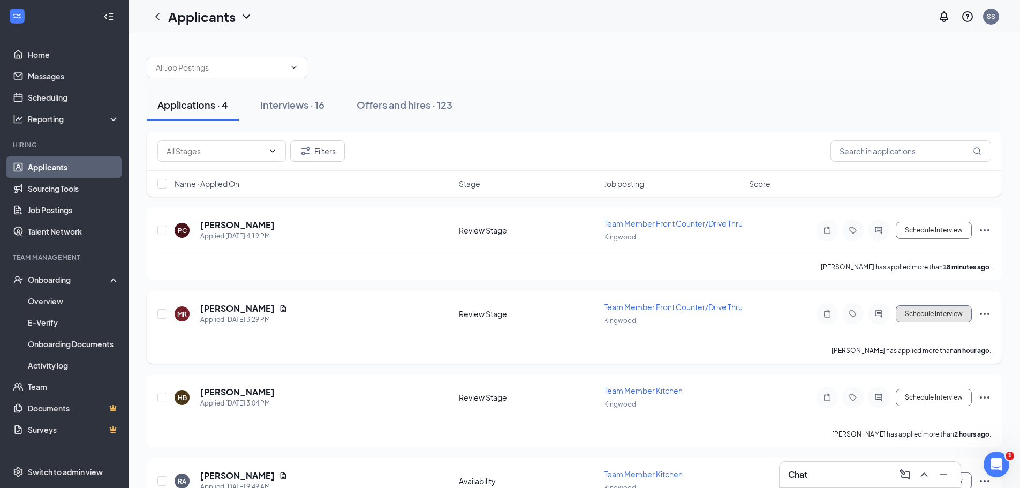
click at [907, 317] on button "Schedule Interview" at bounding box center [934, 313] width 76 height 17
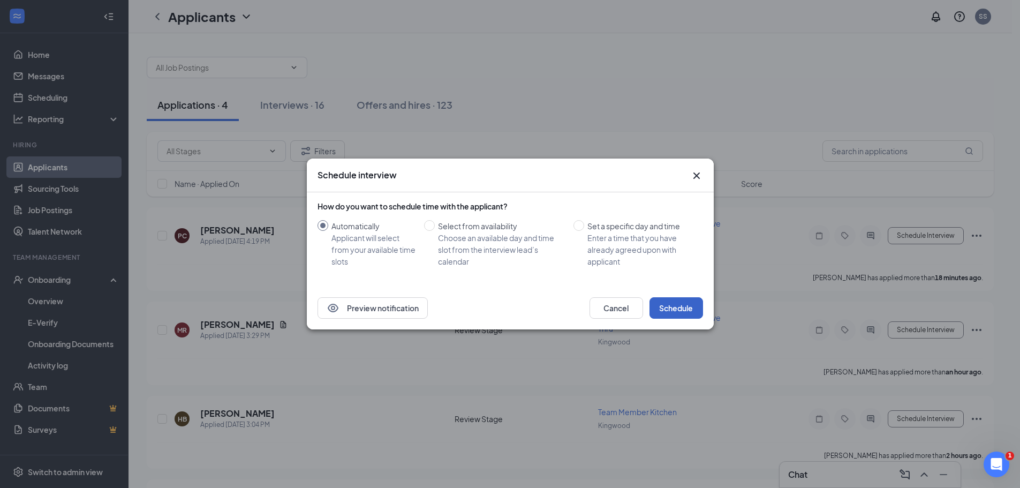
click at [675, 302] on button "Schedule" at bounding box center [677, 307] width 54 height 21
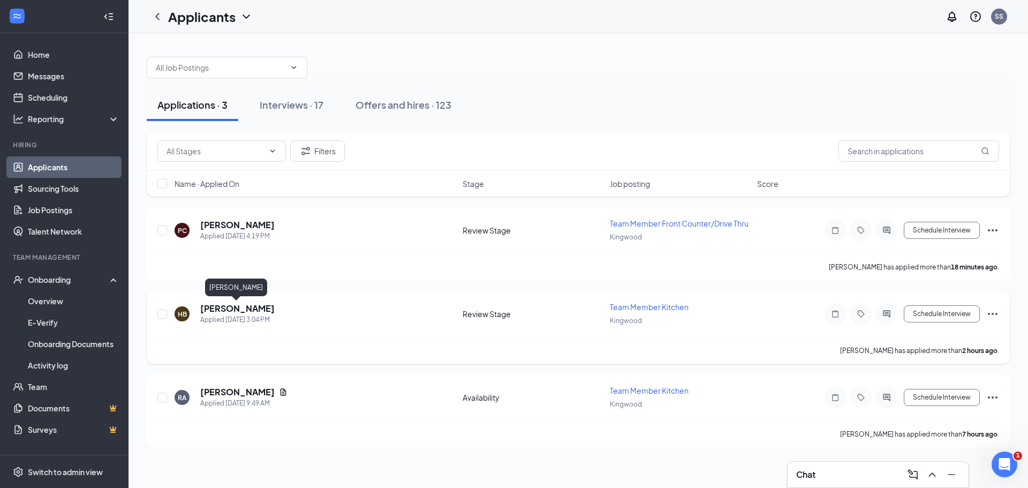
click at [251, 309] on h5 "[PERSON_NAME]" at bounding box center [237, 309] width 74 height 12
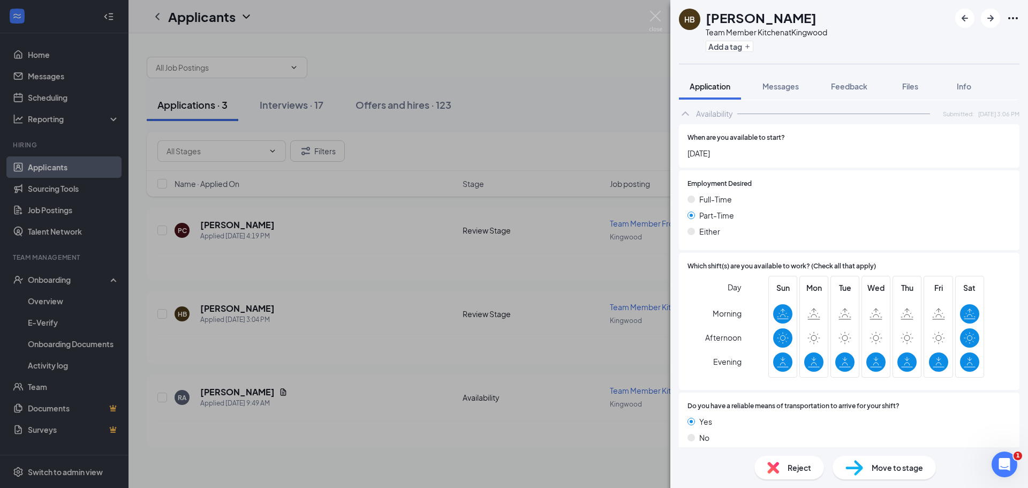
scroll to position [558, 0]
click at [797, 84] on span "Messages" at bounding box center [781, 86] width 36 height 10
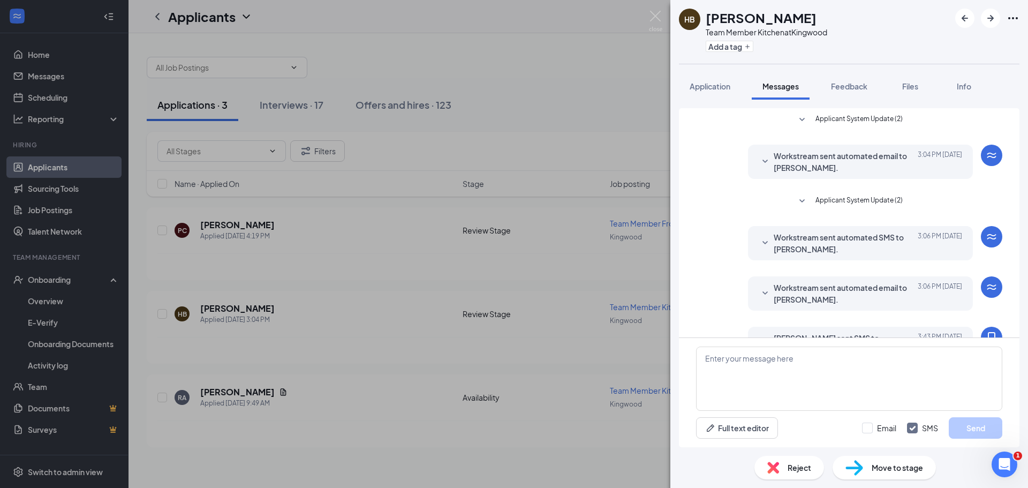
scroll to position [76, 0]
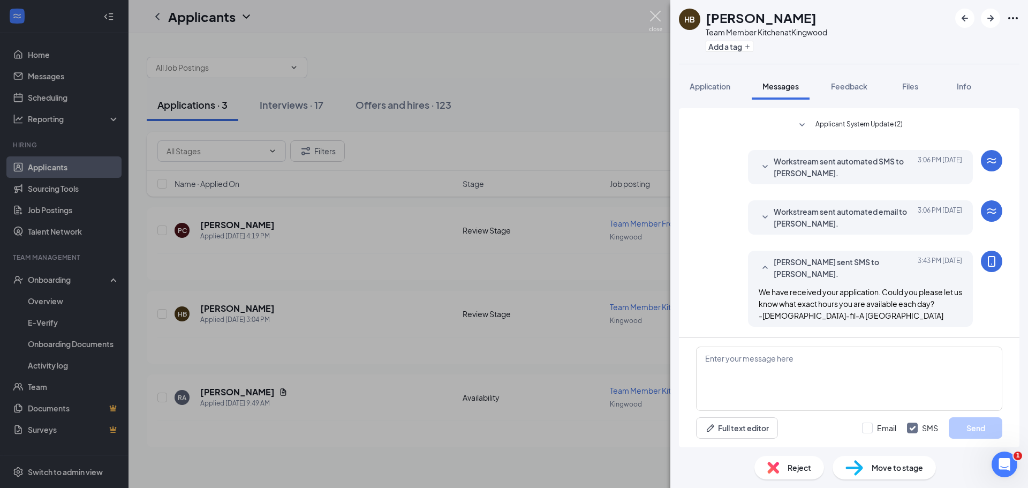
click at [656, 17] on img at bounding box center [655, 21] width 13 height 21
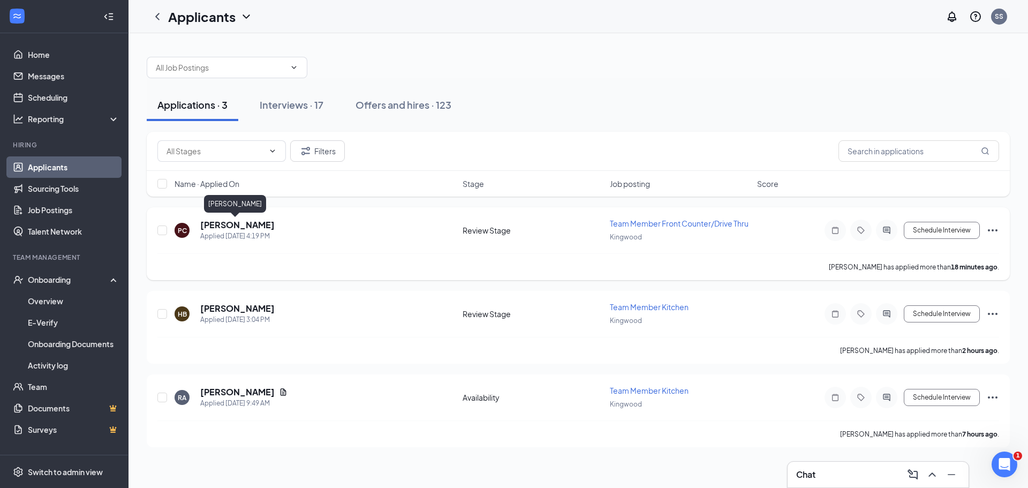
click at [245, 222] on h5 "[PERSON_NAME]" at bounding box center [237, 225] width 74 height 12
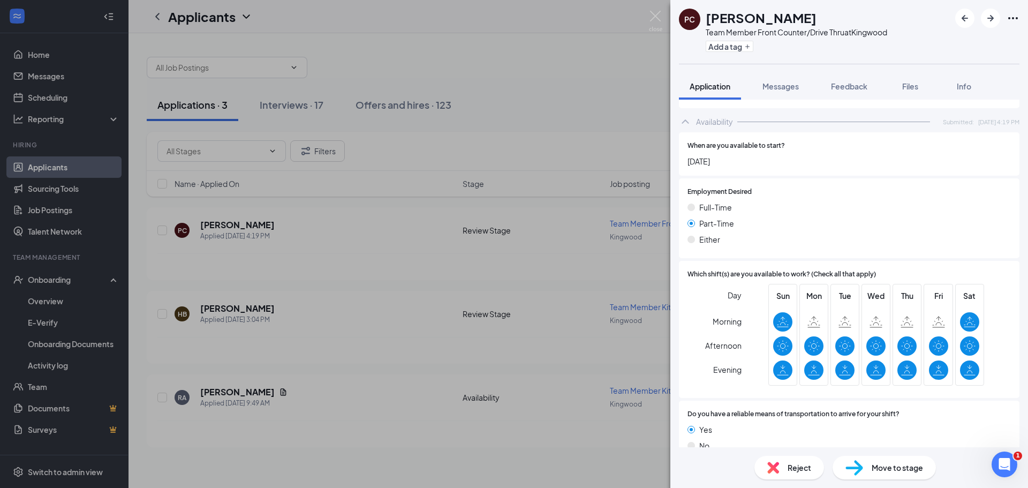
scroll to position [528, 0]
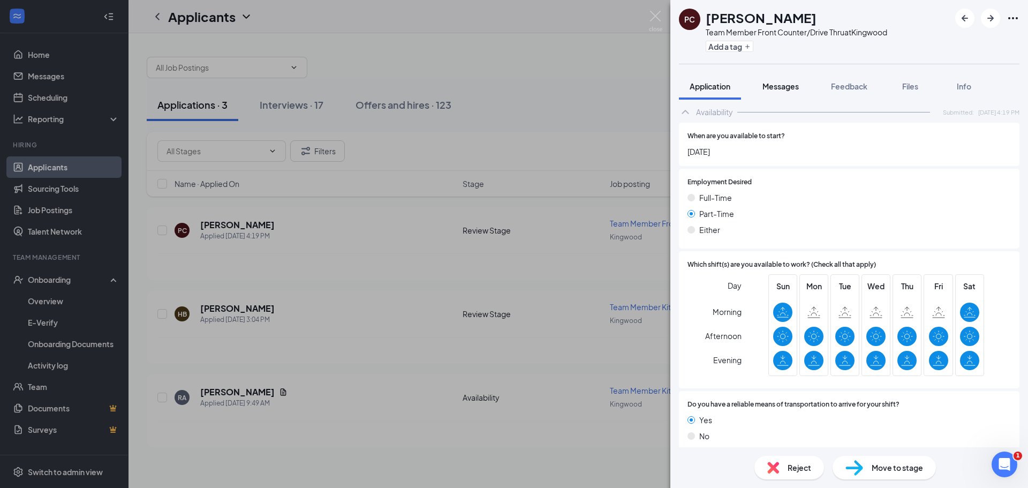
click at [784, 81] on span "Messages" at bounding box center [781, 86] width 36 height 10
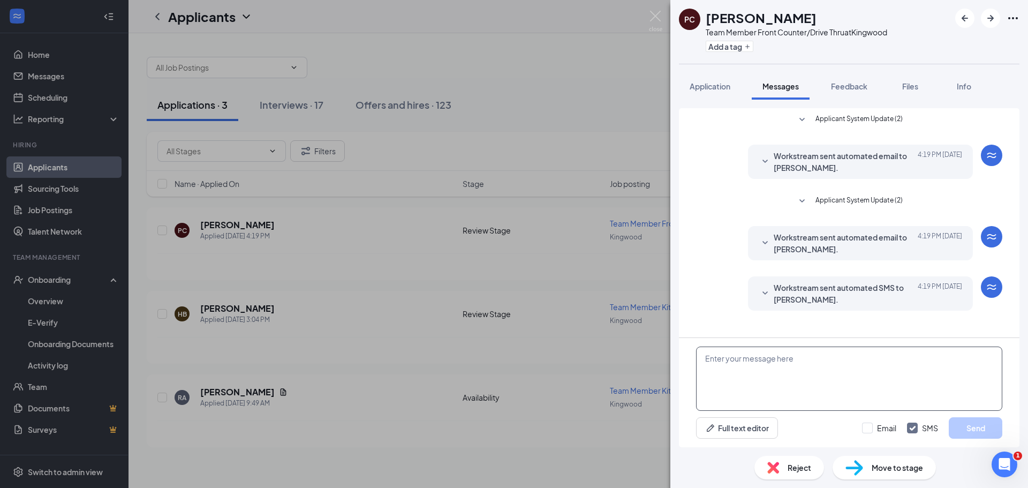
click at [760, 365] on textarea at bounding box center [849, 379] width 306 height 64
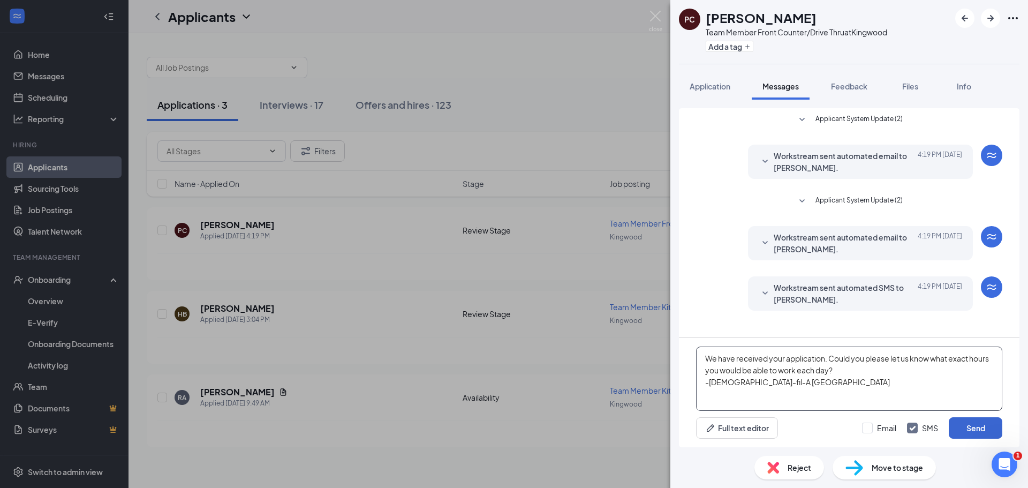
type textarea "We have received your application. Could you please let us know what exact hour…"
click at [977, 435] on button "Send" at bounding box center [976, 427] width 54 height 21
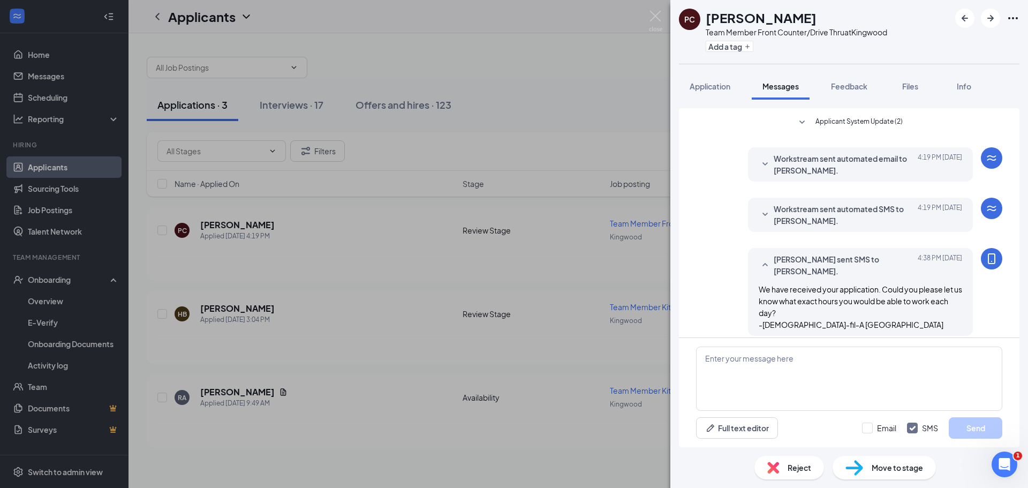
scroll to position [88, 0]
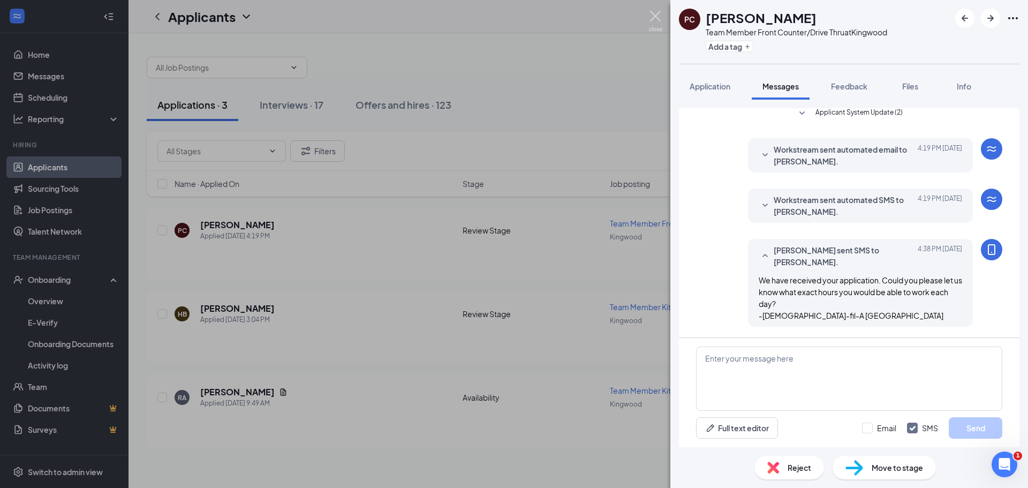
click at [656, 15] on img at bounding box center [655, 21] width 13 height 21
